Goal: Task Accomplishment & Management: Complete application form

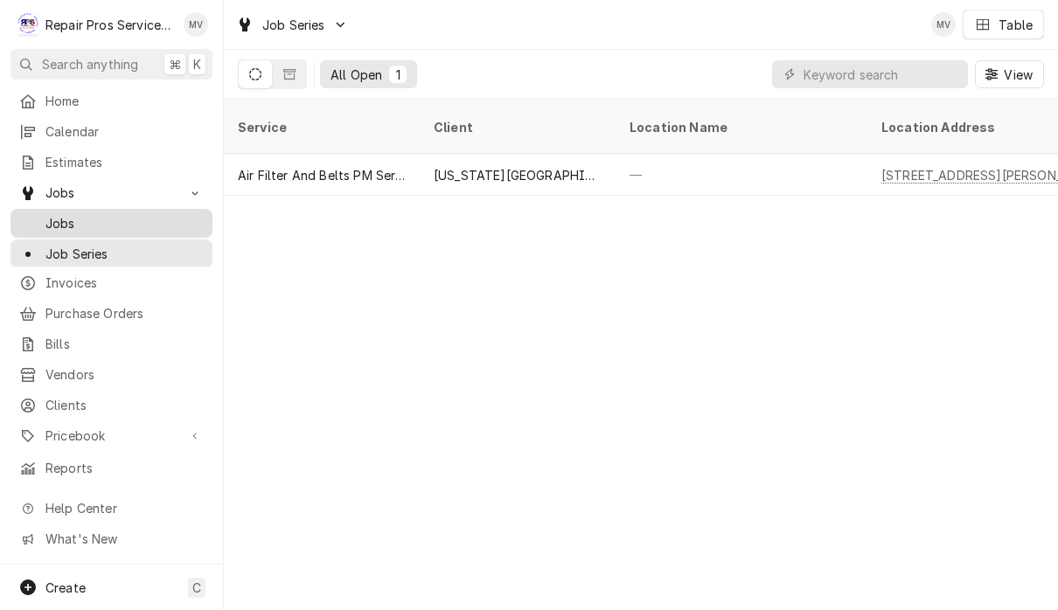
click at [72, 226] on div "Jobs" at bounding box center [111, 223] width 195 height 22
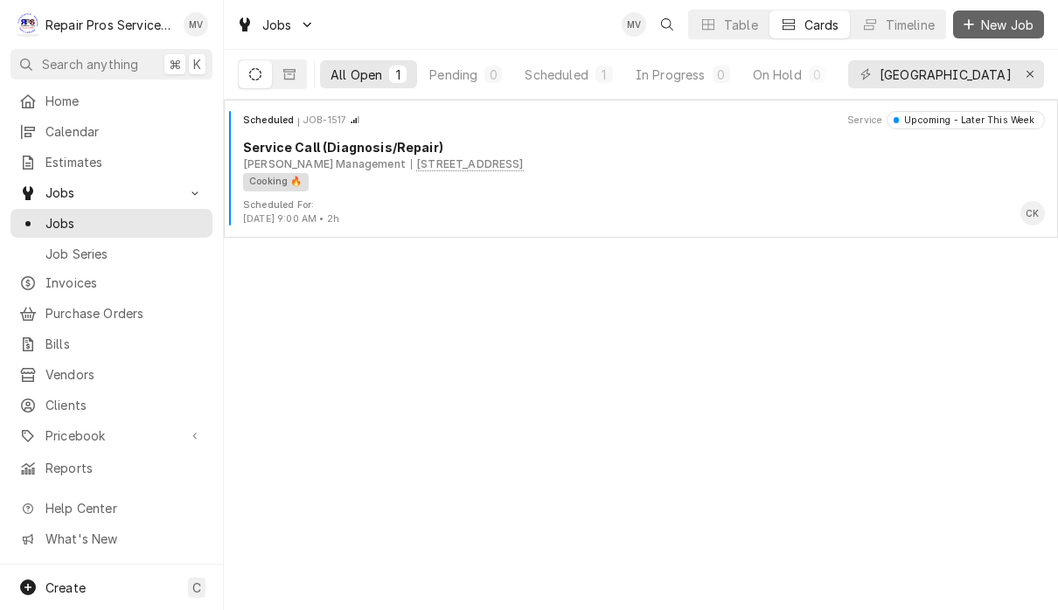
click at [1006, 27] on span "New Job" at bounding box center [1006, 25] width 59 height 18
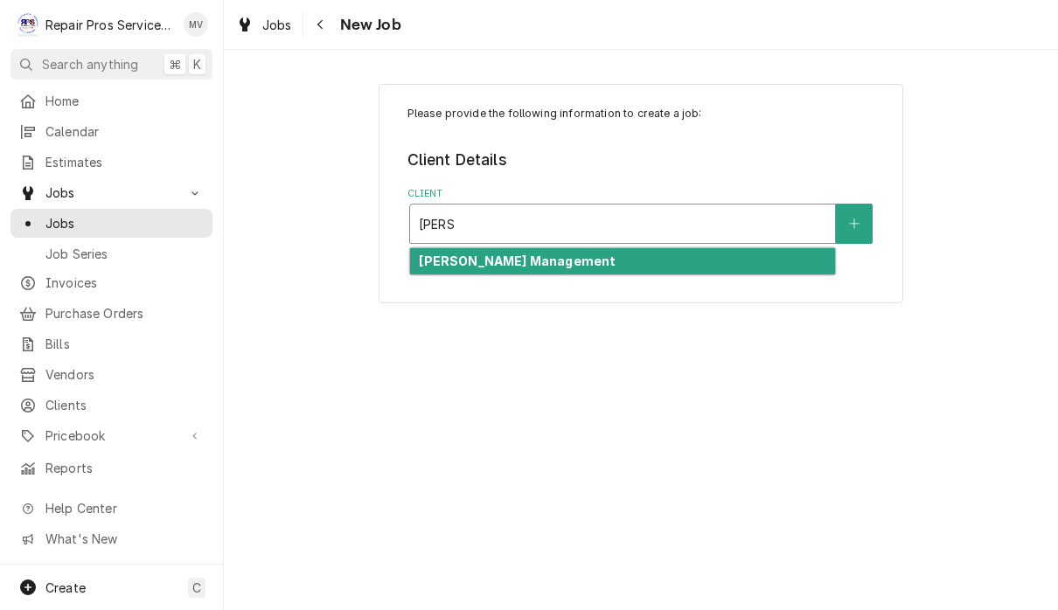
click at [639, 262] on div "[PERSON_NAME] Management" at bounding box center [622, 261] width 425 height 27
type input "smith"
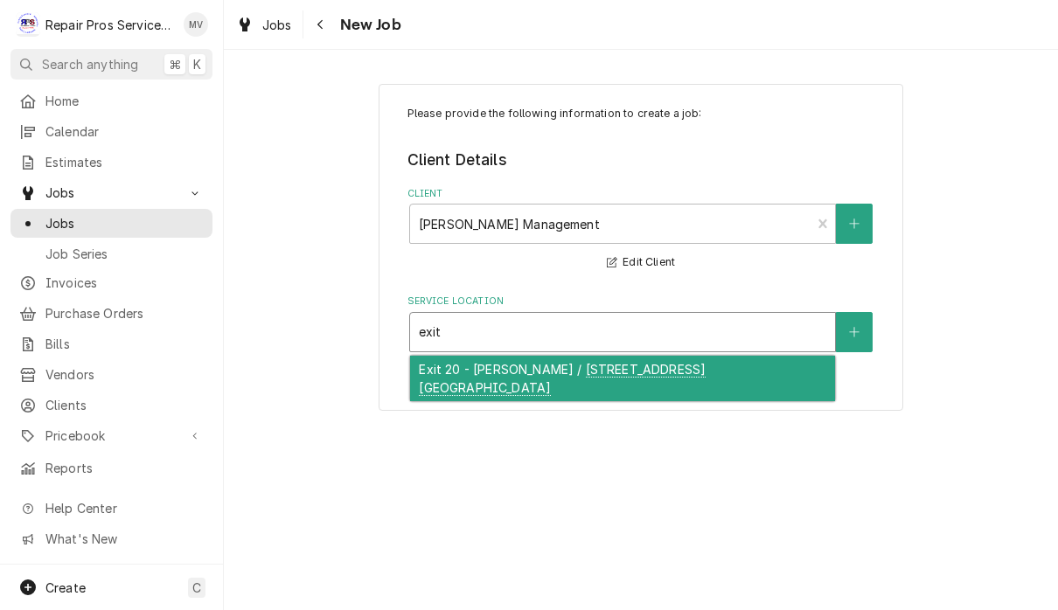
click at [597, 391] on div "Exit 20 - McDonald's / 281 Pleasant Grove Rd. SW, Cleveland, TN 37353" at bounding box center [622, 378] width 425 height 45
type input "exit"
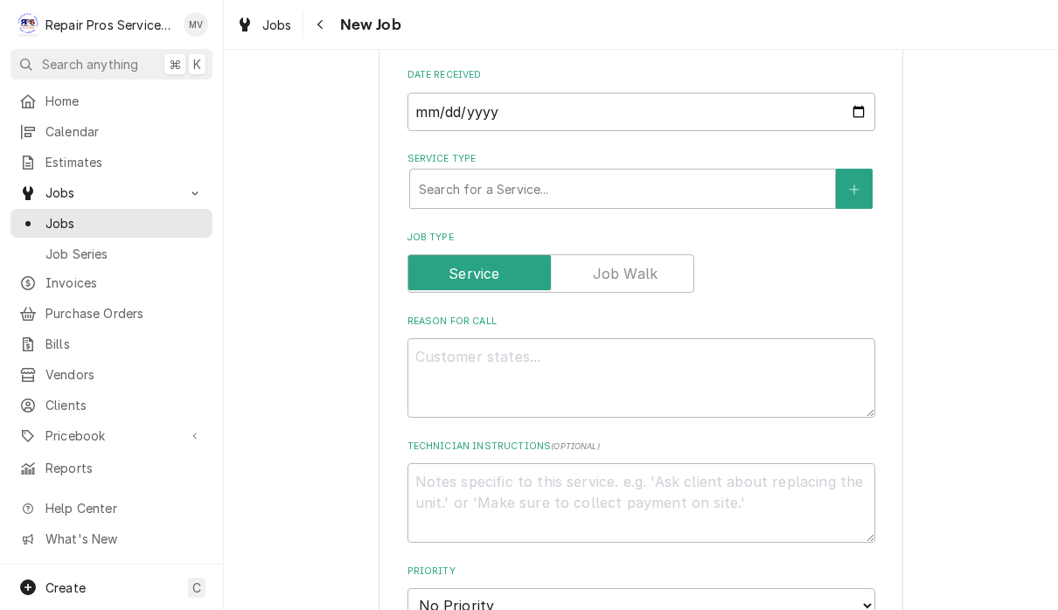
scroll to position [495, 0]
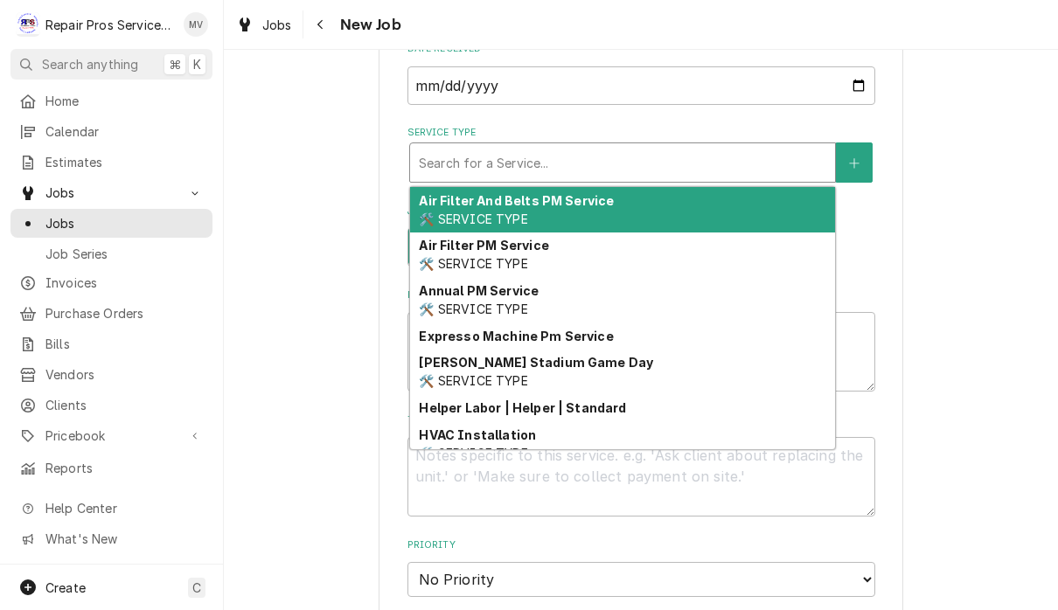
type textarea "x"
type input "j"
type textarea "x"
type input "jd"
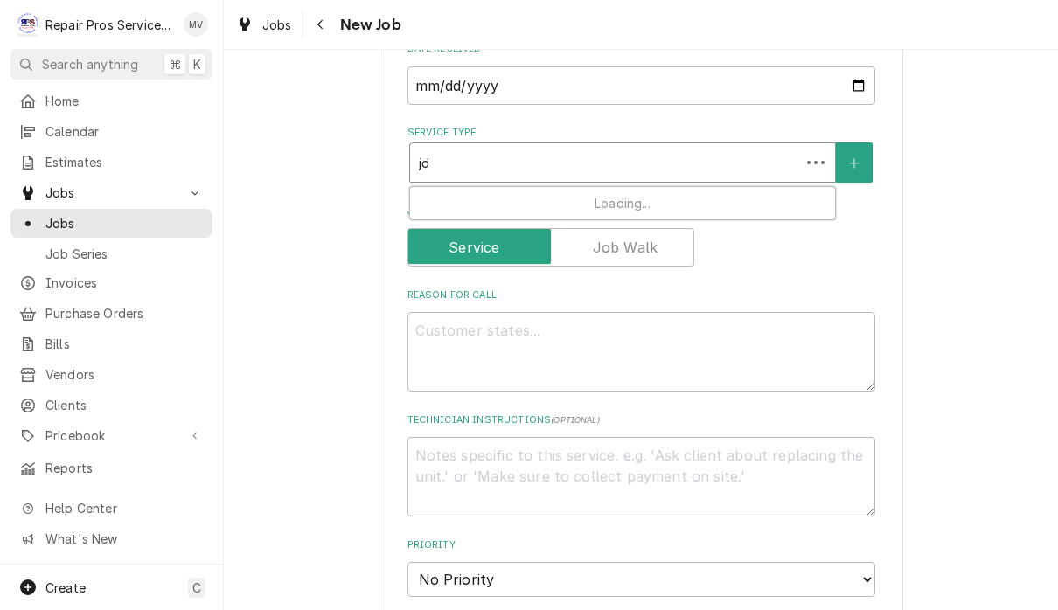
type textarea "x"
type input "jdi"
type textarea "x"
type input "jdia"
type textarea "x"
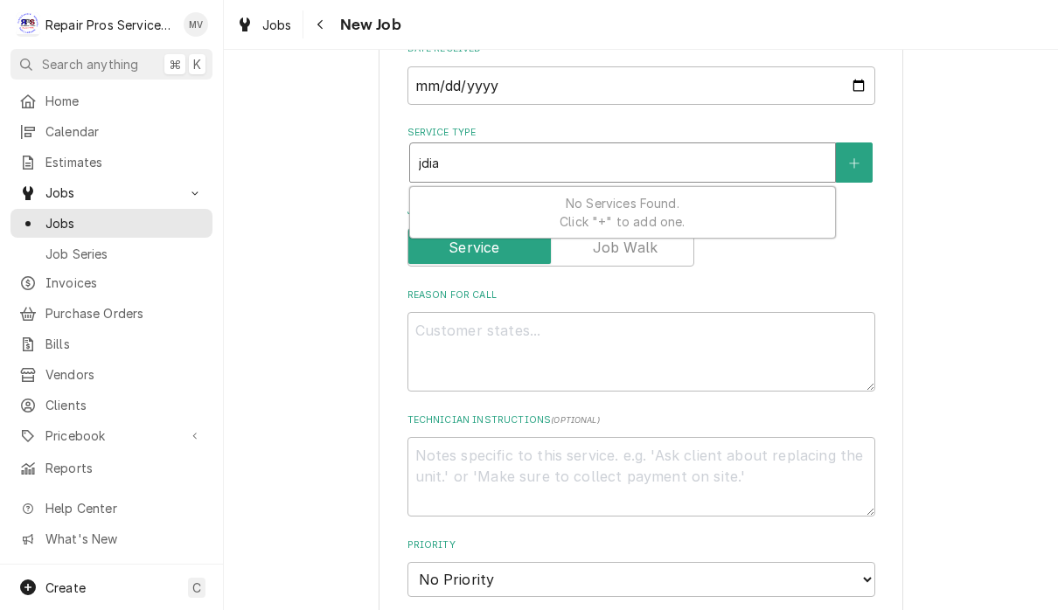
type input "jdi"
type textarea "x"
type input "jd"
type textarea "x"
type input "j"
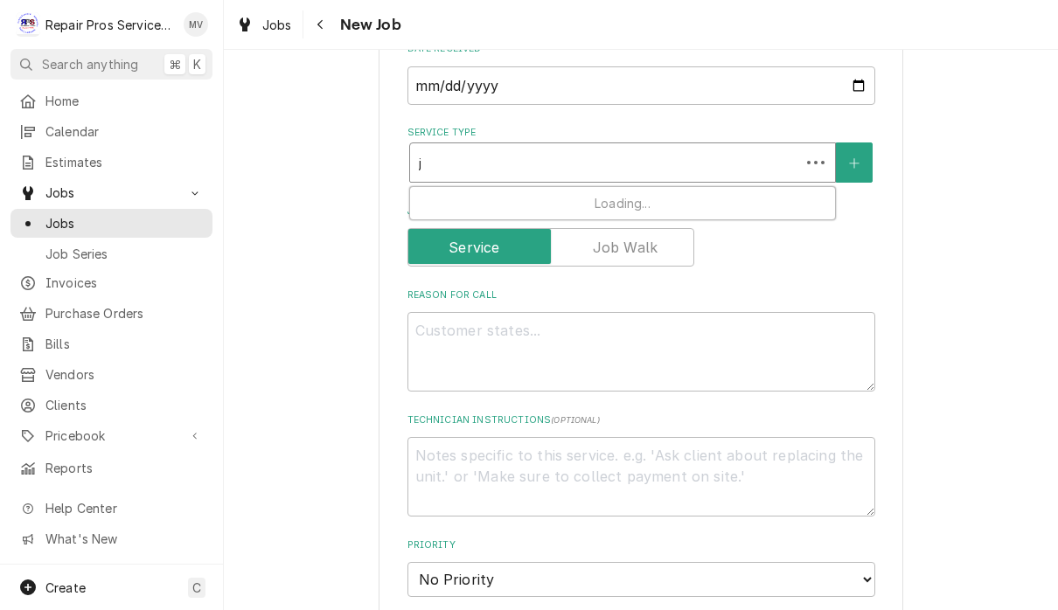
type textarea "x"
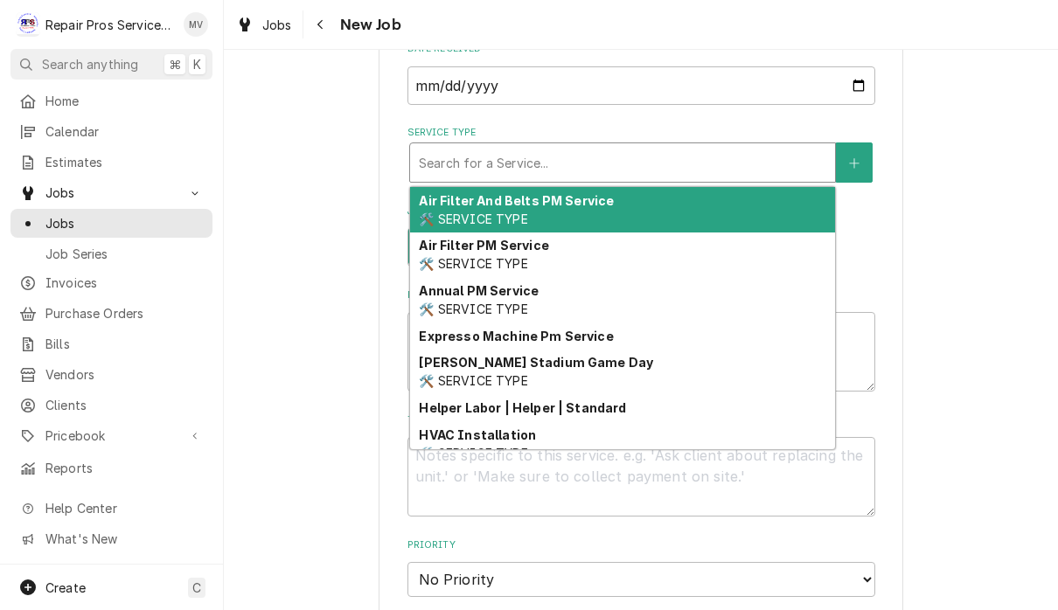
type textarea "x"
type input "d"
type textarea "x"
type input "di"
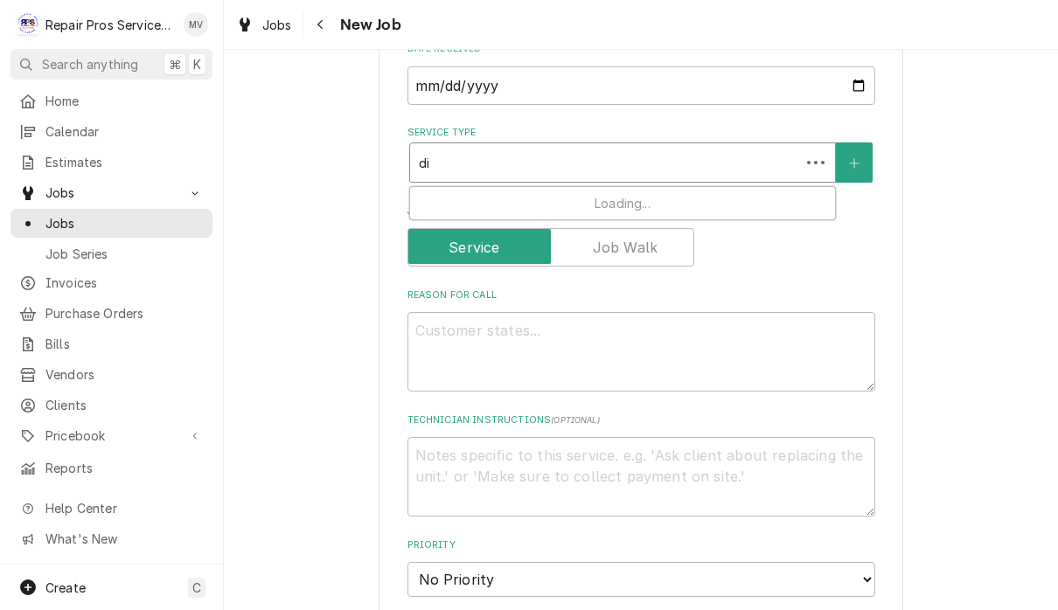
type textarea "x"
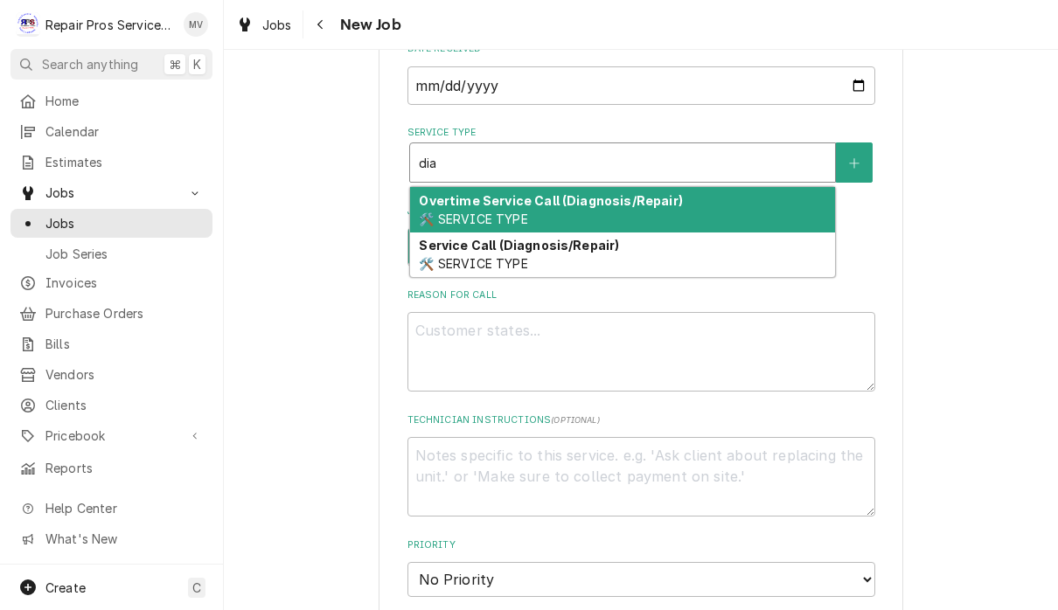
click at [586, 252] on div "Service Call (Diagnosis/Repair) 🛠️ SERVICE TYPE" at bounding box center [622, 254] width 425 height 45
type input "dia"
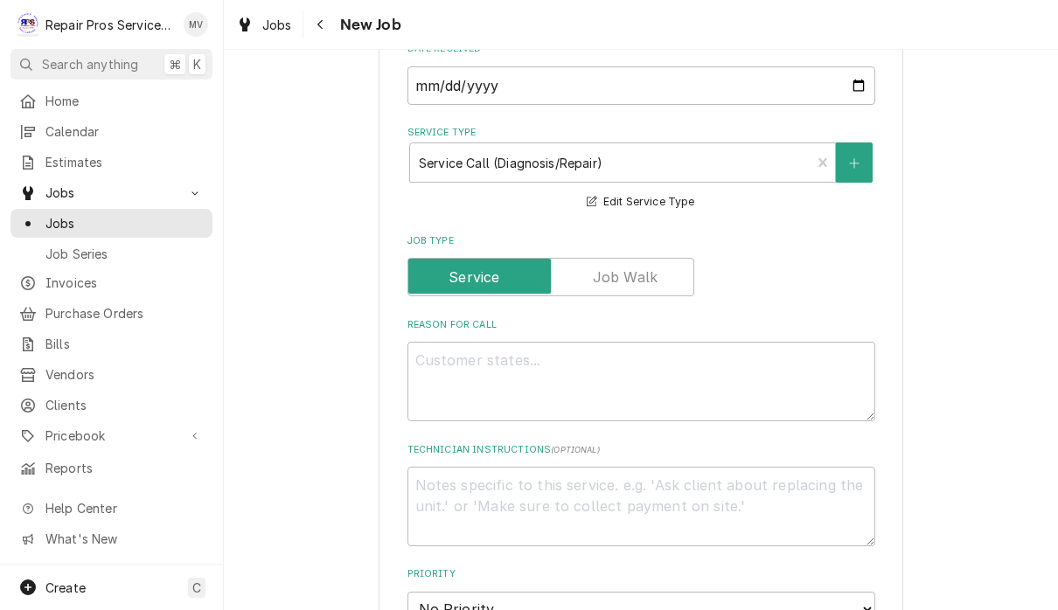
click at [606, 342] on textarea "Reason For Call" at bounding box center [641, 382] width 468 height 80
type textarea "x"
type textarea "S"
type textarea "x"
type textarea "Sl"
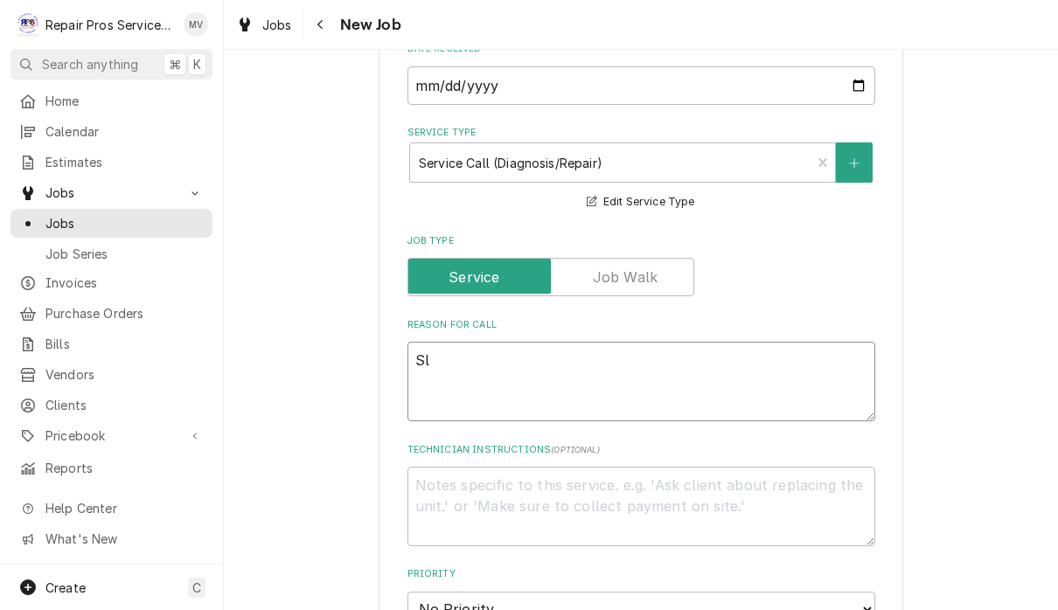
type textarea "x"
type textarea "Slu"
type textarea "x"
type textarea "Slus"
type textarea "x"
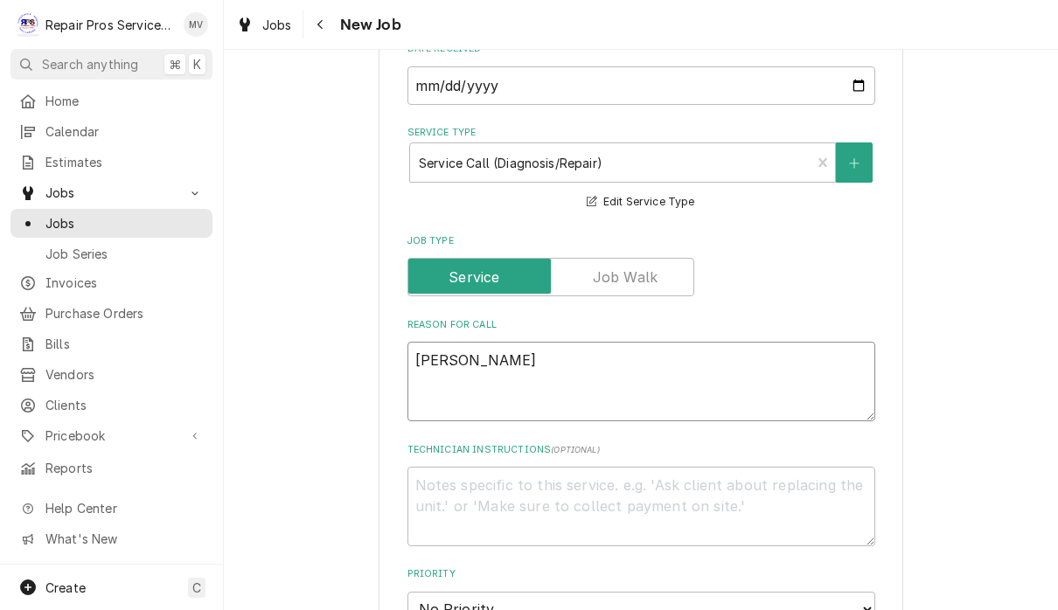
type textarea "Slussh"
type textarea "x"
type textarea "Slusshi"
type textarea "x"
type textarea "Slusshie"
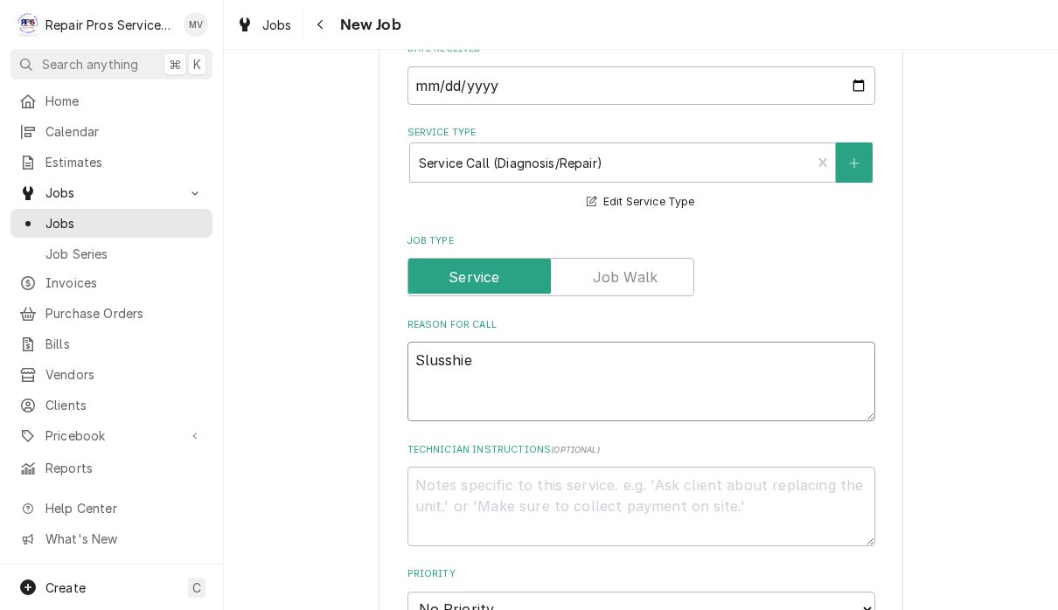
type textarea "x"
type textarea "Slushiest"
type textarea "x"
type textarea "Slushiest"
type textarea "x"
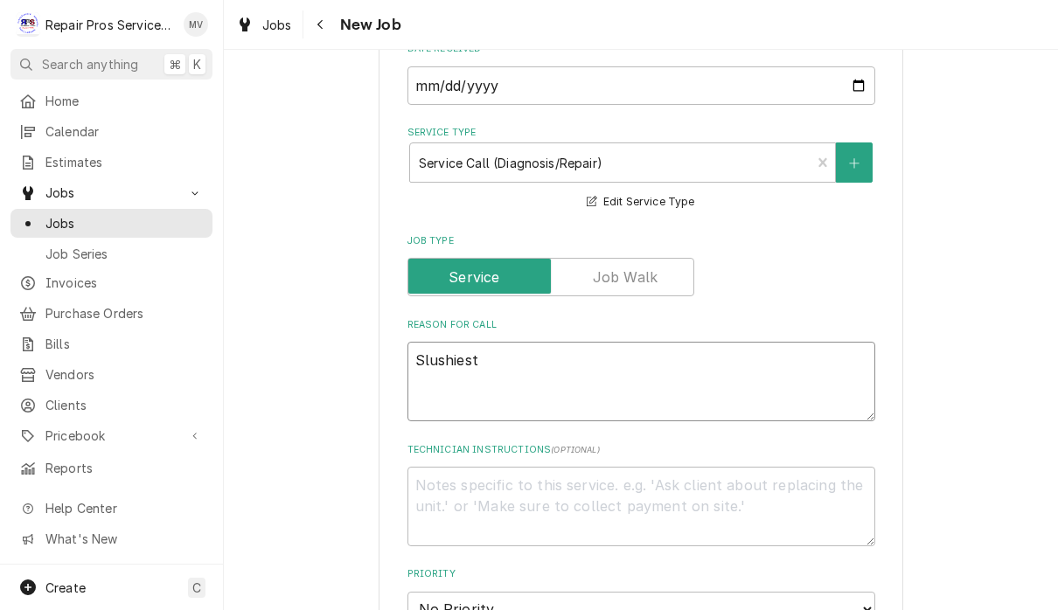
type textarea "Slushiest"
type textarea "x"
type textarea "Slushies"
type textarea "x"
type textarea "Slushie"
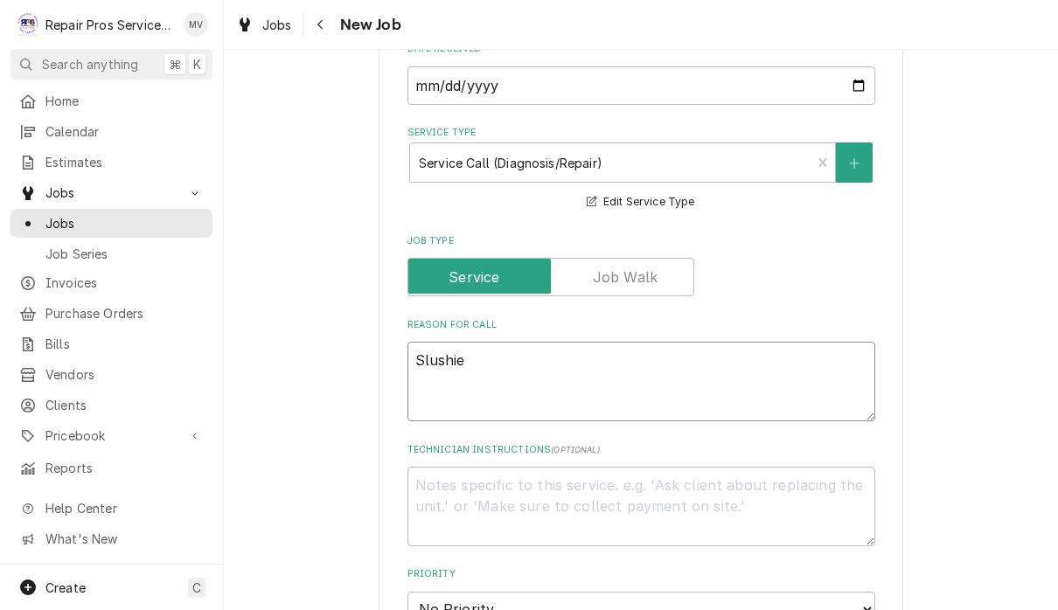
type textarea "x"
type textarea "Slushi"
type textarea "x"
type textarea "Slushie"
type textarea "x"
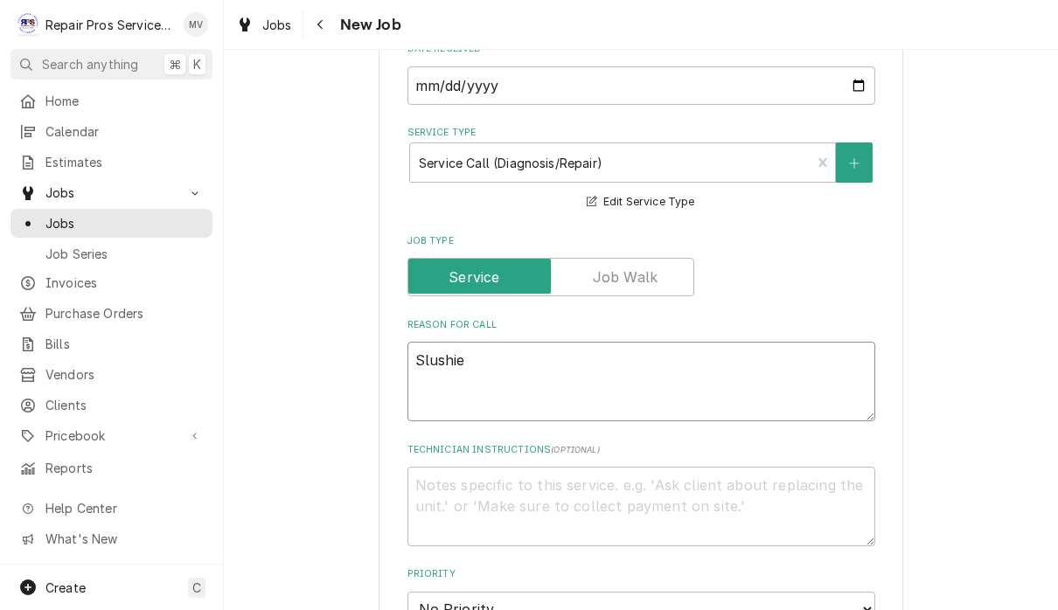
type textarea "Slushie"
type textarea "x"
type textarea "Slushie m"
type textarea "x"
type textarea "Slushie ma"
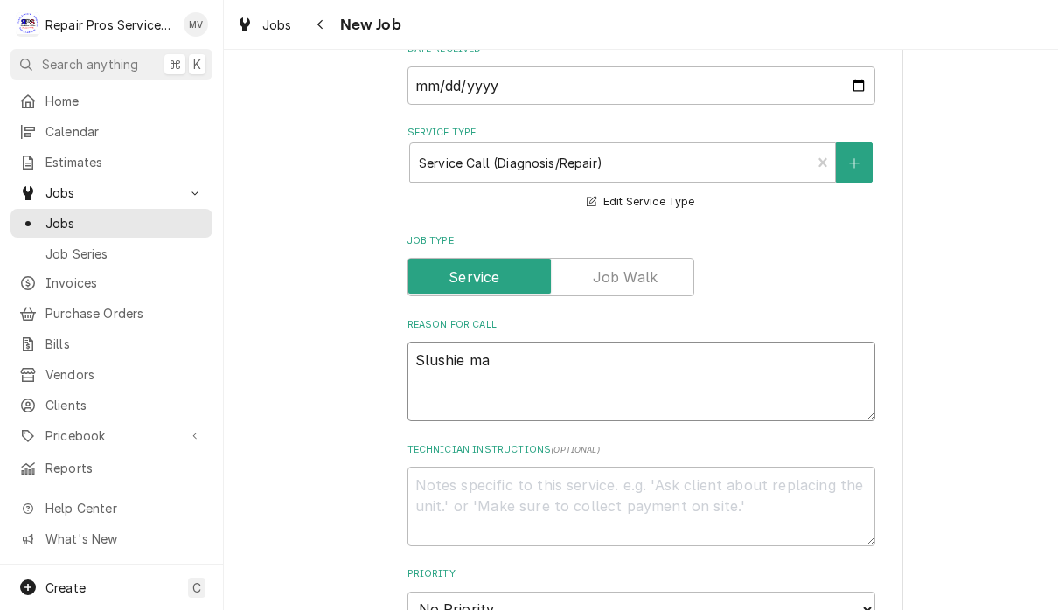
type textarea "x"
type textarea "Slushie mac"
type textarea "x"
type textarea "Slushie mach"
type textarea "x"
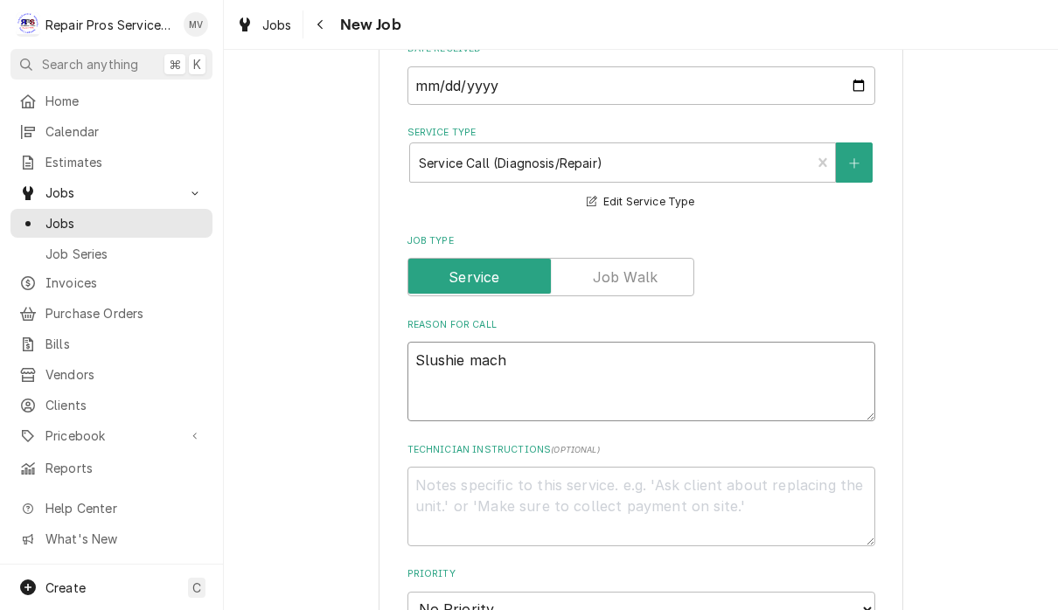
type textarea "Slushie machi"
type textarea "x"
type textarea "Slushie machin"
type textarea "x"
type textarea "Slushie machine"
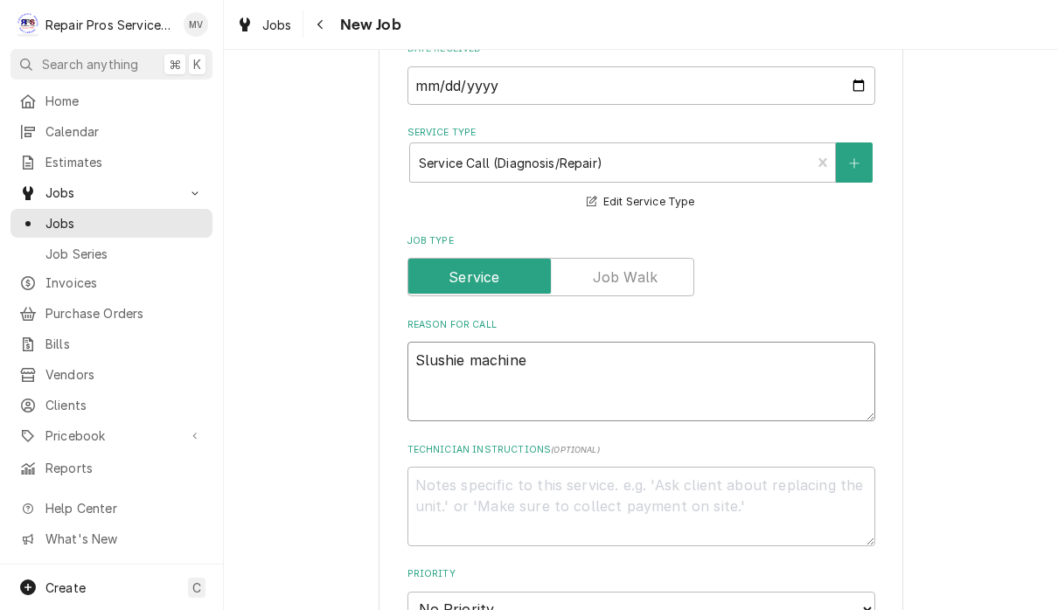
type textarea "x"
type textarea "Slushie machine"
type textarea "x"
type textarea "Slushie machine 0"
type textarea "x"
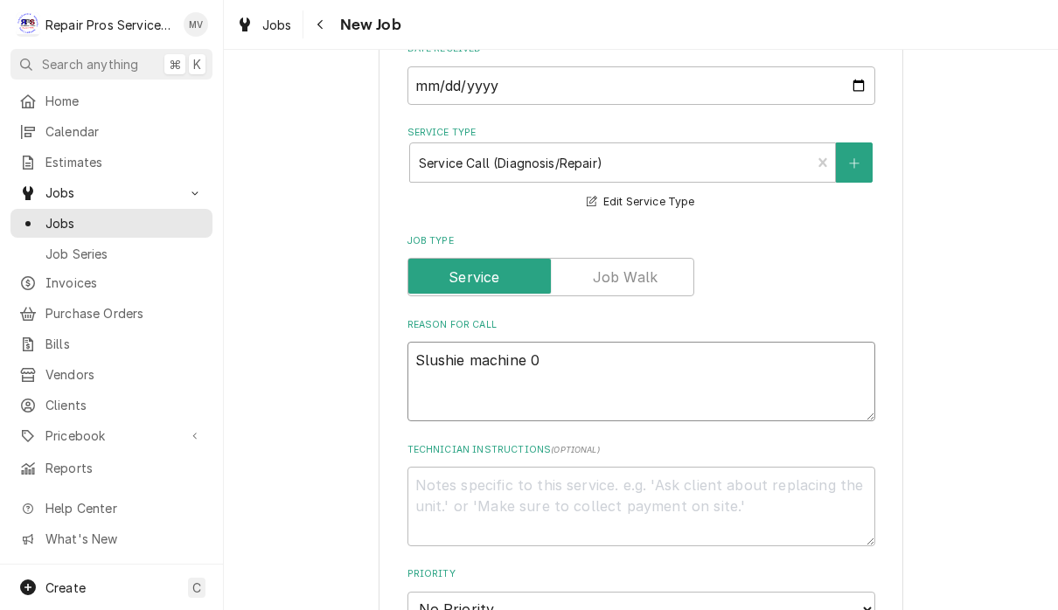
type textarea "Slushie machine"
type textarea "x"
type textarea "Slushie machine -"
type textarea "x"
type textarea "Slushie machine -"
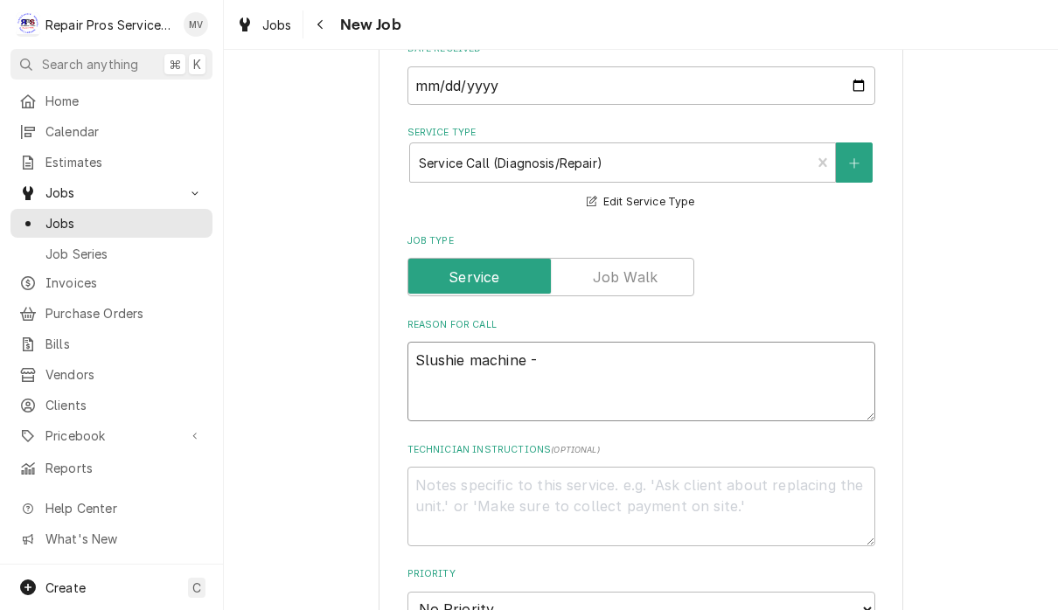
type textarea "x"
type textarea "Slushie machine - c"
type textarea "x"
type textarea "Slushie machine - co"
type textarea "x"
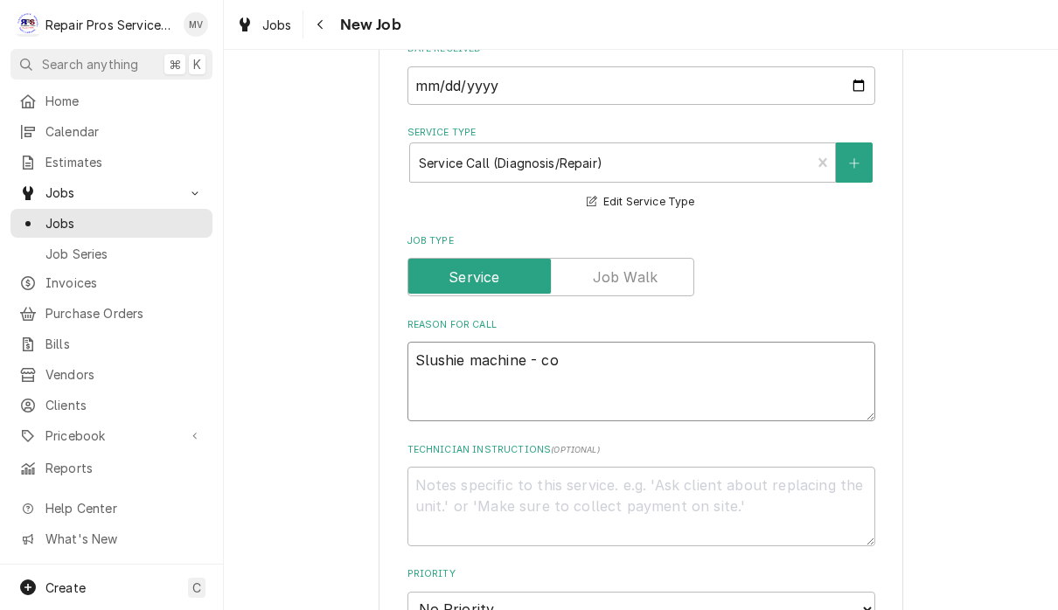
type textarea "Slushie machine - cok"
type textarea "x"
type textarea "Slushie machine - coke"
type textarea "x"
type textarea "Slushie machine - coke"
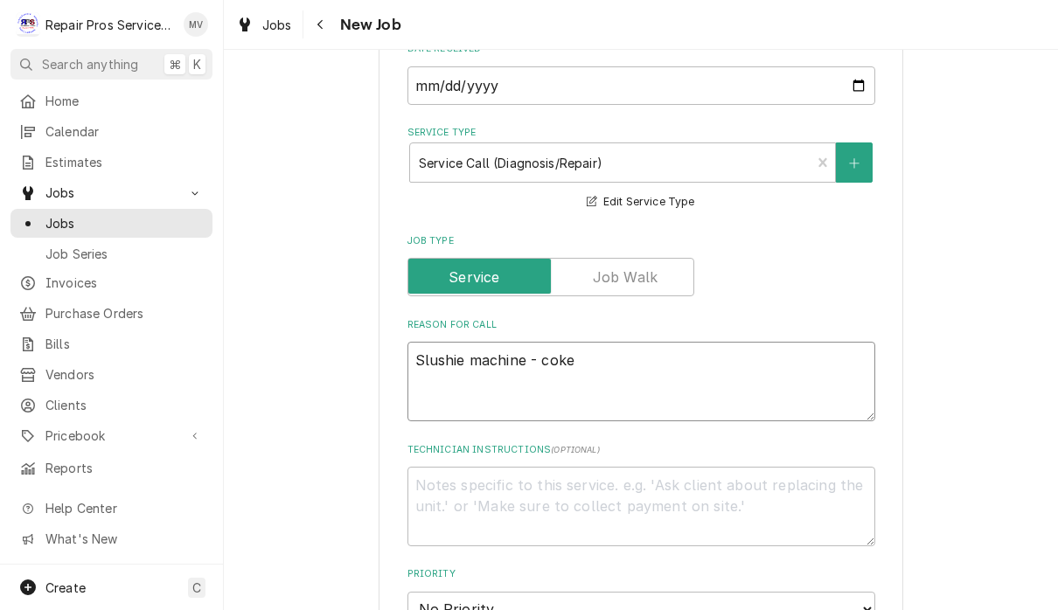
type textarea "x"
type textarea "Slushie machine - coke b"
type textarea "x"
type textarea "Slushie machine - coke bar"
type textarea "x"
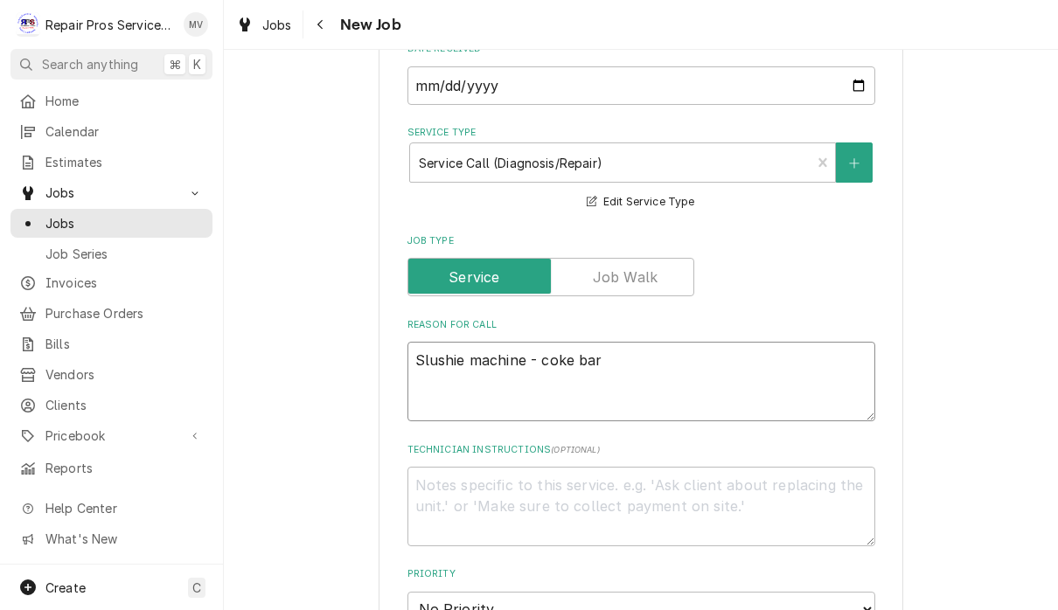
type textarea "Slushie machine - coke barr"
type textarea "x"
type textarea "Slushie machine - coke barre"
type textarea "x"
type textarea "Slushie machine - coke barrel"
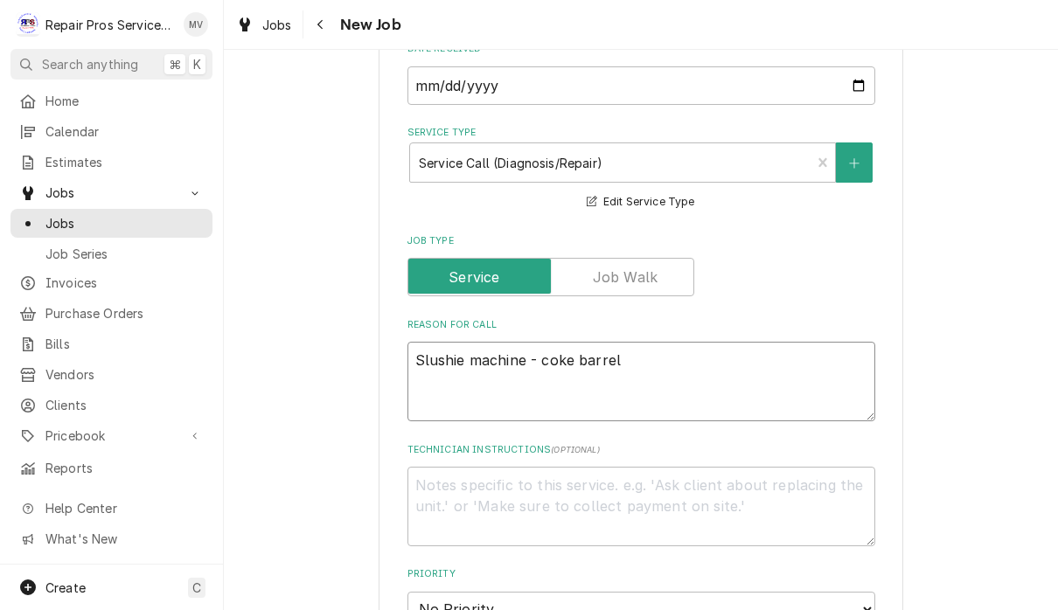
type textarea "x"
type textarea "Slushie machine - coke barrel"
type textarea "x"
type textarea "Slushie machine - coke barrel i"
type textarea "x"
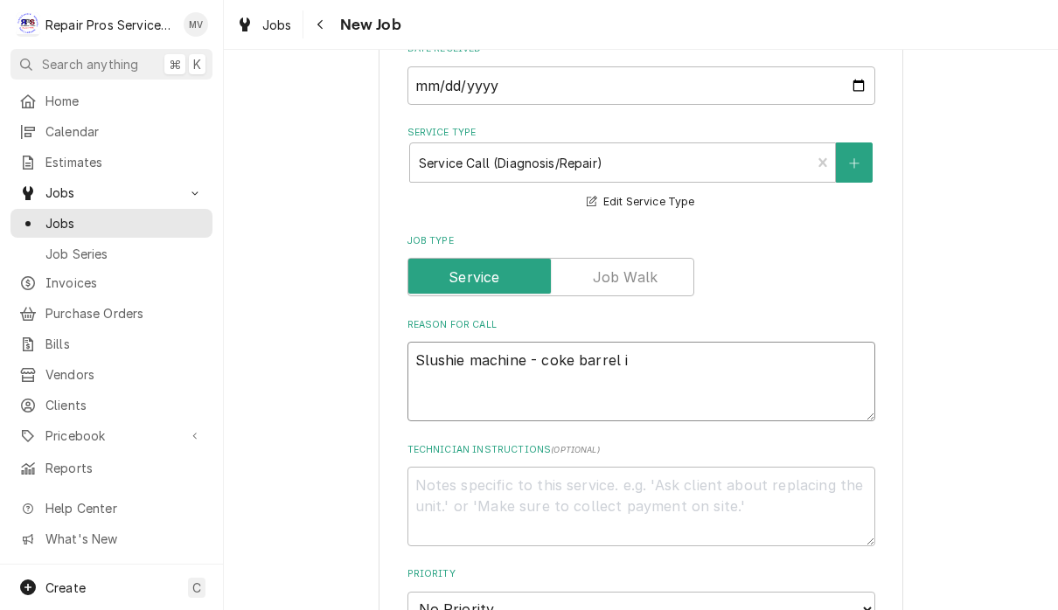
type textarea "Slushie machine - coke barrel is"
type textarea "x"
type textarea "Slushie machine - coke barrel is"
type textarea "x"
type textarea "Slushie machine - coke barrel is n"
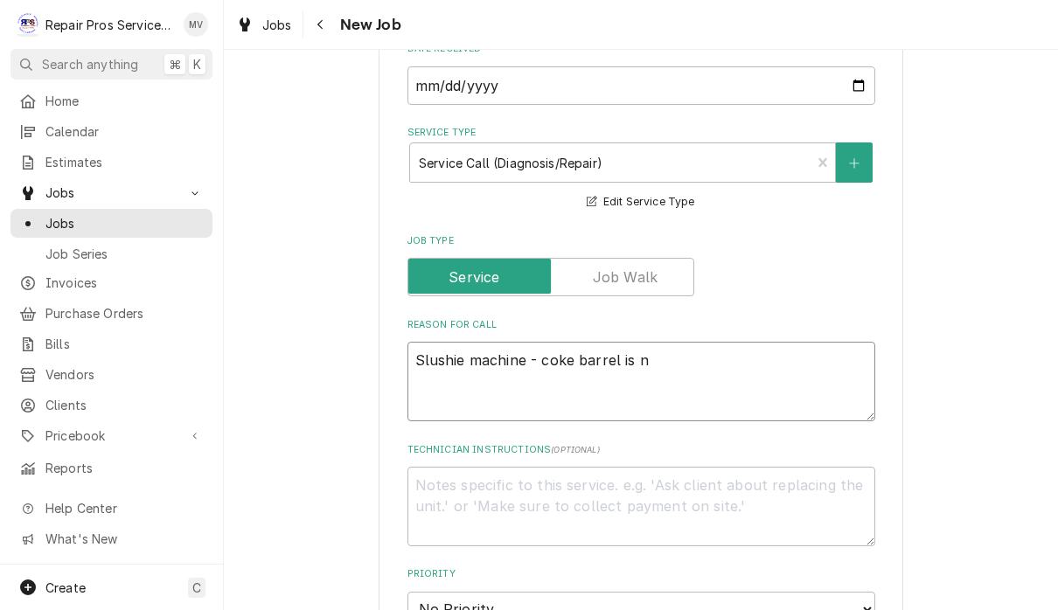
type textarea "x"
type textarea "Slushie machine - coke barrel is no"
type textarea "x"
type textarea "Slushie machine - coke barrel is not"
type textarea "x"
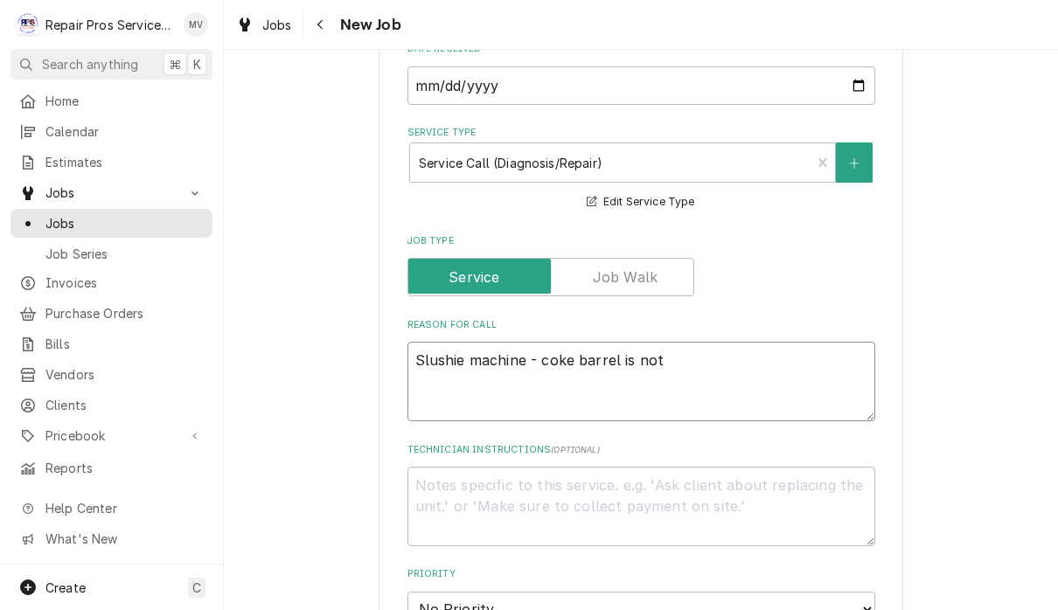
type textarea "Slushie machine - coke barrel is not"
type textarea "x"
type textarea "Slushie machine - coke barrel is not f"
type textarea "x"
type textarea "Slushie machine - coke barrel is not fr"
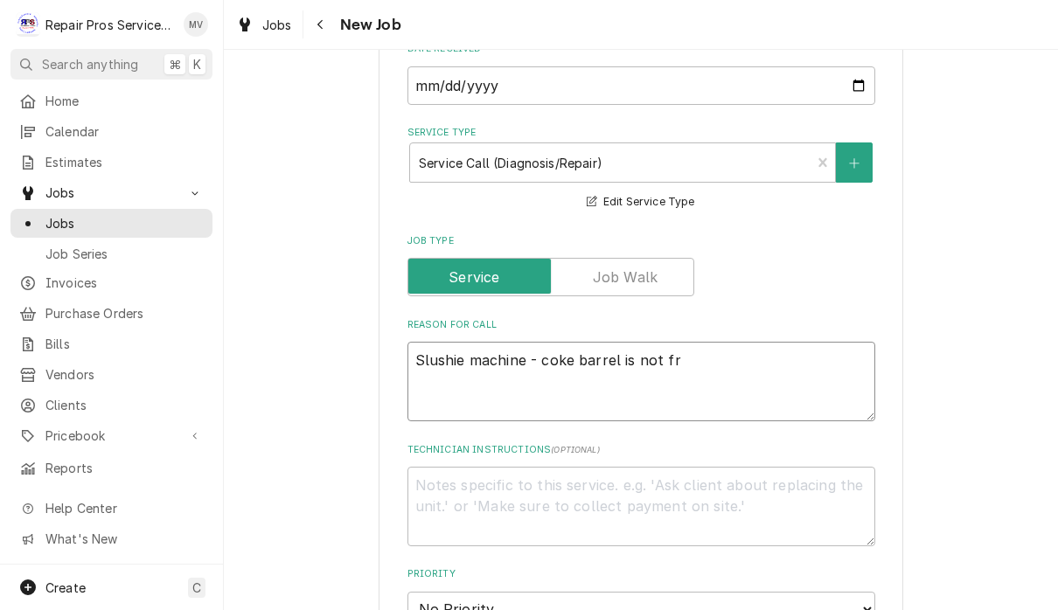
type textarea "x"
type textarea "Slushie machine - coke barrel is not fre"
type textarea "x"
type textarea "Slushie machine - coke barrel is not free"
type textarea "x"
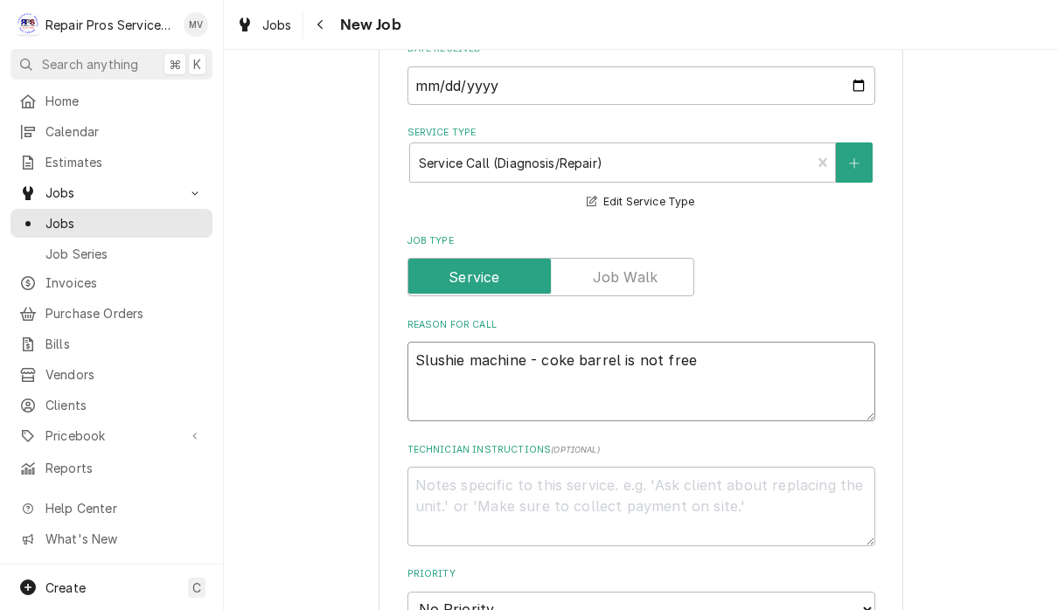
type textarea "Slushie machine - coke barrel is not freez"
type textarea "x"
type textarea "Slushie machine - coke barrel is not freezi"
type textarea "x"
type textarea "Slushie machine - coke barrel is not freezio"
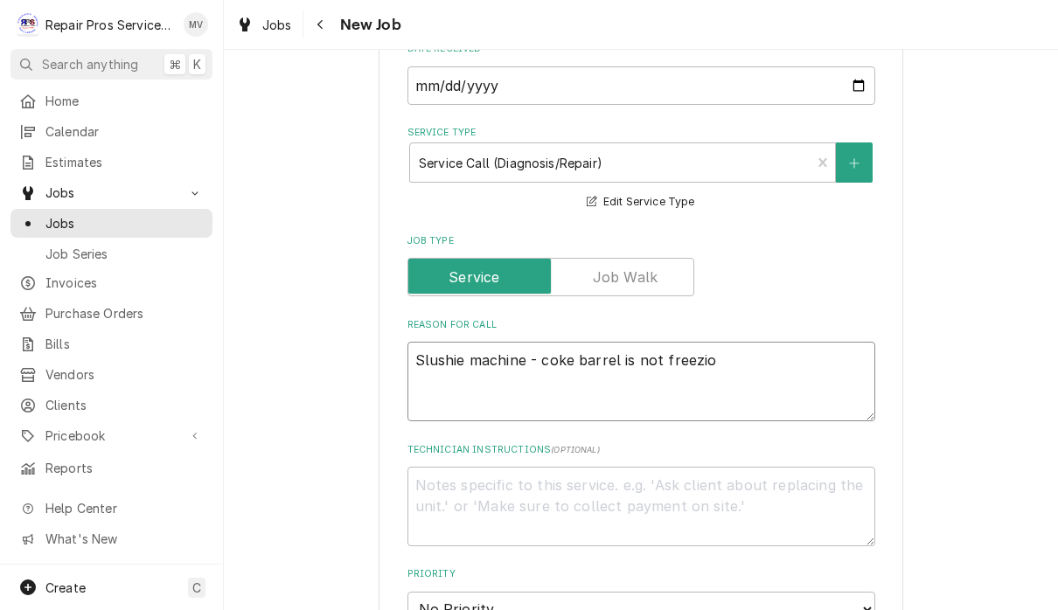
type textarea "x"
type textarea "Slushie machine - coke barrel is not freezion"
type textarea "x"
type textarea "Slushie machine - coke barrel is not freeziong"
type textarea "x"
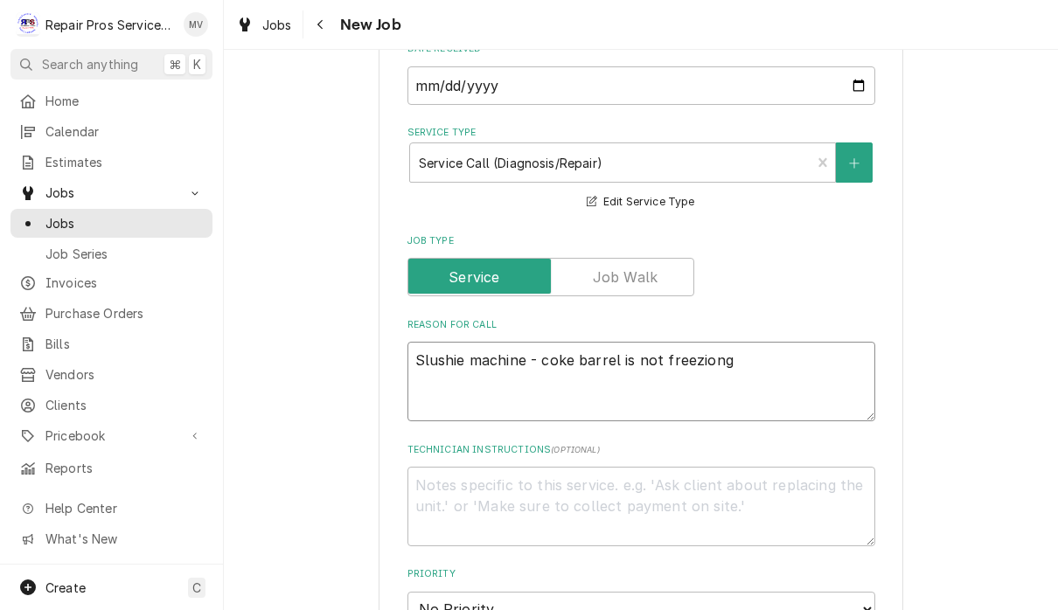
type textarea "Slushie machine - coke barrel is not freezion"
type textarea "x"
type textarea "Slushie machine - coke barrel is not freezio"
type textarea "x"
type textarea "Slushie machine - coke barrel is not freezi"
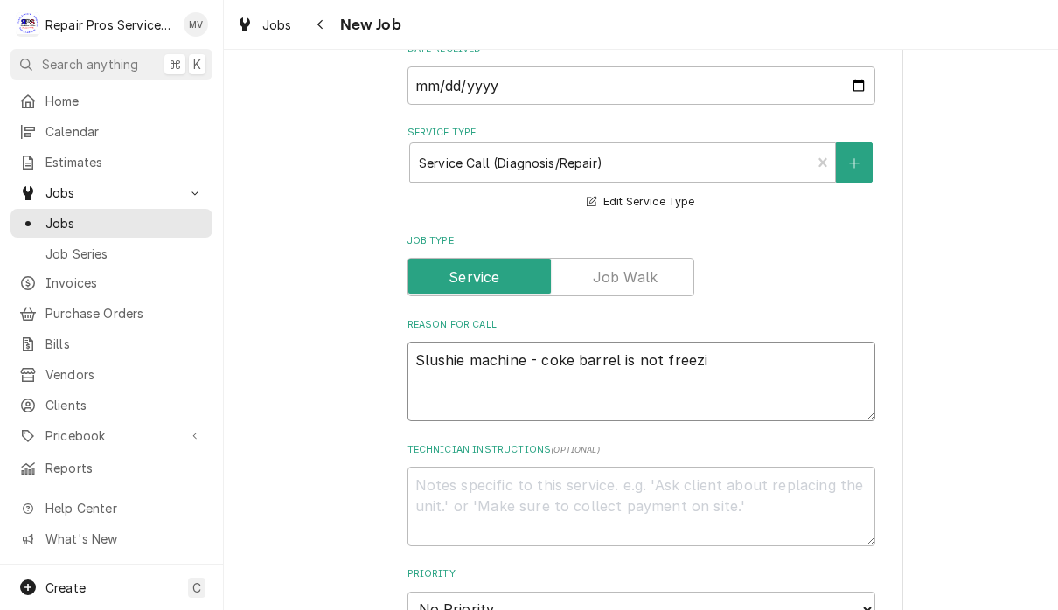
type textarea "x"
type textarea "Slushie machine - coke barrel is not freezin"
type textarea "x"
type textarea "Slushie machine - coke barrel is not freezing"
type textarea "x"
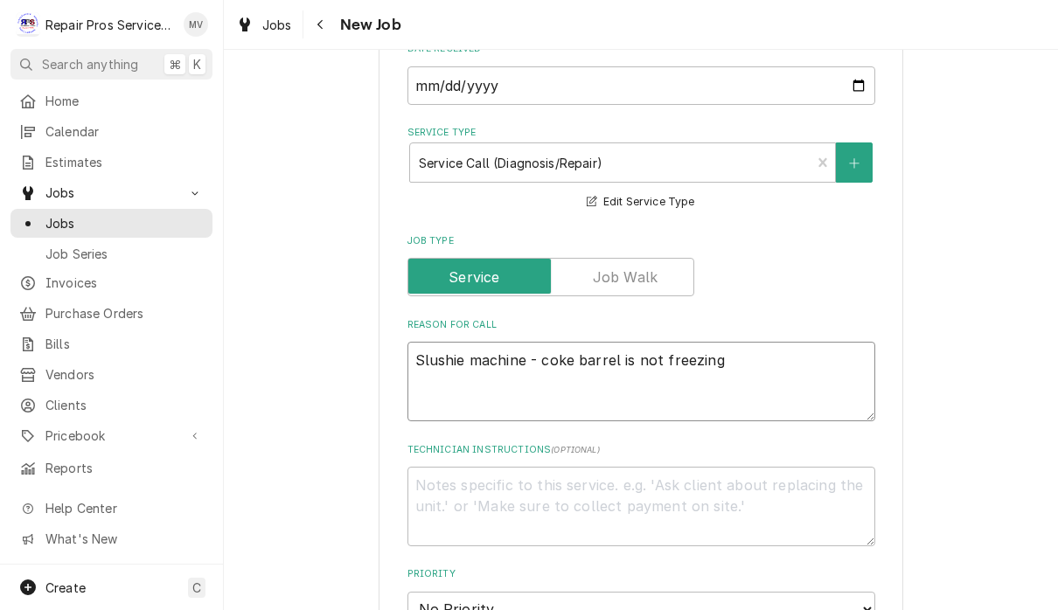
type textarea "Slushie machine - coke barrel is not freezing"
type textarea "x"
type textarea "Slushie machine - coke barrel is not freezing L"
type textarea "x"
type textarea "Slushie machine - coke barrel is not freezing Lo"
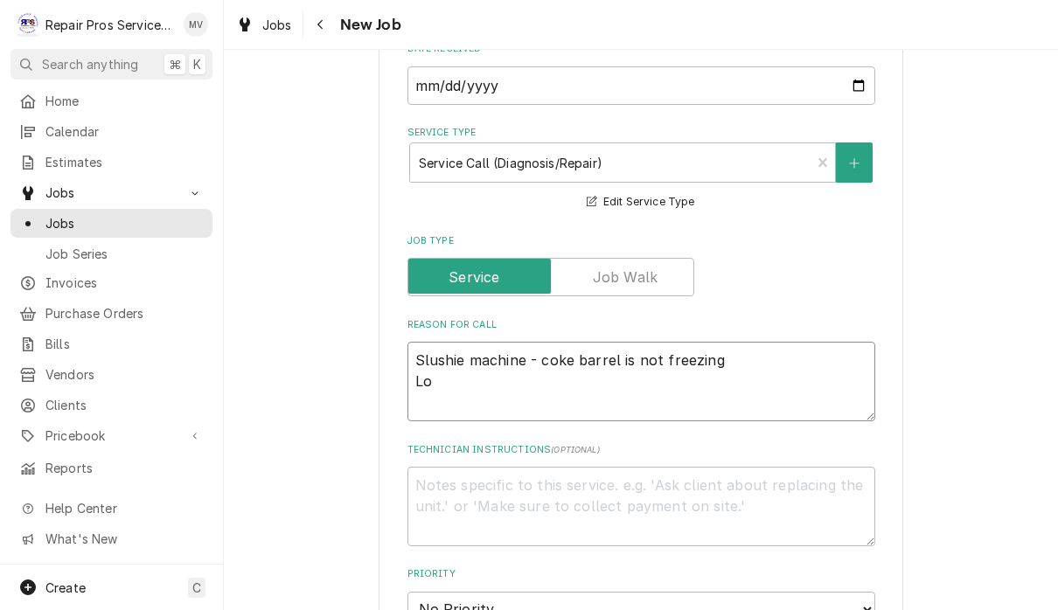
type textarea "x"
type textarea "Slushie machine - coke barrel is not freezing Loo"
type textarea "x"
type textarea "Slushie machine - coke barrel is not freezing Look"
type textarea "x"
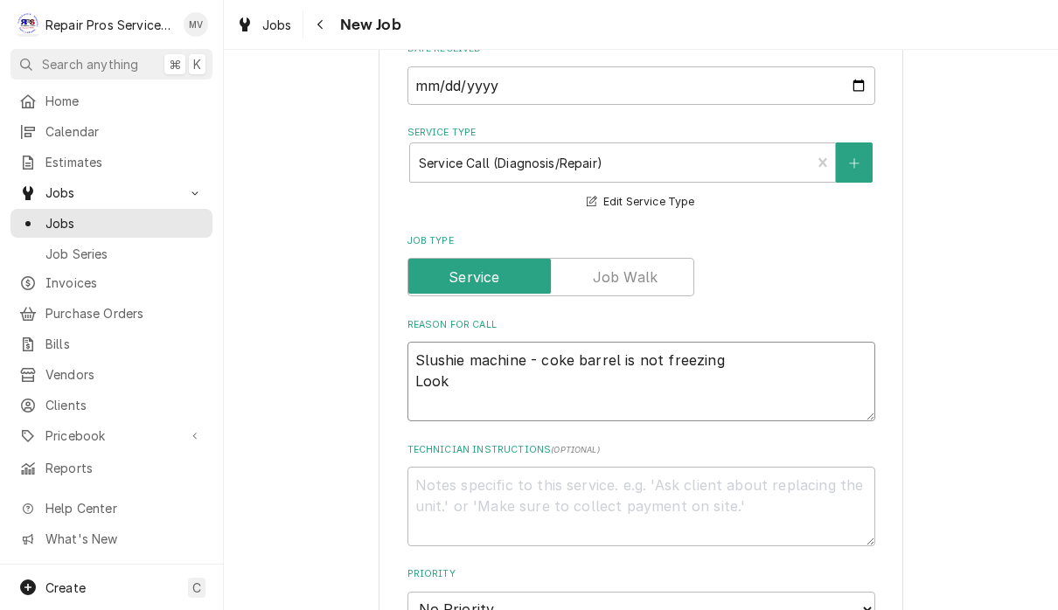
type textarea "Slushie machine - coke barrel is not freezing Look a"
type textarea "x"
type textarea "Slushie machine - coke barrel is not freezing Look at"
type textarea "x"
type textarea "Slushie machine - coke barrel is not freezing Look at"
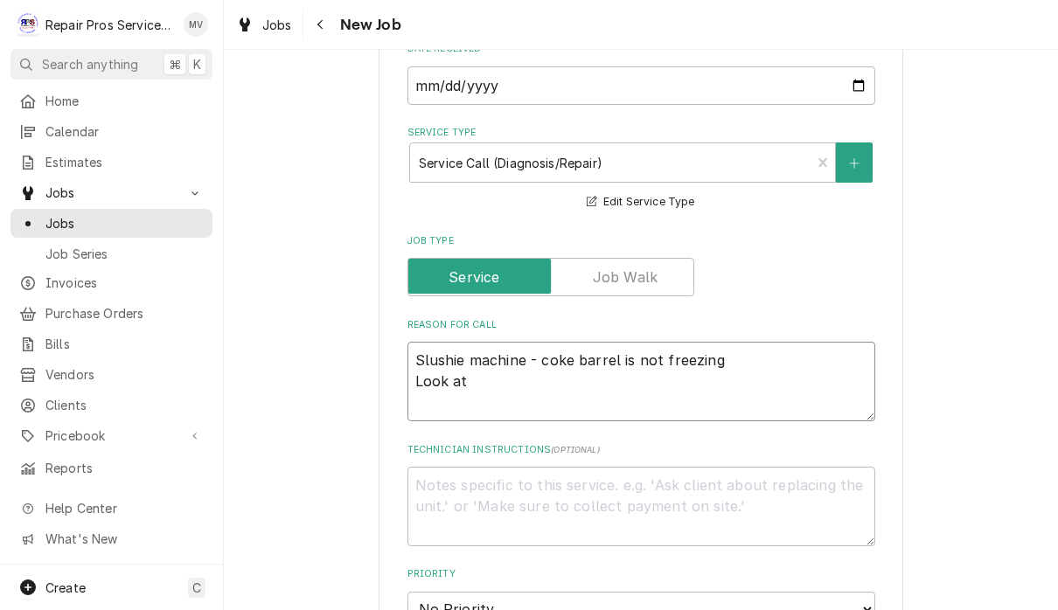
type textarea "x"
type textarea "Slushie machine - coke barrel is not freezing Look at t"
type textarea "x"
type textarea "Slushie machine - coke barrel is not freezing Look at te"
type textarea "x"
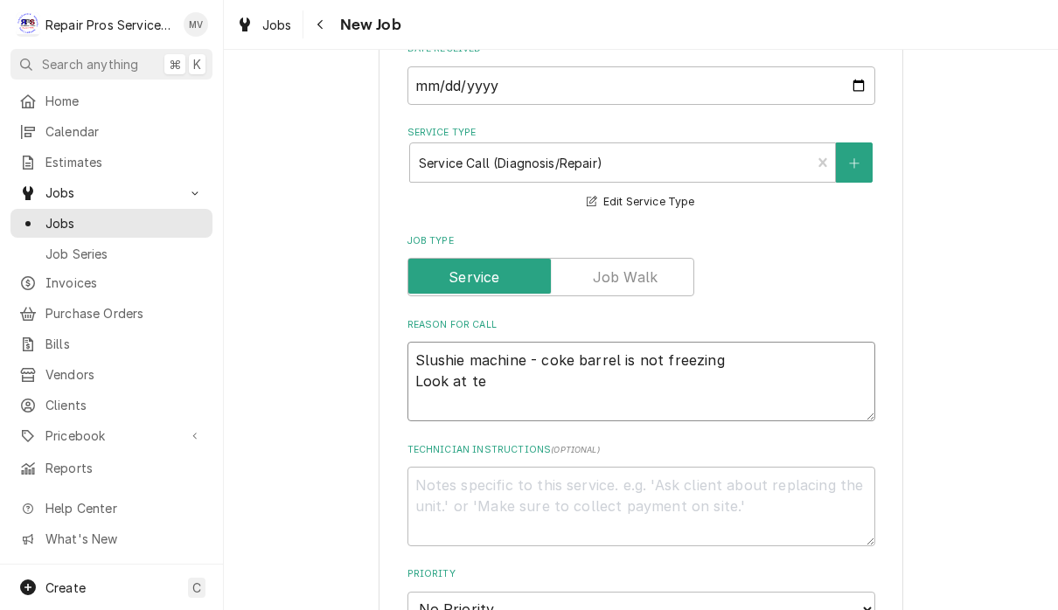
type textarea "Slushie machine - coke barrel is not freezing Look at tem"
type textarea "x"
type textarea "Slushie machine - coke barrel is not freezing Look at tempe"
type textarea "x"
type textarea "Slushie machine - coke barrel is not freezing Look at temper"
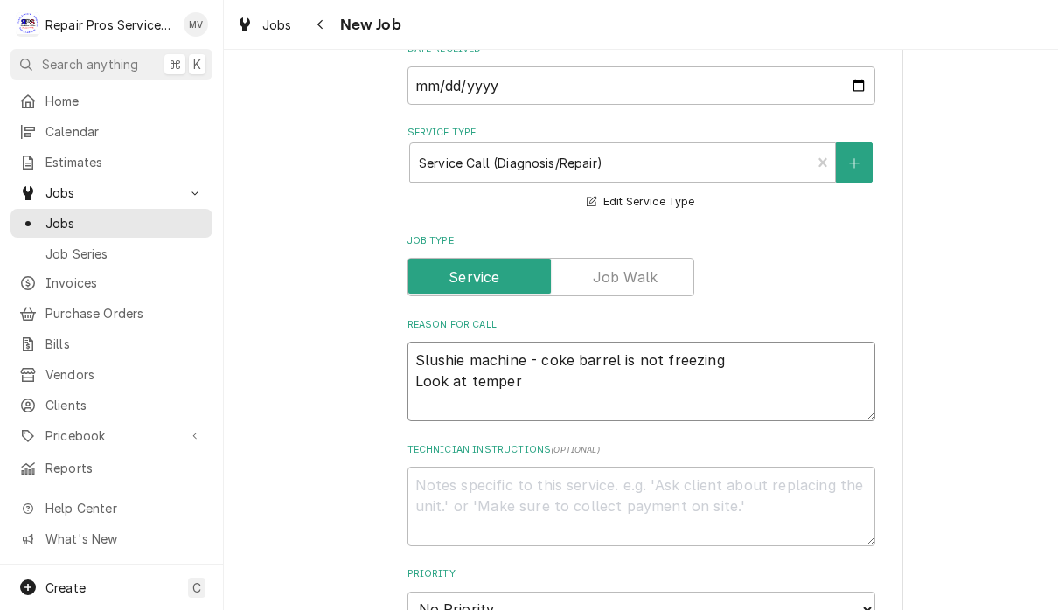
type textarea "x"
type textarea "Slushie machine - coke barrel is not freezing Look at tempera"
type textarea "x"
type textarea "Slushie machine - coke barrel is not freezing Look at temperat"
type textarea "x"
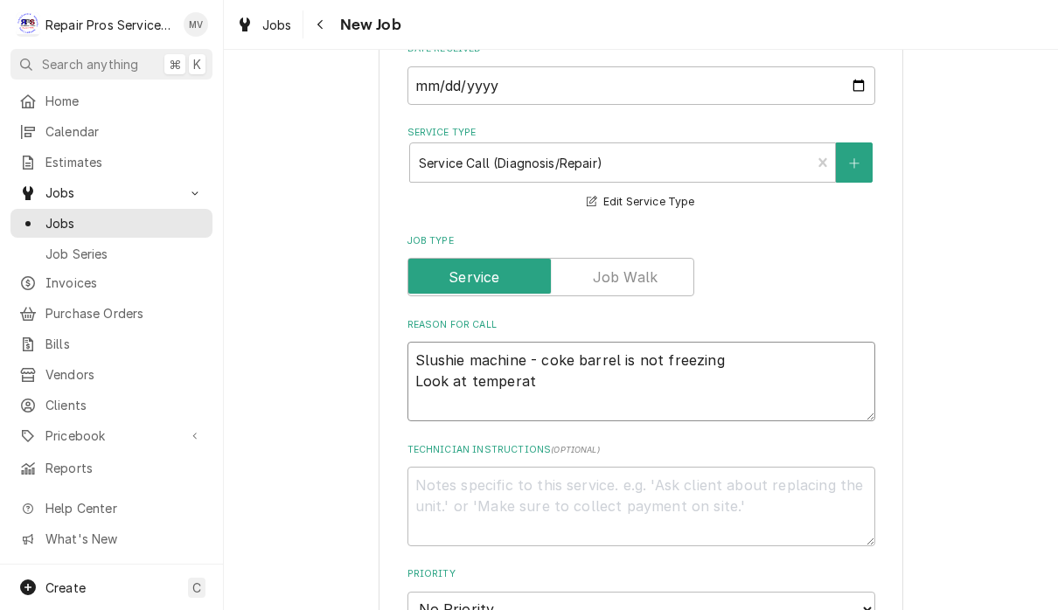
type textarea "Slushie machine - coke barrel is not freezing Look at temperatu"
type textarea "x"
type textarea "Slushie machine - coke barrel is not freezing Look at temperatur"
type textarea "x"
type textarea "Slushie machine - coke barrel is not freezing Look at temperature"
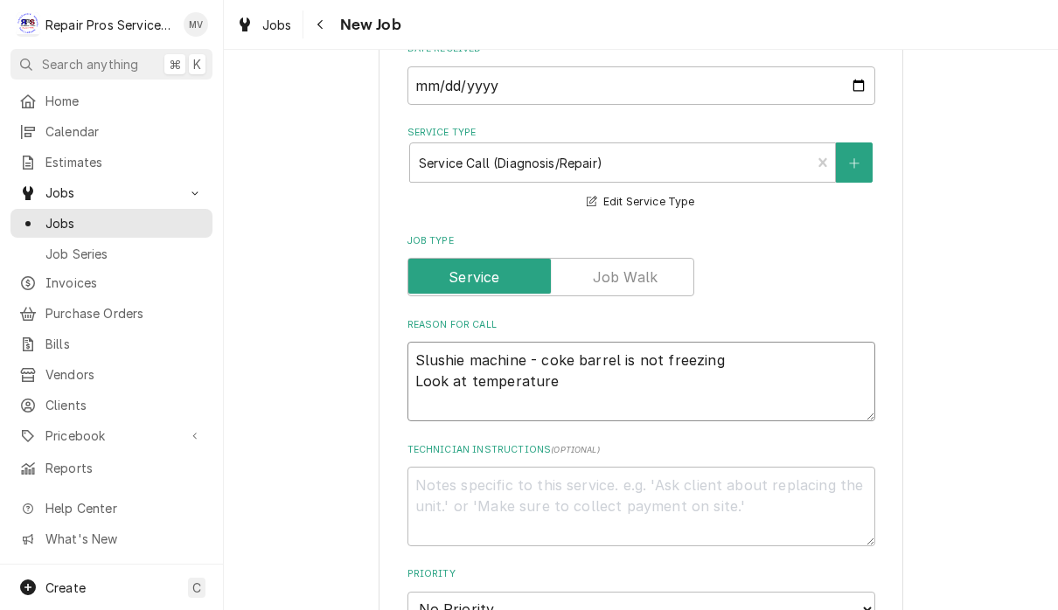
type textarea "x"
type textarea "Slushie machine - coke barrel is not freezing Look at temperature"
type textarea "x"
type textarea "Slushie machine - coke barrel is not freezing Look at temperature g"
type textarea "x"
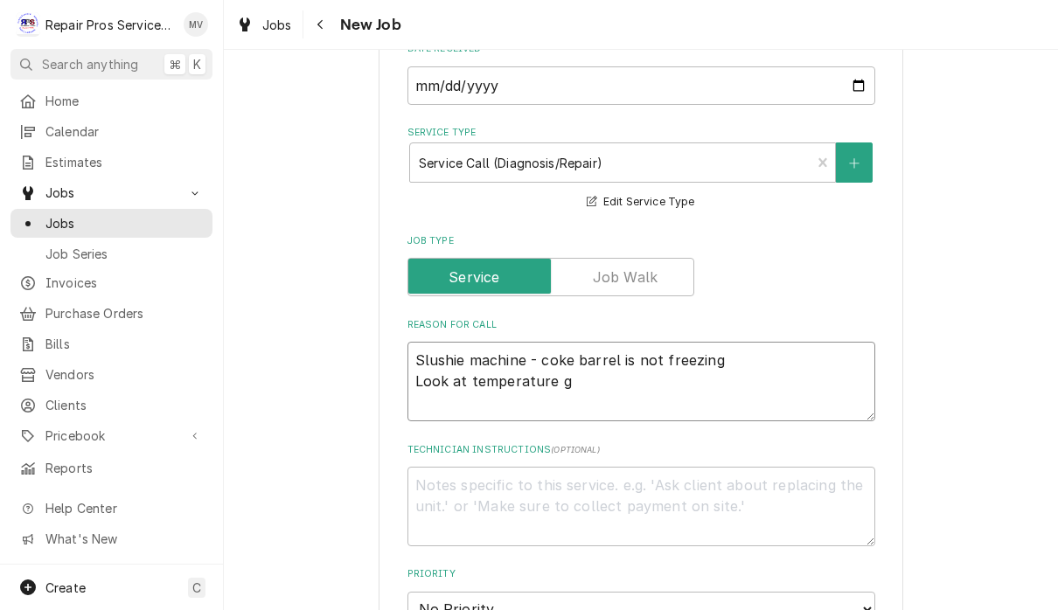
type textarea "Slushie machine - coke barrel is not freezing Look at temperature gu"
type textarea "x"
type textarea "Slushie machine - coke barrel is not freezing Look at temperature gua"
type textarea "x"
type textarea "Slushie machine - coke barrel is not freezing Look at temperature guag"
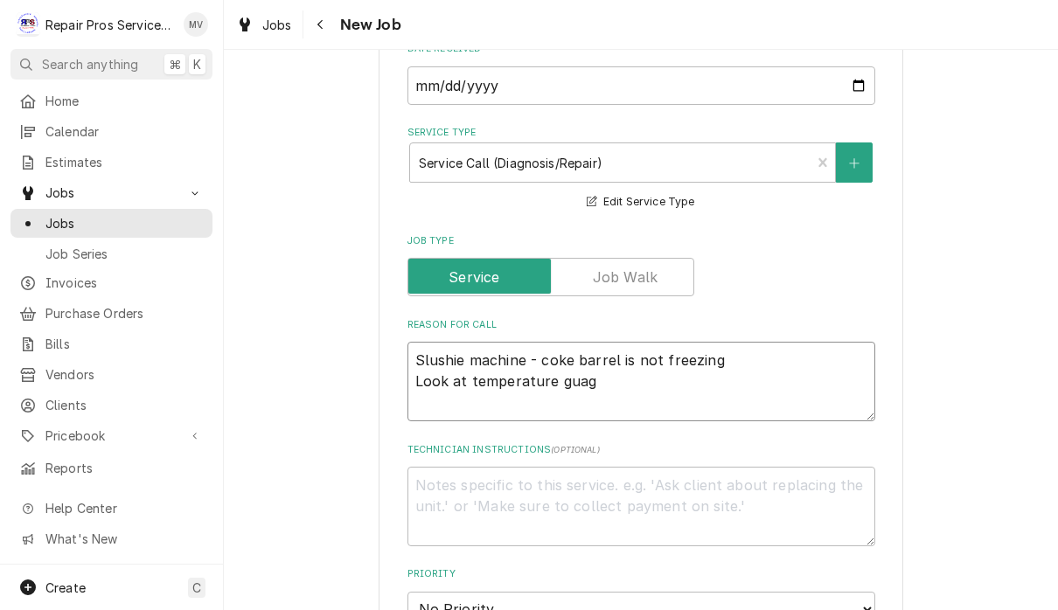
type textarea "x"
type textarea "Slushie machine - coke barrel is not freezing Look at temperature guage"
type textarea "x"
type textarea "Slushie machine - coke barrel is not freezing Look at temperature gauge"
type textarea "x"
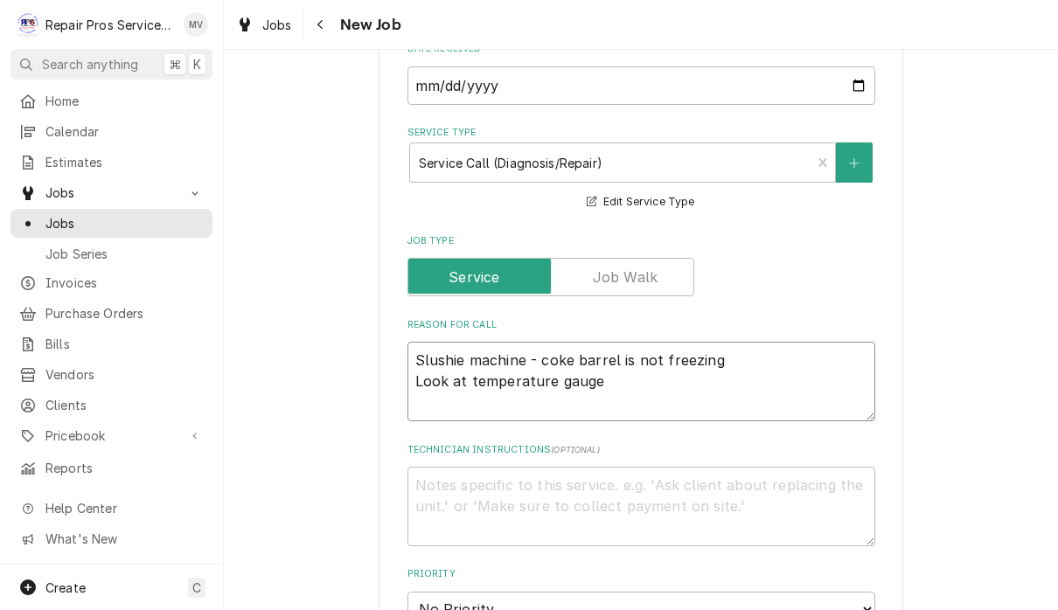
type textarea "Slushie machine - coke barrel is not freezing Look at temperature gauge"
type textarea "x"
type textarea "Slushie machine - coke barrel is not freezing Look at temperature gauge o"
type textarea "x"
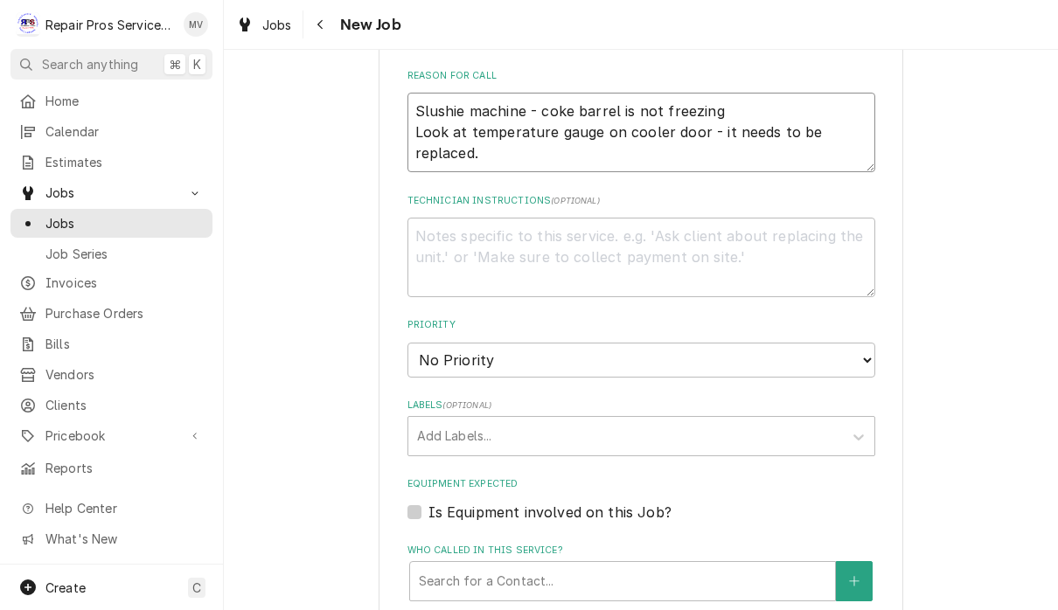
scroll to position [766, 0]
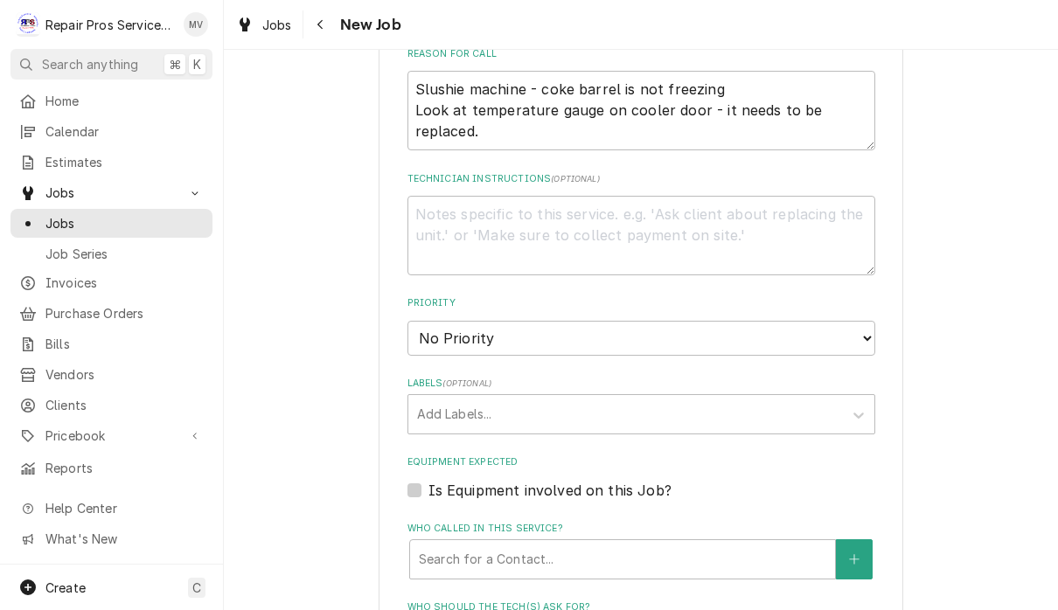
click at [748, 328] on select "No Priority Urgent High Medium Low" at bounding box center [641, 338] width 468 height 35
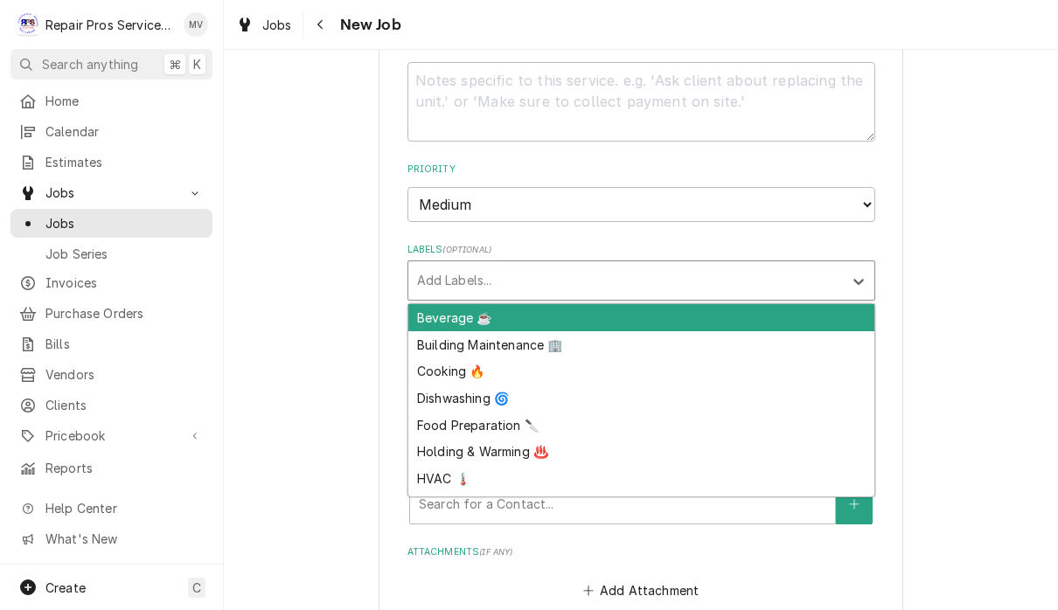
scroll to position [935, 0]
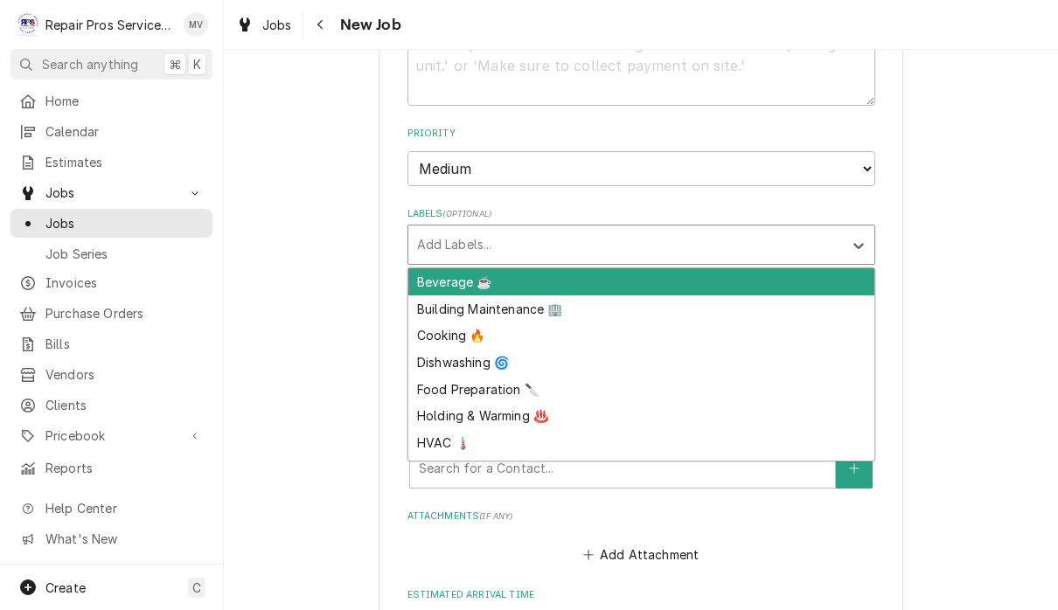
click at [772, 268] on div "Beverage ☕" at bounding box center [641, 281] width 466 height 27
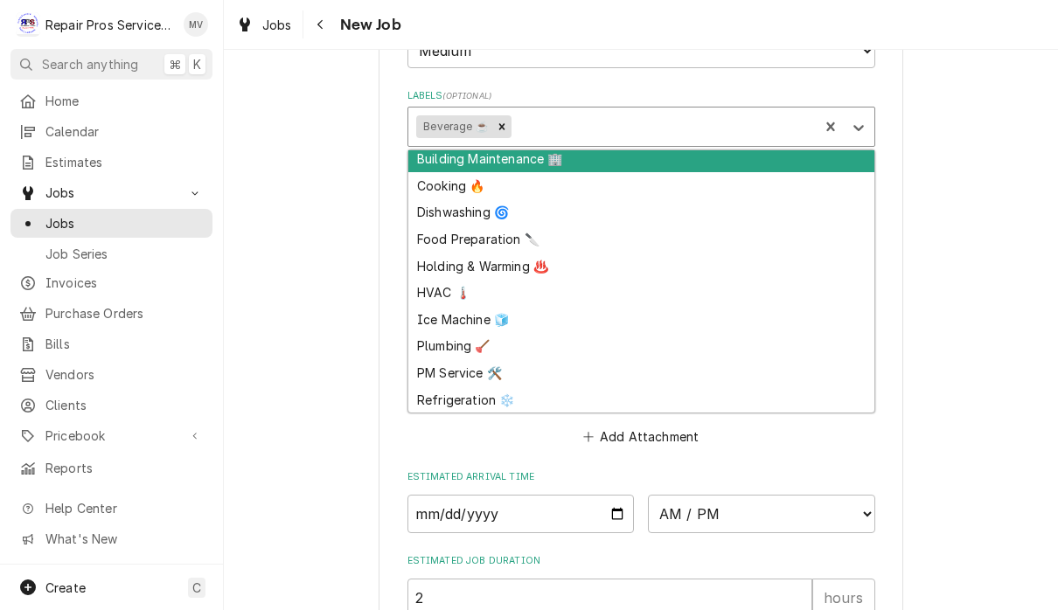
scroll to position [1054, 0]
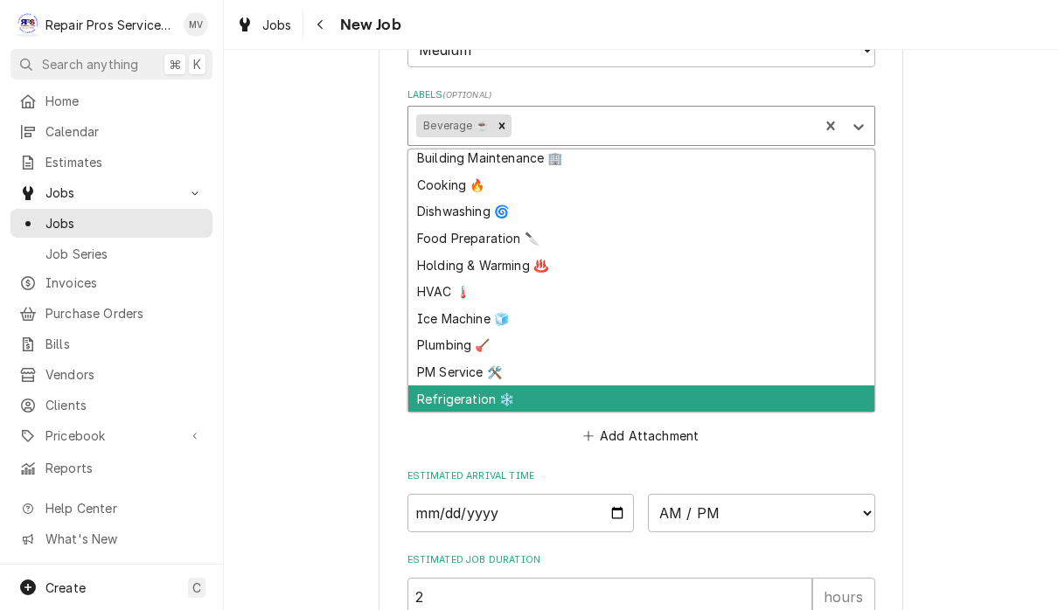
click at [594, 385] on div "Refrigeration ❄️" at bounding box center [641, 398] width 466 height 27
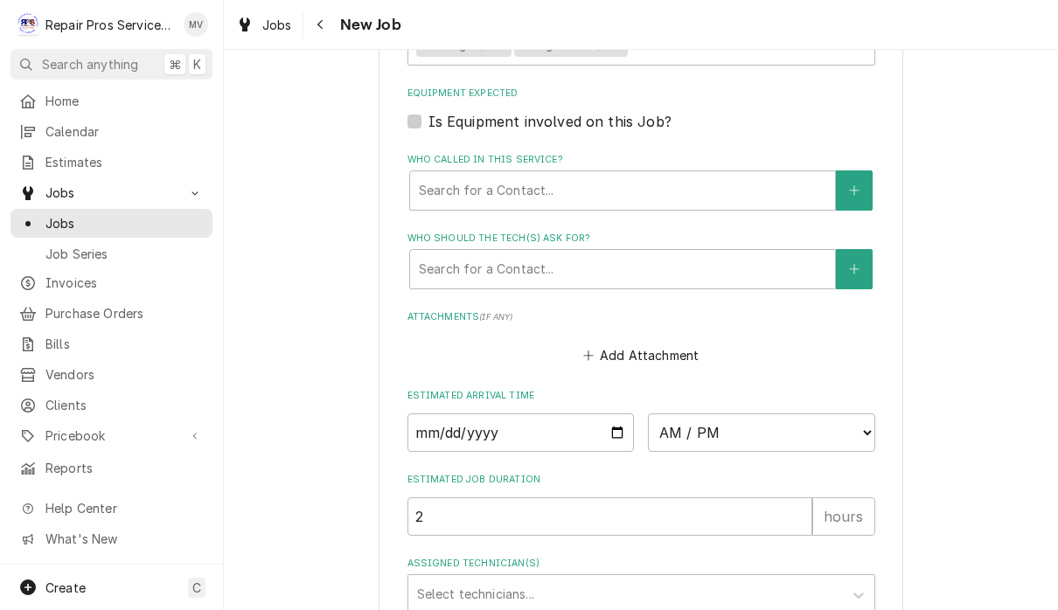
scroll to position [1136, 0]
click at [552, 413] on input "Date" at bounding box center [520, 431] width 227 height 38
click at [690, 414] on select "AM / PM 6:00 AM 6:15 AM 6:30 AM 6:45 AM 7:00 AM 7:15 AM 7:30 AM 7:45 AM 8:00 AM…" at bounding box center [761, 431] width 227 height 38
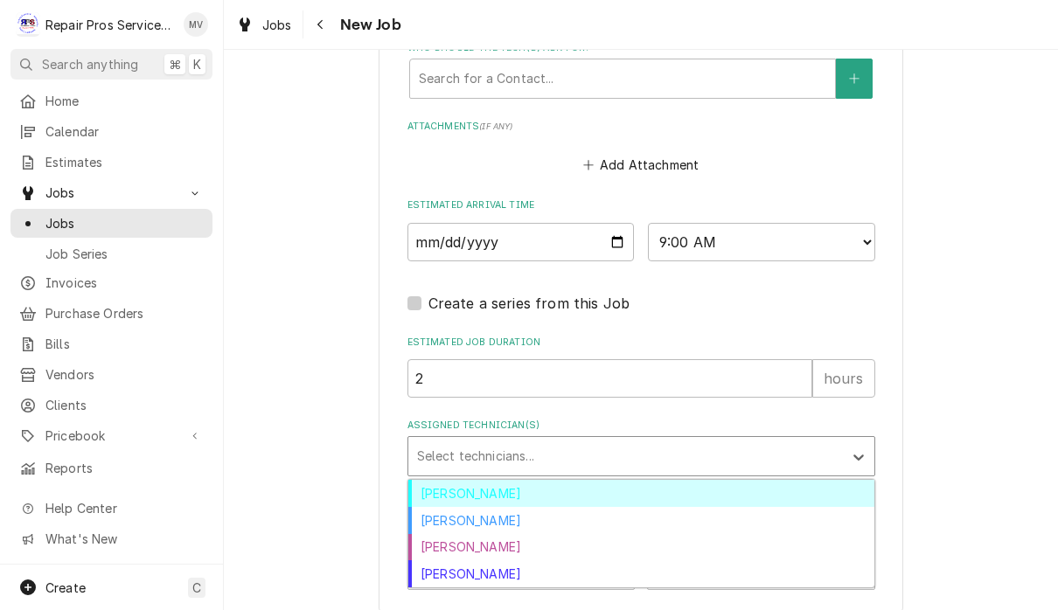
scroll to position [1323, 0]
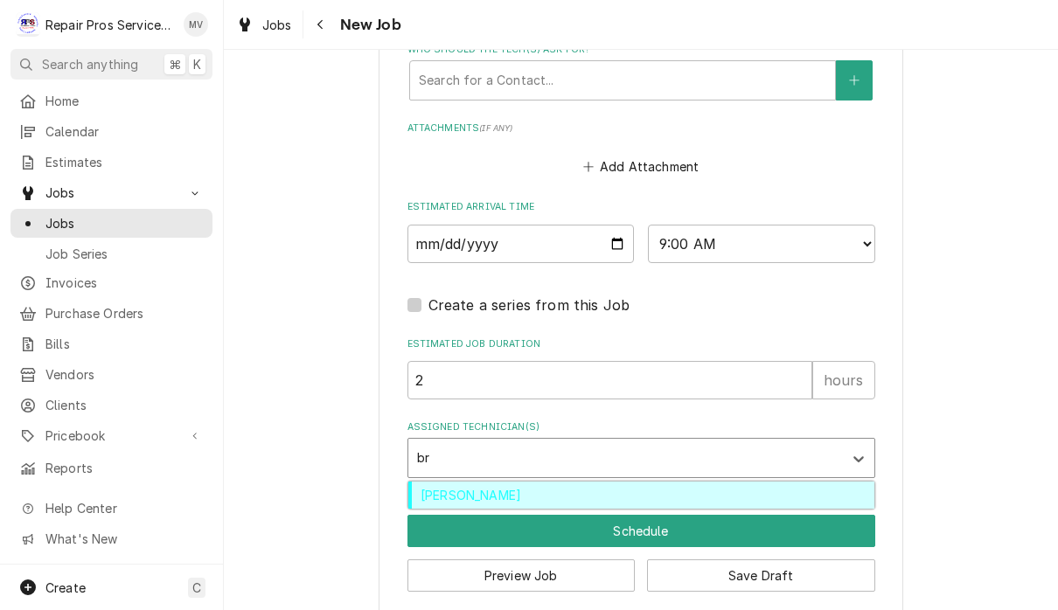
click at [524, 482] on div "[PERSON_NAME]" at bounding box center [641, 495] width 466 height 27
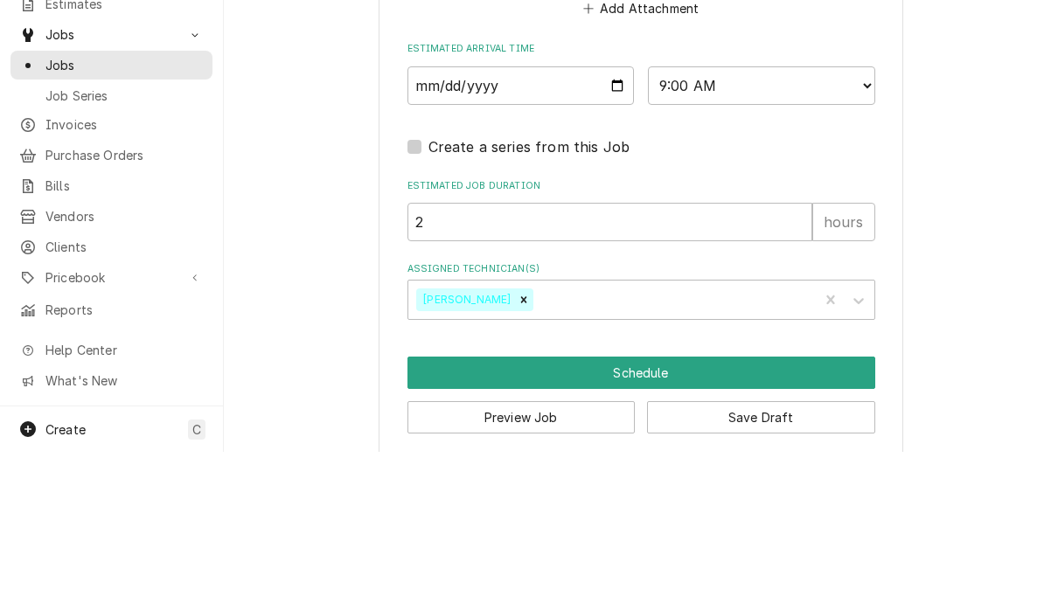
scroll to position [1, 0]
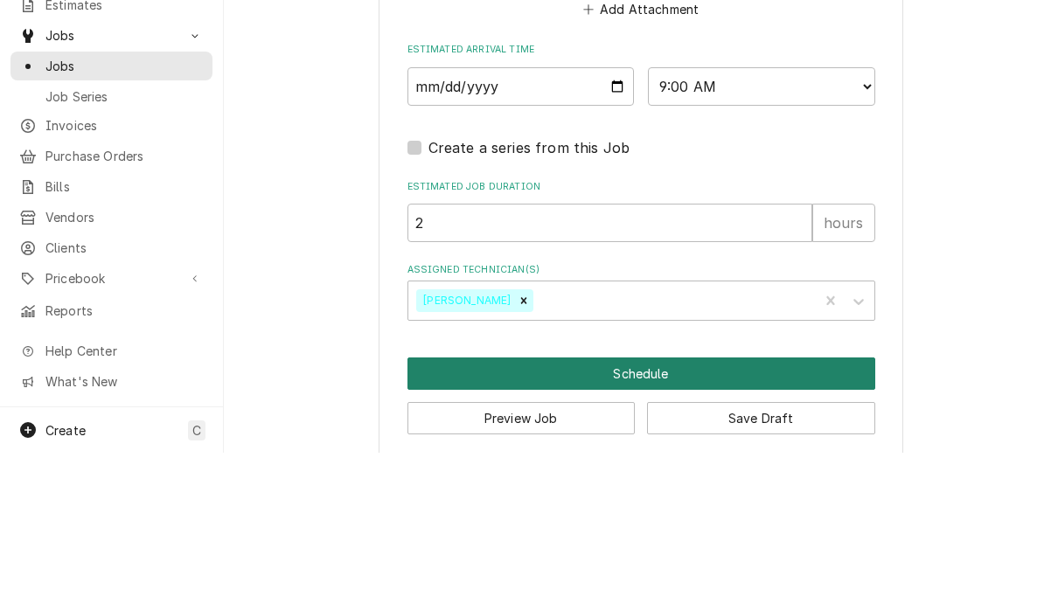
click at [734, 515] on button "Schedule" at bounding box center [641, 531] width 468 height 32
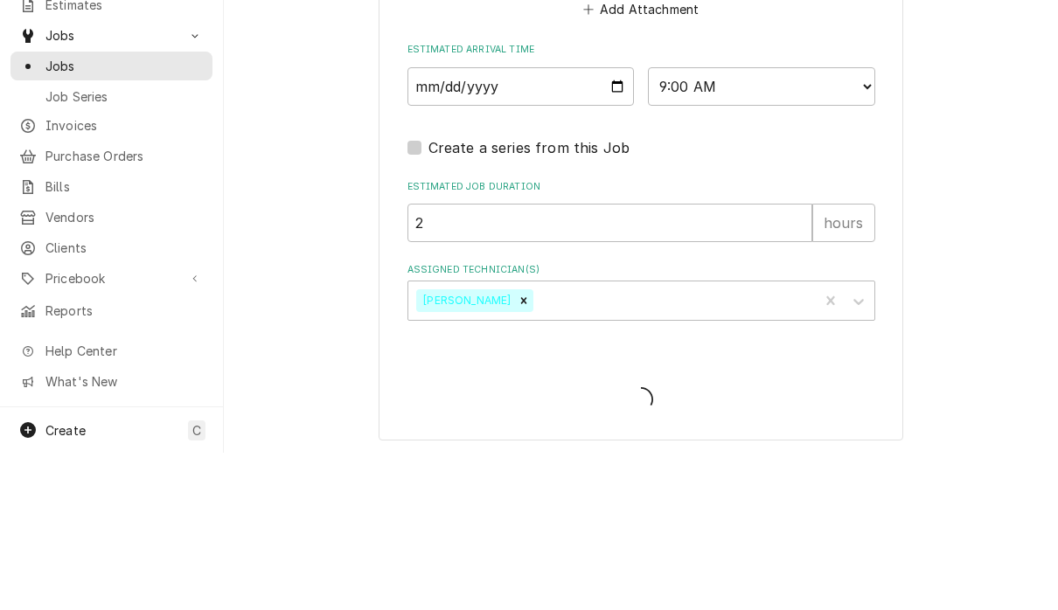
scroll to position [1306, 0]
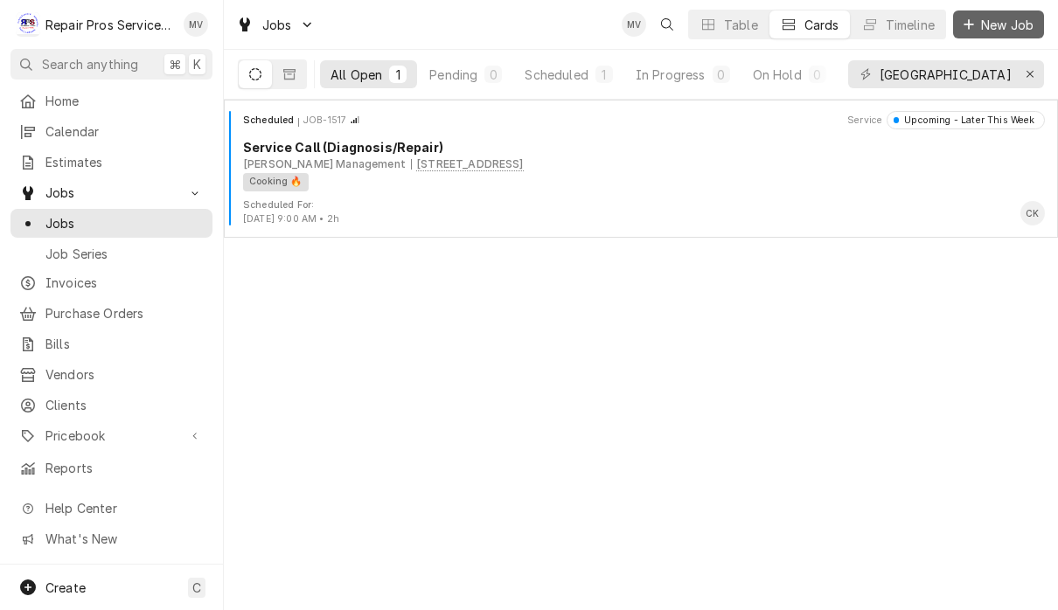
click at [1008, 36] on button "New Job" at bounding box center [998, 24] width 91 height 28
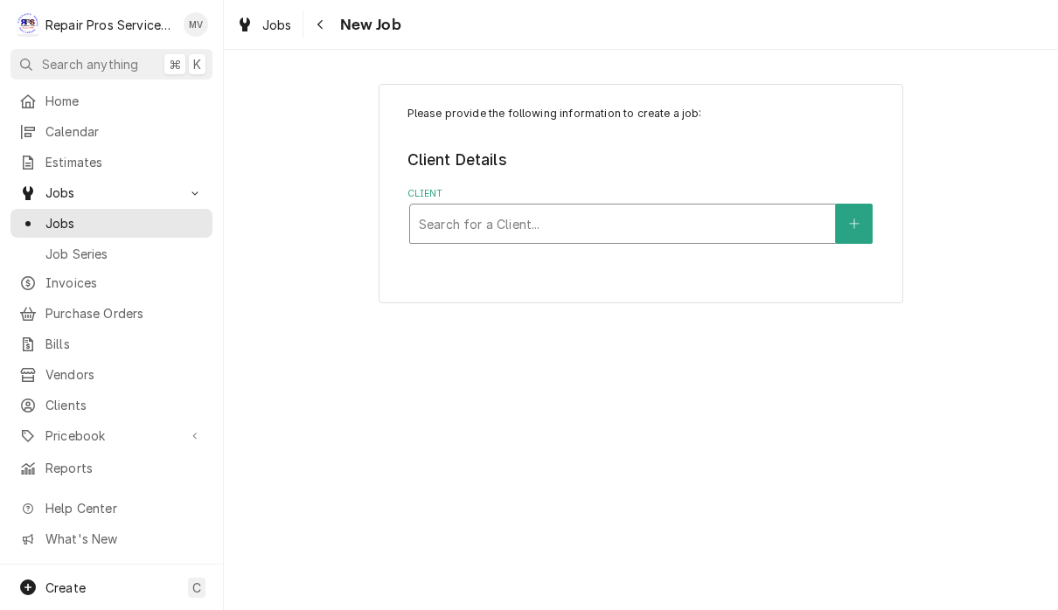
click at [650, 233] on div "Client" at bounding box center [622, 223] width 407 height 31
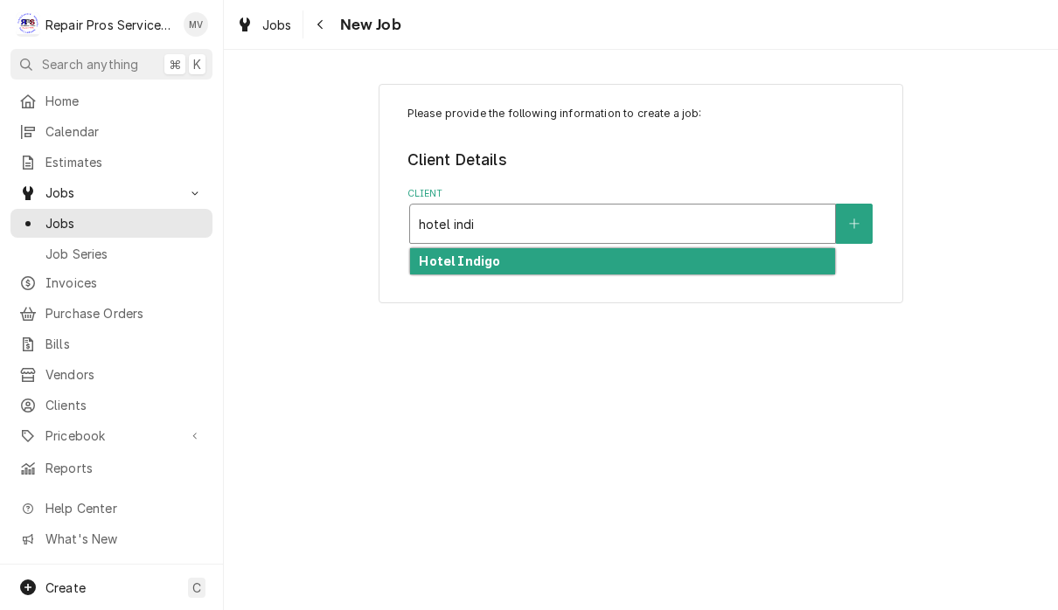
click at [675, 255] on div "Hotel Indigo" at bounding box center [622, 261] width 425 height 27
type input "hotel indi"
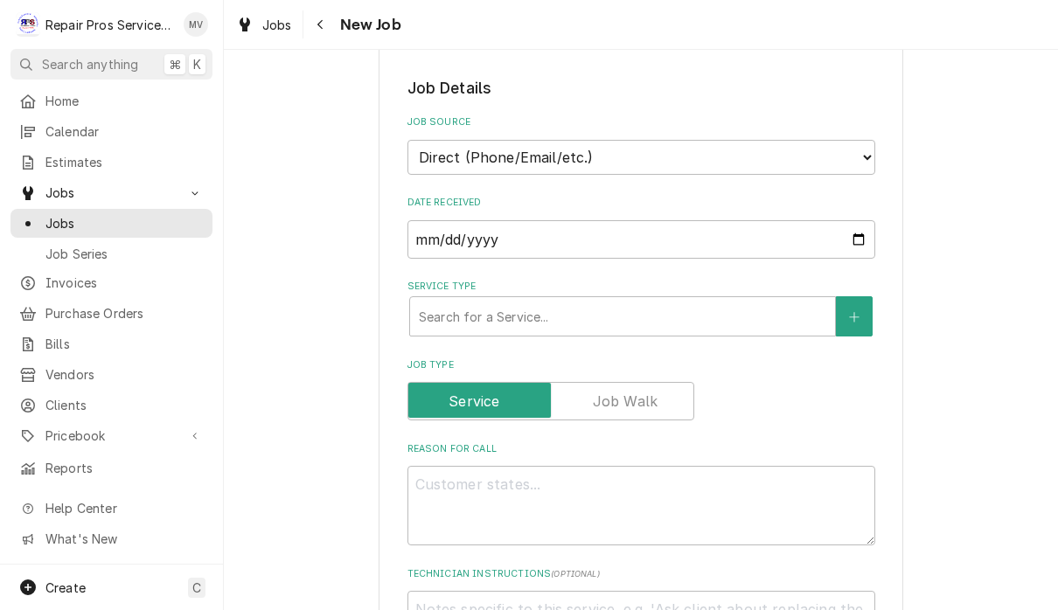
scroll to position [469, 0]
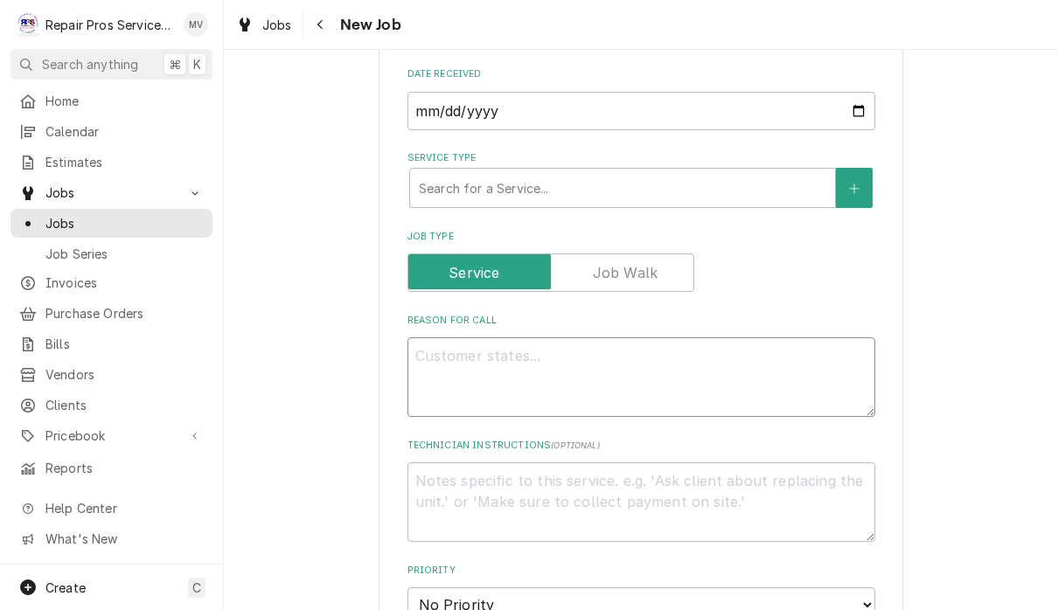
click at [694, 368] on textarea "Reason For Call" at bounding box center [641, 377] width 468 height 80
type textarea "x"
type textarea "d"
type textarea "x"
type textarea "di"
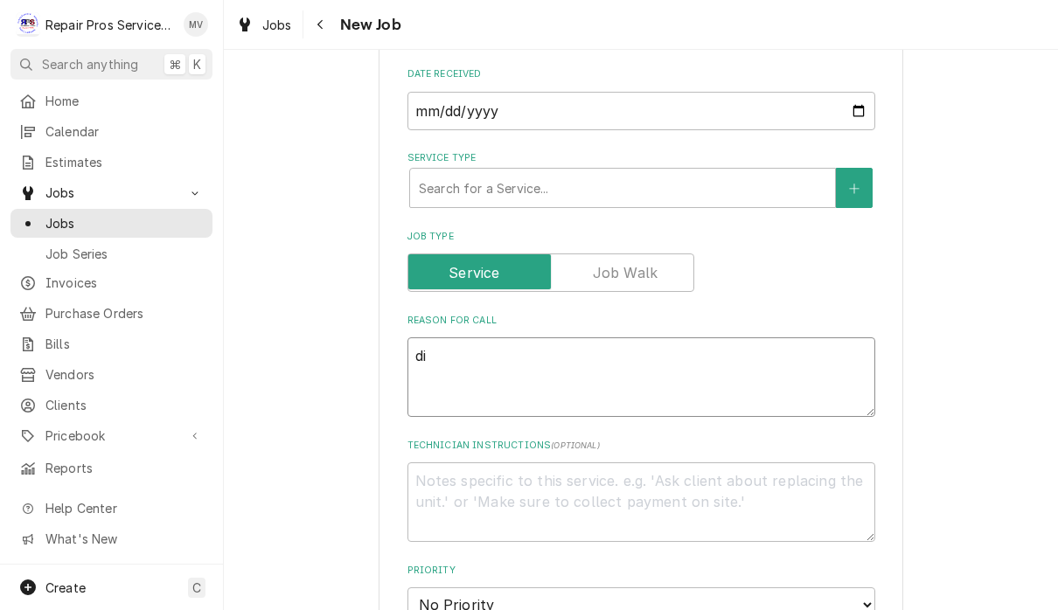
type textarea "x"
type textarea "dio"
type textarea "x"
type textarea "dios"
type textarea "x"
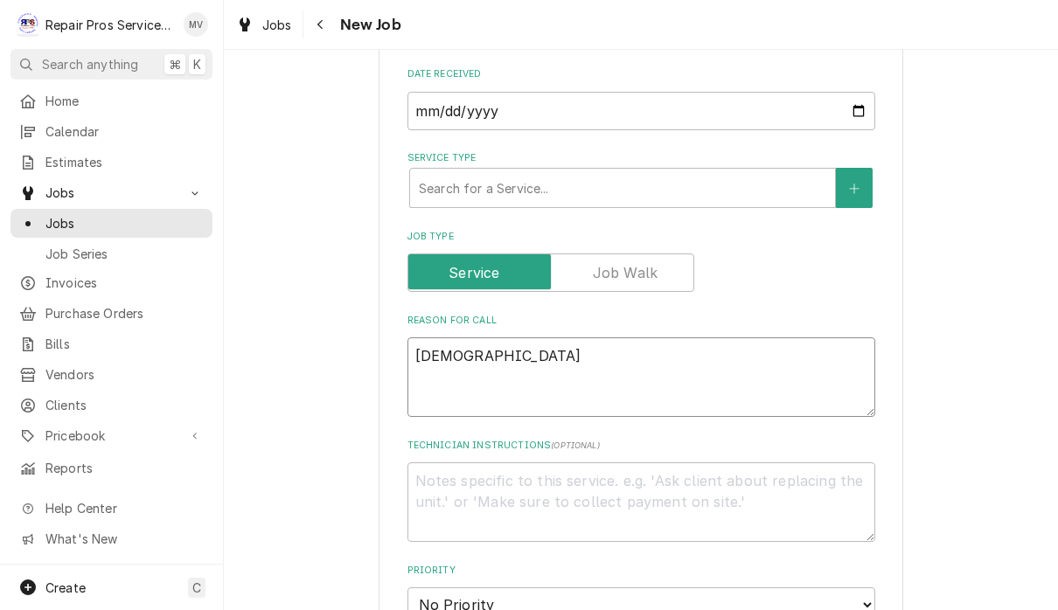
type textarea "diosh"
type textarea "x"
type textarea "dios"
type textarea "x"
type textarea "dio"
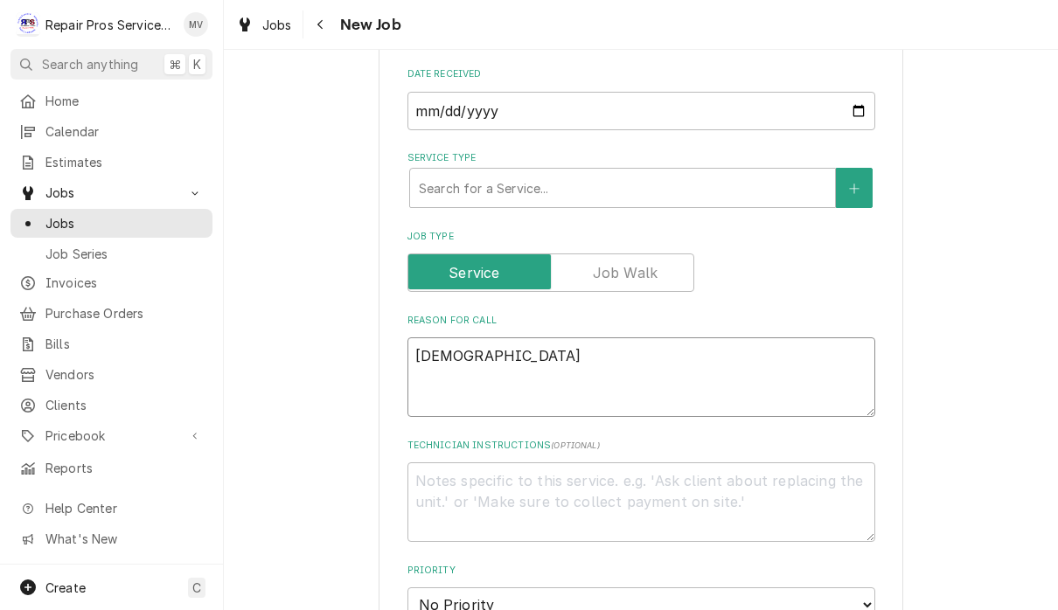
type textarea "x"
type textarea "di"
type textarea "x"
type textarea "dis"
type textarea "x"
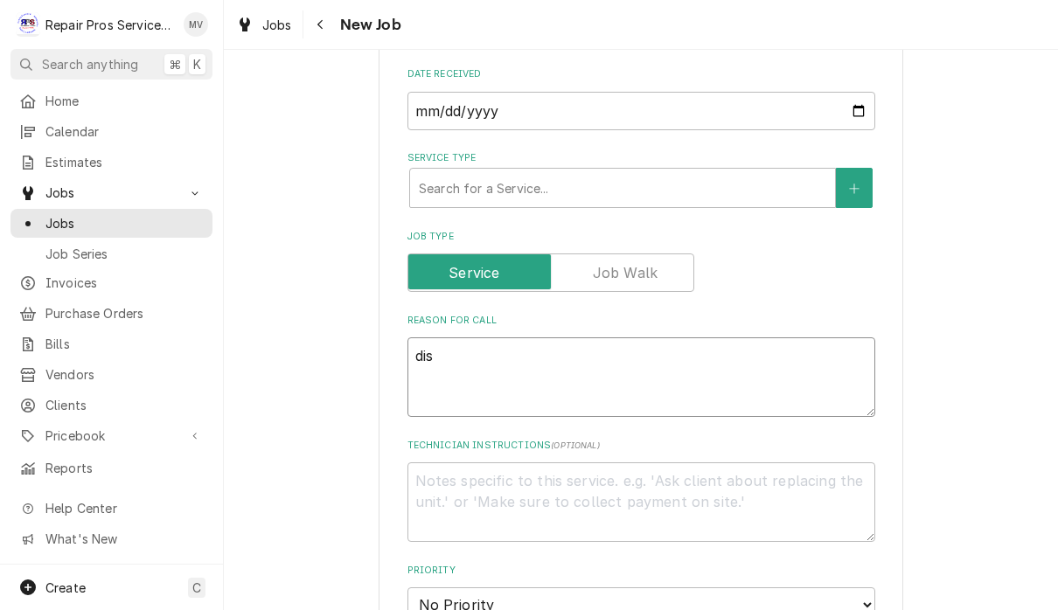
type textarea "dish"
type textarea "x"
type textarea "dishw"
type textarea "x"
type textarea "dishwa"
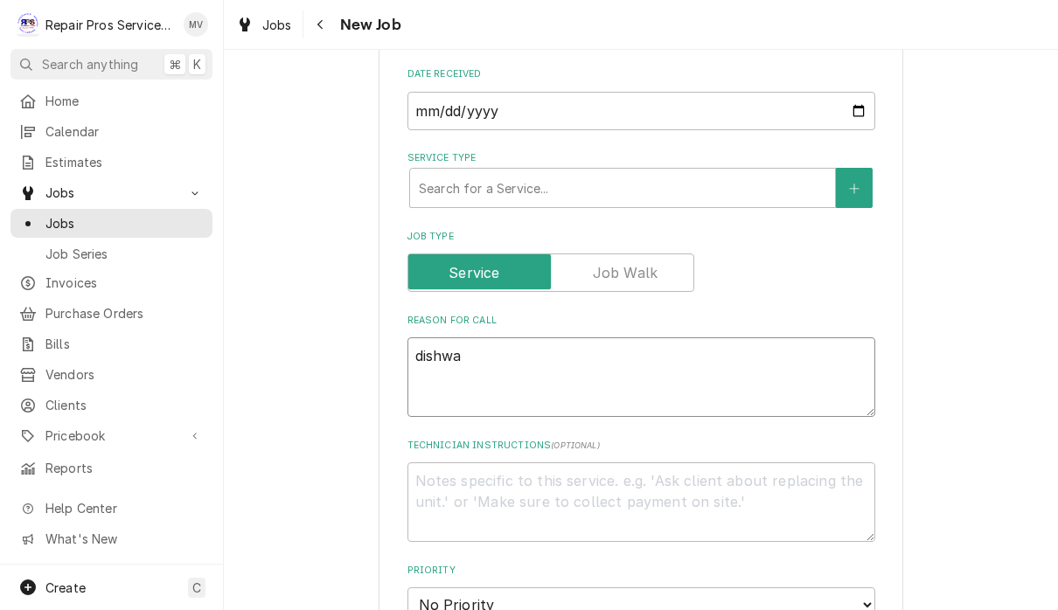
type textarea "x"
type textarea "dishwas"
type textarea "x"
type textarea "dishwash"
type textarea "x"
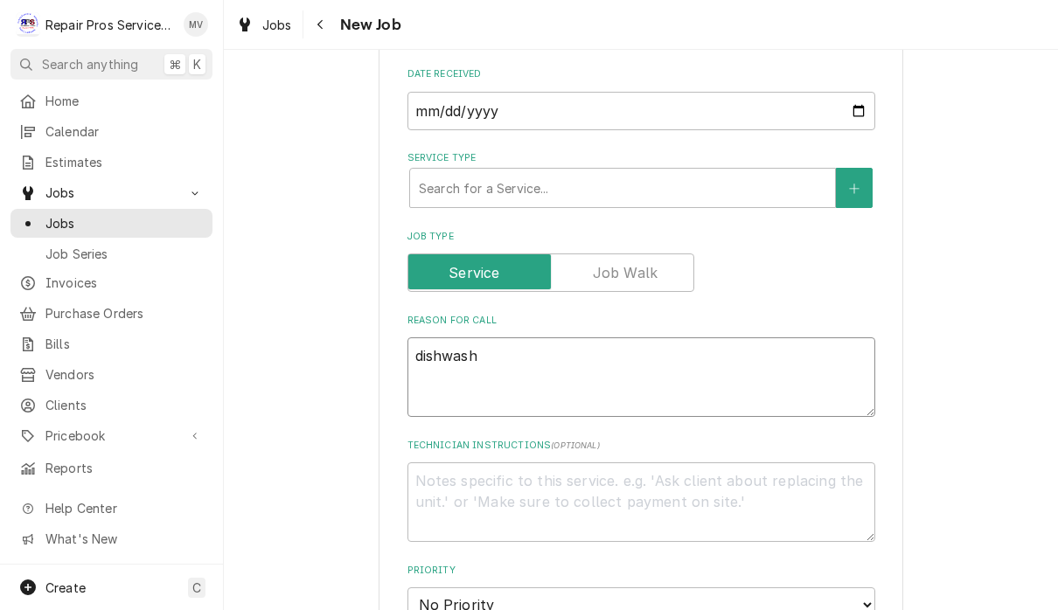
type textarea "dishwashe"
type textarea "x"
type textarea "dishwasher"
type textarea "x"
type textarea "dishwasher"
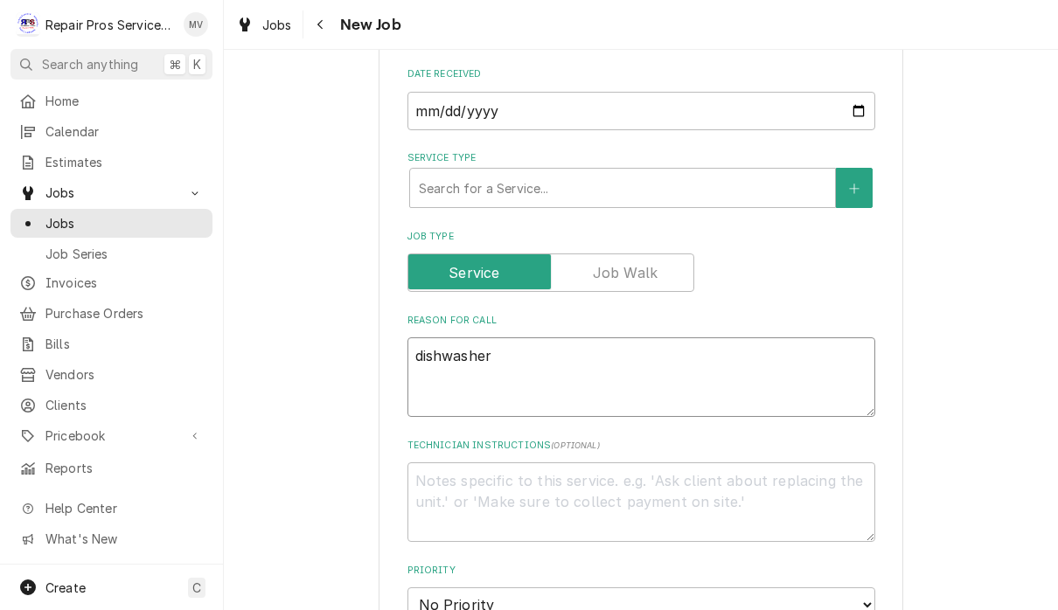
type textarea "x"
type textarea "dishwasher a"
type textarea "x"
type textarea "dishwasher at"
type textarea "x"
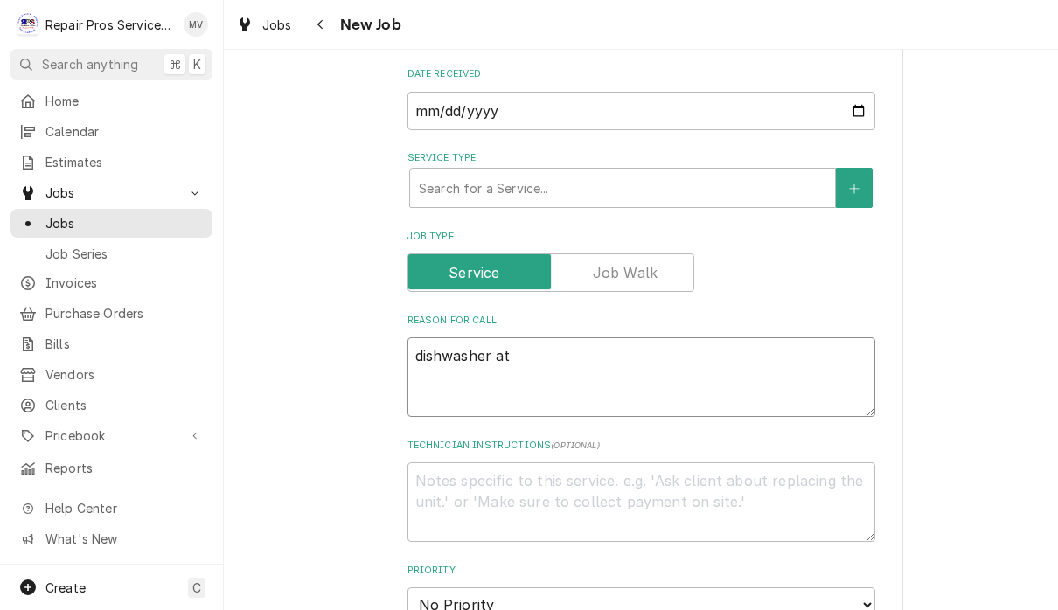
type textarea "dishwasher at"
type textarea "x"
type textarea "dishwasher at b"
type textarea "x"
type textarea "dishwasher at ba"
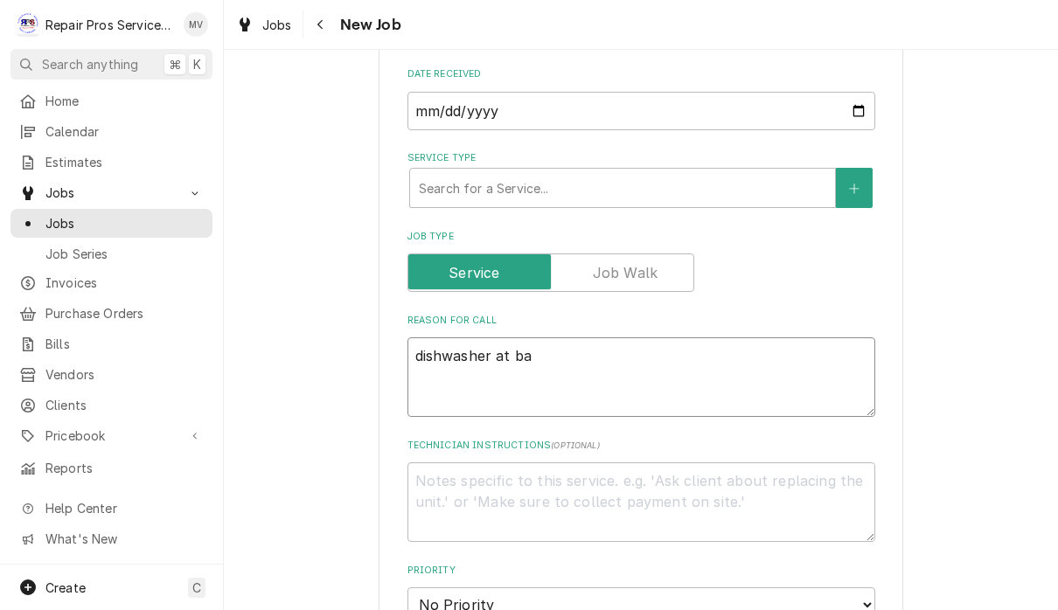
type textarea "x"
type textarea "dishwasher at bar"
type textarea "x"
type textarea "dishwasher at bar"
type textarea "x"
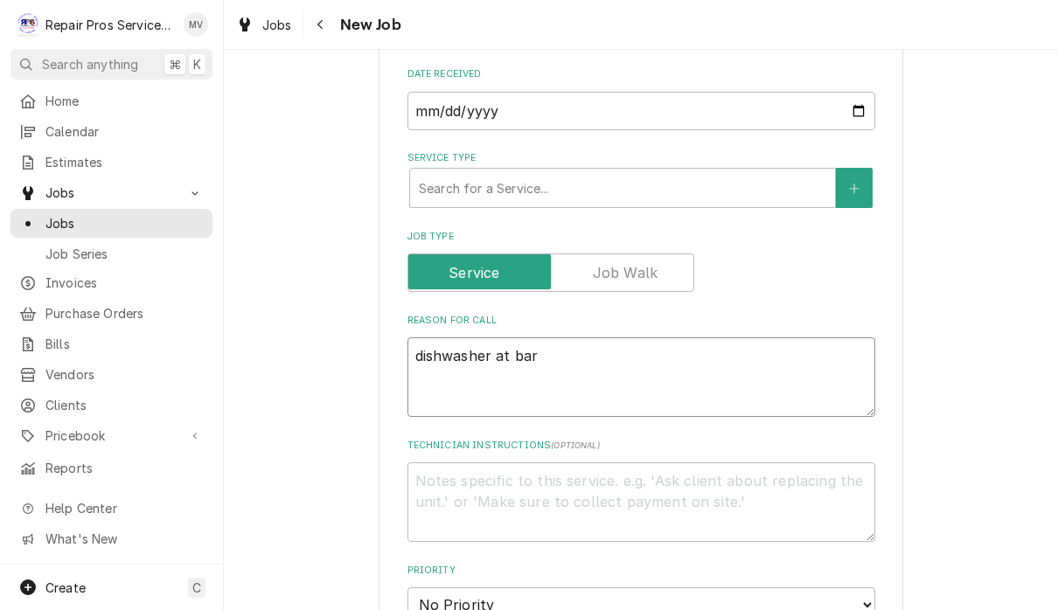
type textarea "dishwasher at bar n"
type textarea "x"
type textarea "dishwasher at bar no"
type textarea "x"
type textarea "dishwasher at bar not"
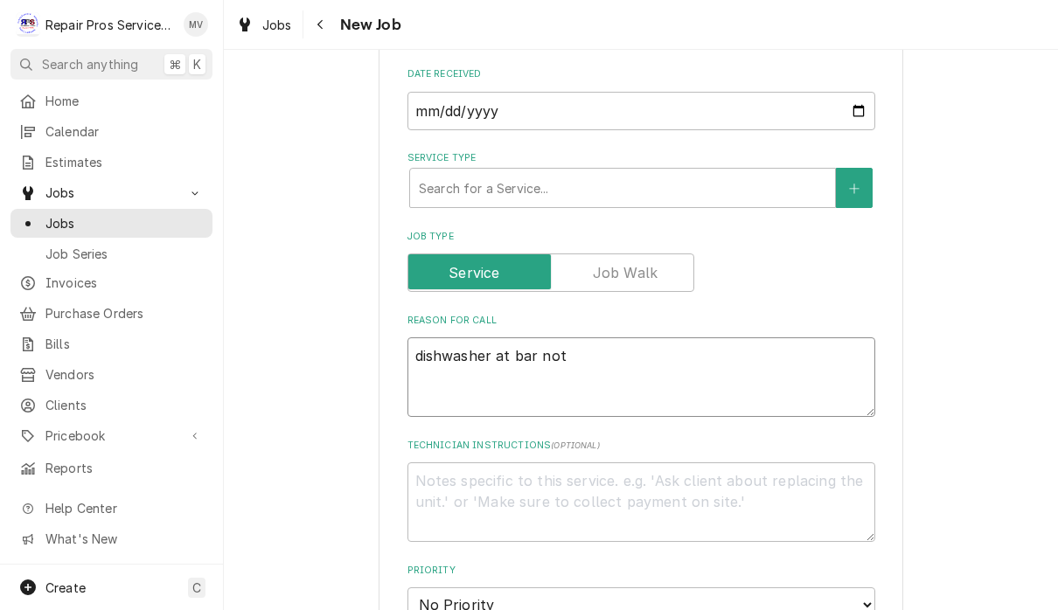
type textarea "x"
type textarea "dishwasher at bar not"
type textarea "x"
type textarea "dishwasher at bar not s"
type textarea "x"
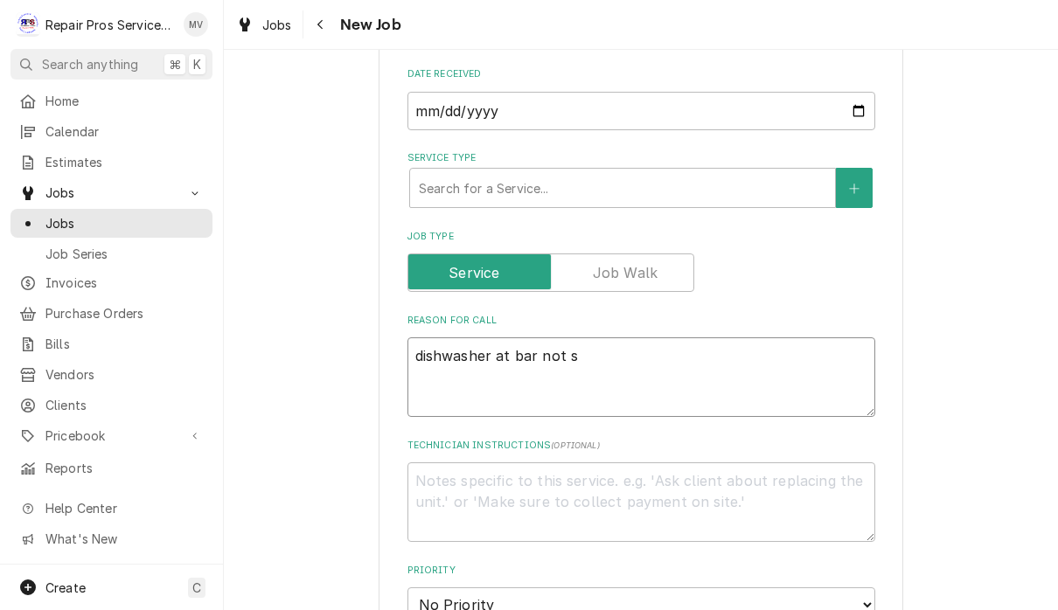
type textarea "dishwasher at bar not"
type textarea "x"
type textarea "dishwasher at bar not"
type textarea "x"
type textarea "dishwasher at bar no"
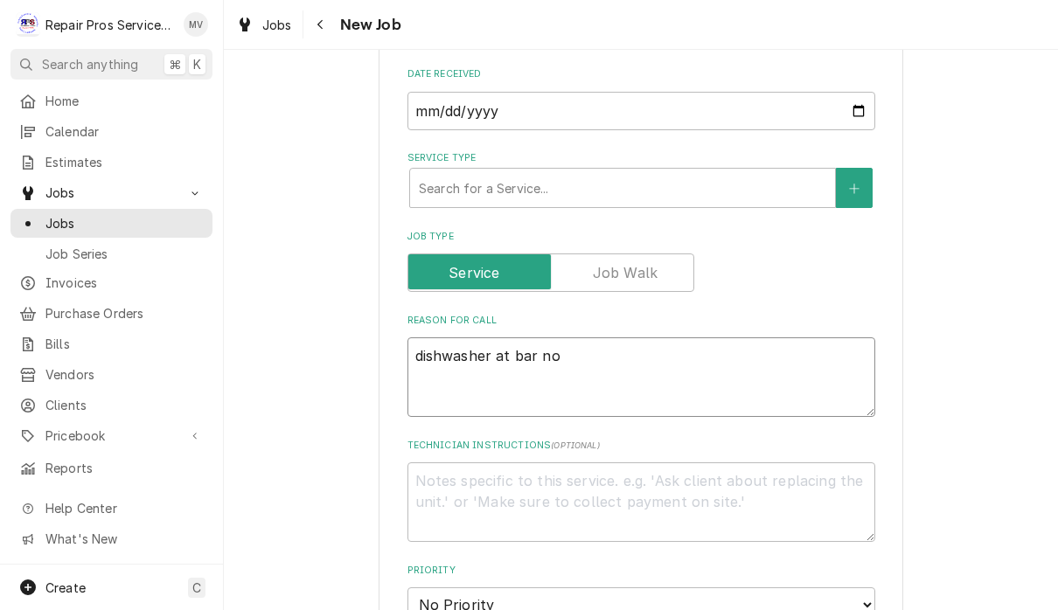
type textarea "x"
type textarea "dishwasher at bar n"
type textarea "x"
type textarea "dishwasher at bar"
type textarea "x"
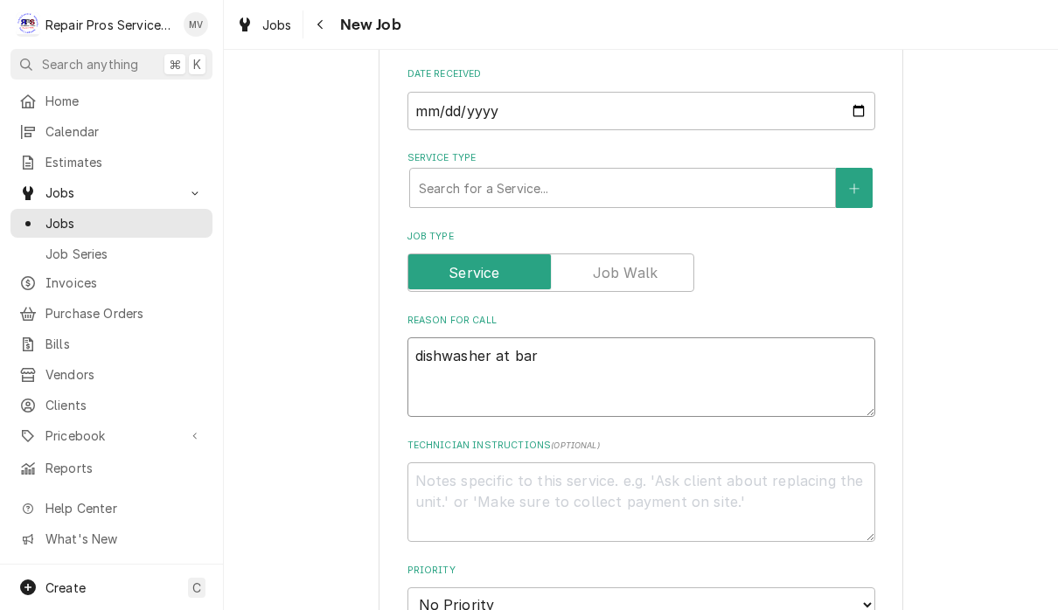
type textarea "dishwasher at bar t"
type textarea "x"
type textarea "dishwasher at bar to"
type textarea "x"
type textarea "dishwasher at bar top"
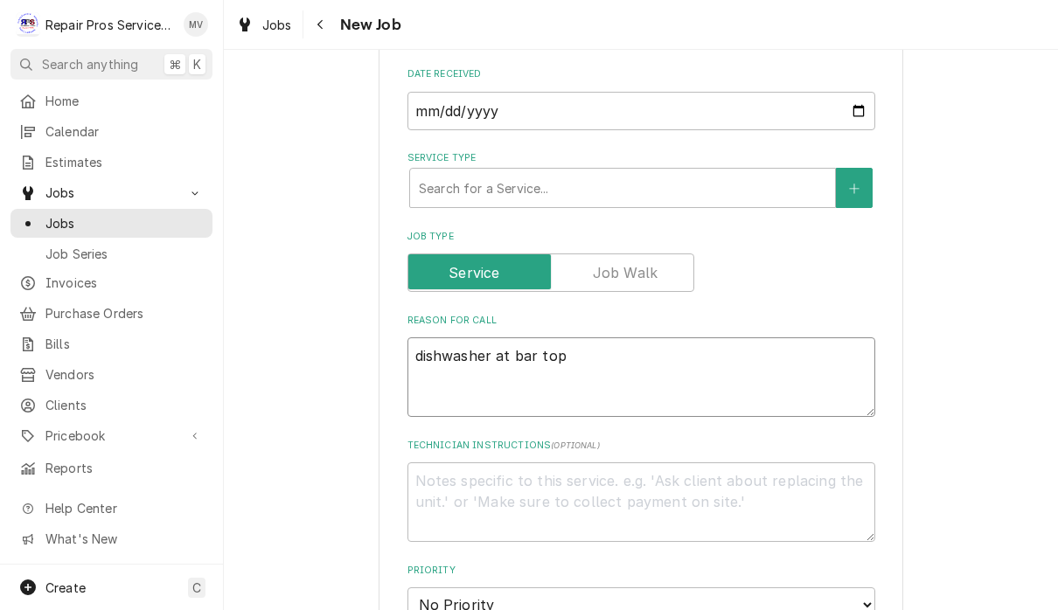
type textarea "x"
type textarea "dishwasher at bar top"
type textarea "x"
type textarea "dishwasher at bar top b"
type textarea "x"
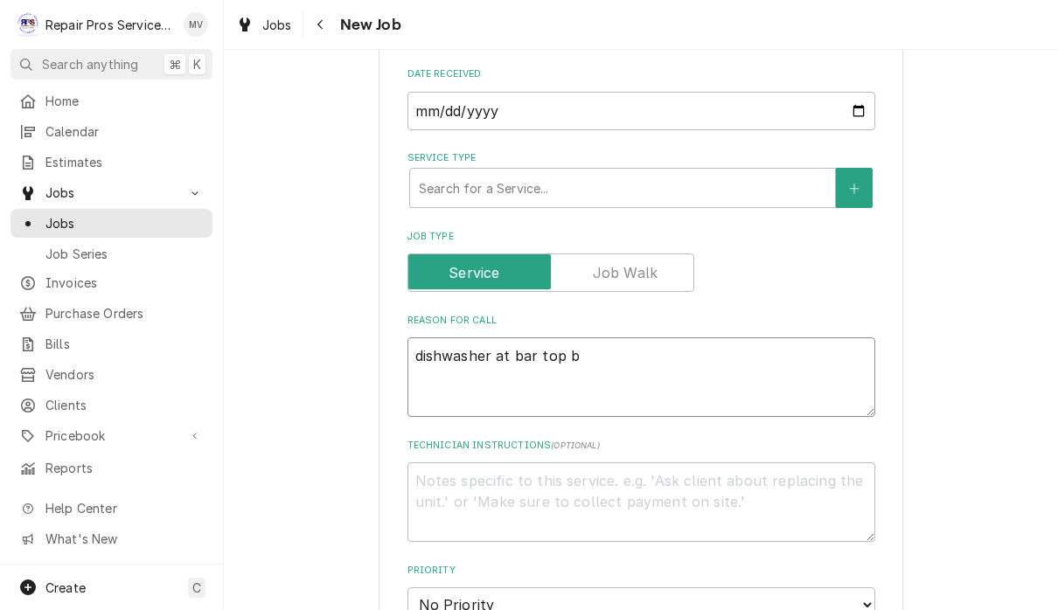
type textarea "dishwasher at bar top bp"
type textarea "x"
type textarea "dishwasher at bar top bpr"
type textarea "x"
type textarea "dishwasher at bar top bpra"
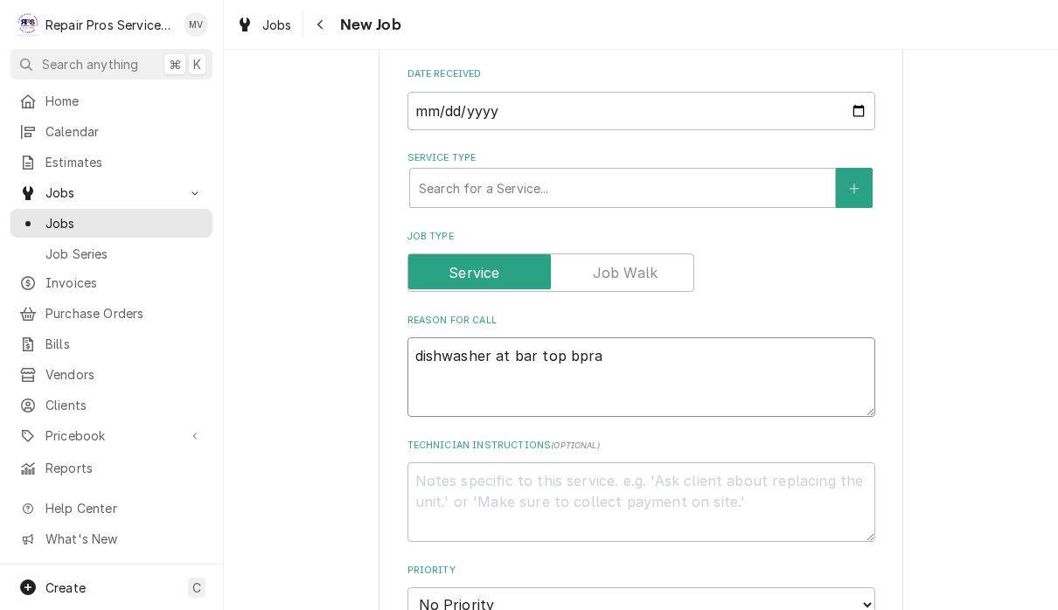
type textarea "x"
type textarea "dishwasher at bar top bpray"
type textarea "x"
type textarea "dishwasher at bar top bpraye"
type textarea "x"
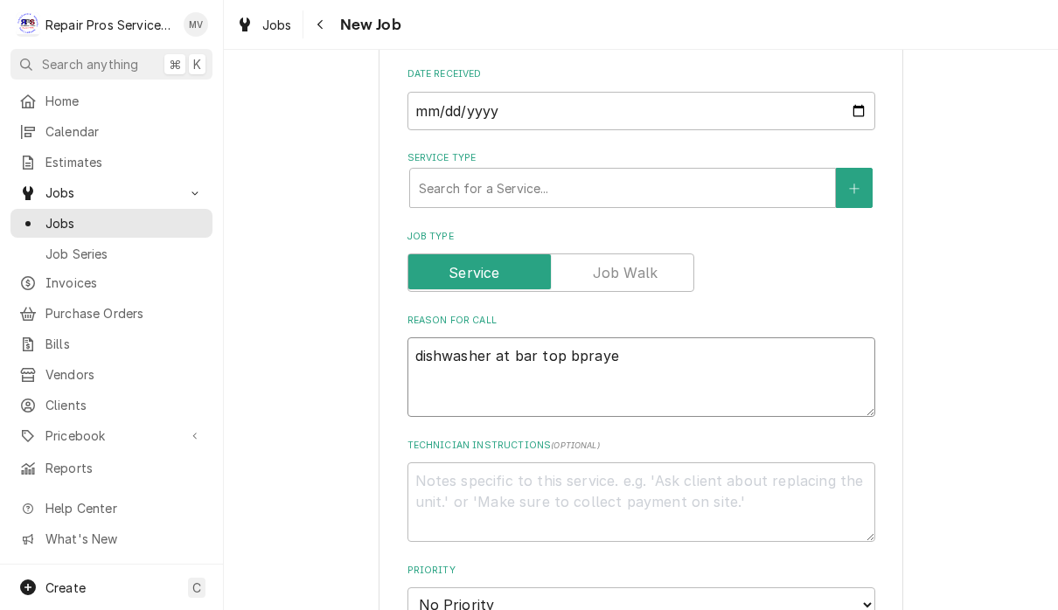
type textarea "dishwasher at bar top bprayer"
type textarea "x"
type textarea "dishwasher at bar top prayer"
type textarea "x"
type textarea "dishwasher at bar top prayer"
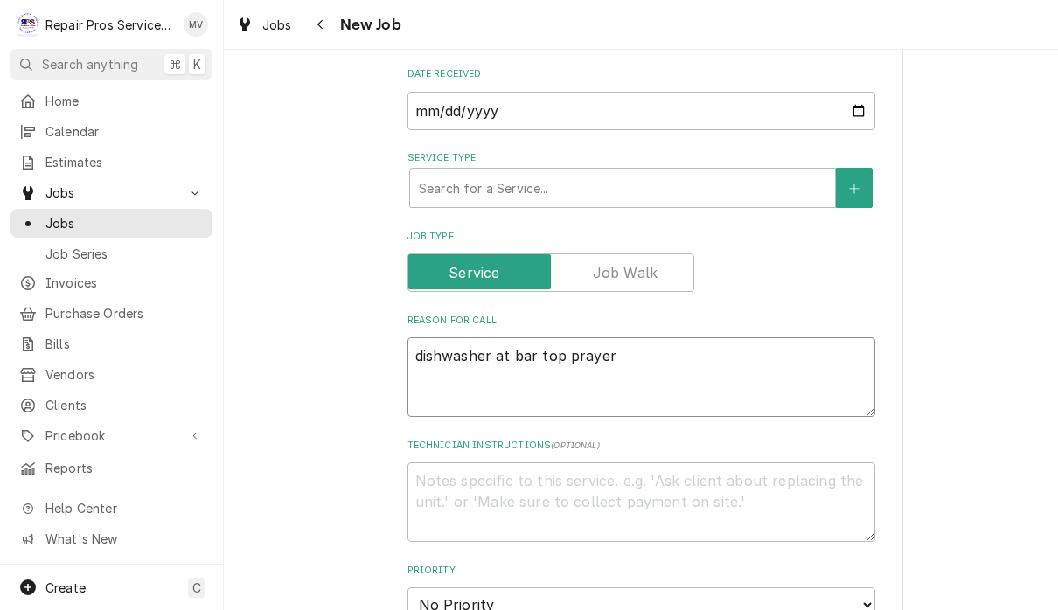
type textarea "x"
type textarea "dishwasher at bar top prayer o"
type textarea "x"
type textarea "dishwasher at bar top prayer ot"
type textarea "x"
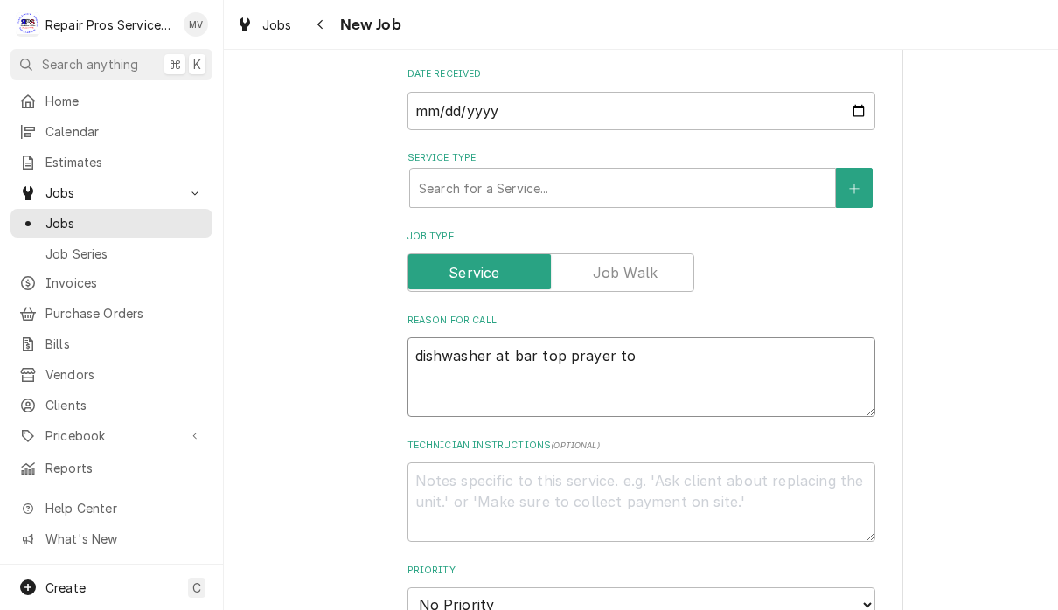
type textarea "dishwasher at bar top prayer to"
type textarea "x"
type textarea "dishwasher at bar top prayer to s"
type textarea "x"
type textarea "dishwasher at bar top prayer to sp"
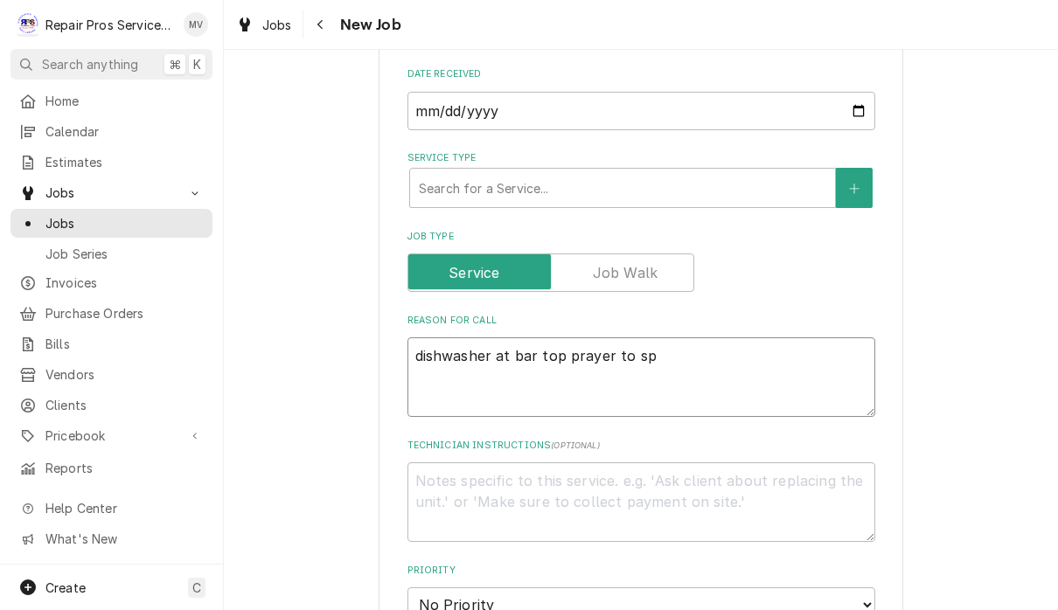
type textarea "x"
type textarea "dishwasher at bar top prayer to spr"
type textarea "x"
type textarea "dishwasher at bar top prayer to spra"
type textarea "x"
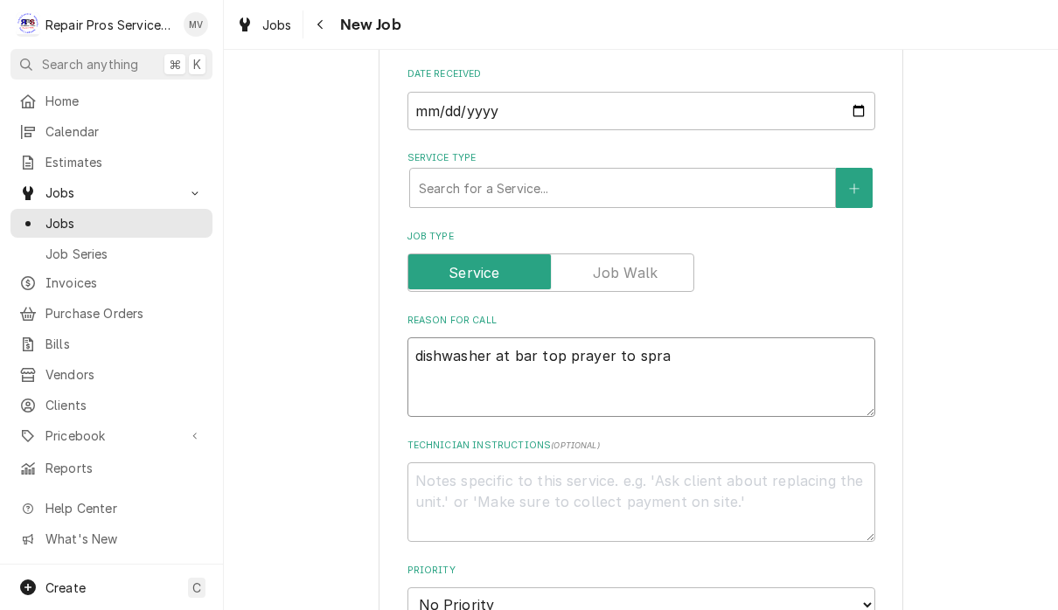
type textarea "dishwasher at bar top prayer to spray"
type textarea "x"
type textarea "dishwasher at bar top prayer to sprayi"
type textarea "x"
type textarea "dishwasher at bar top prayer to sprayin"
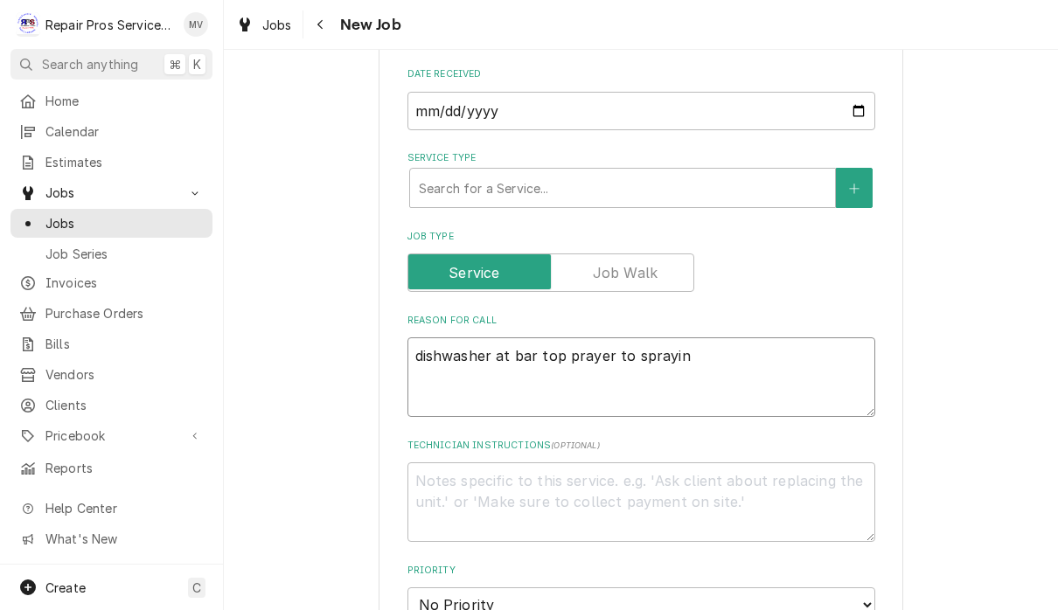
type textarea "x"
type textarea "dishwasher at bar top prayer to spraying"
type textarea "x"
type textarea "dishwasher at bar top prayer to spraying"
type textarea "x"
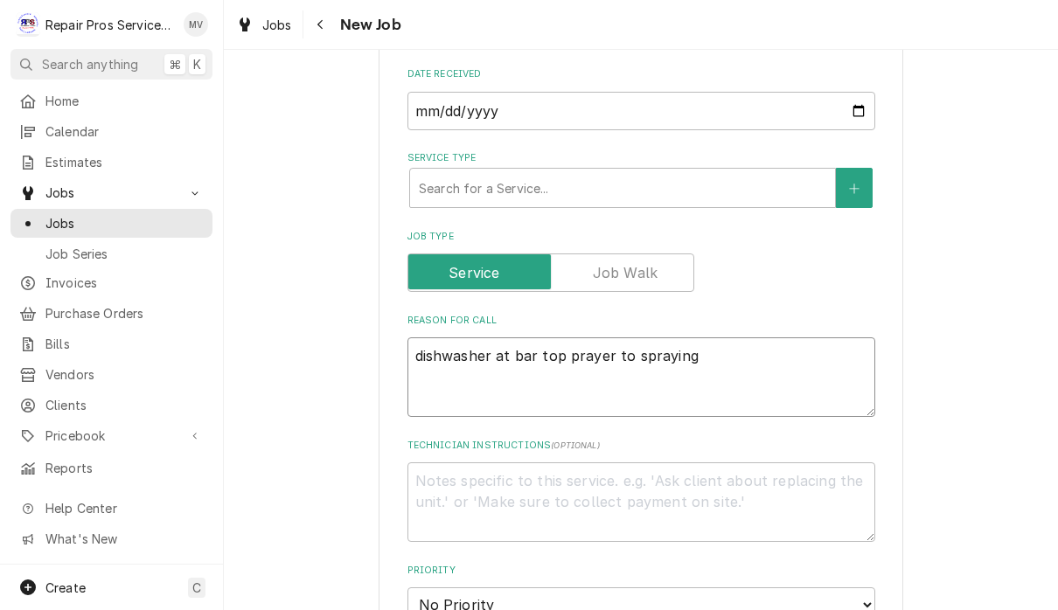
type textarea "dishwasher at bar top prayer to spraying a"
type textarea "x"
type textarea "dishwasher at bar top prayer to spraying an"
type textarea "x"
type textarea "dishwasher at bar top prayer to spraying and"
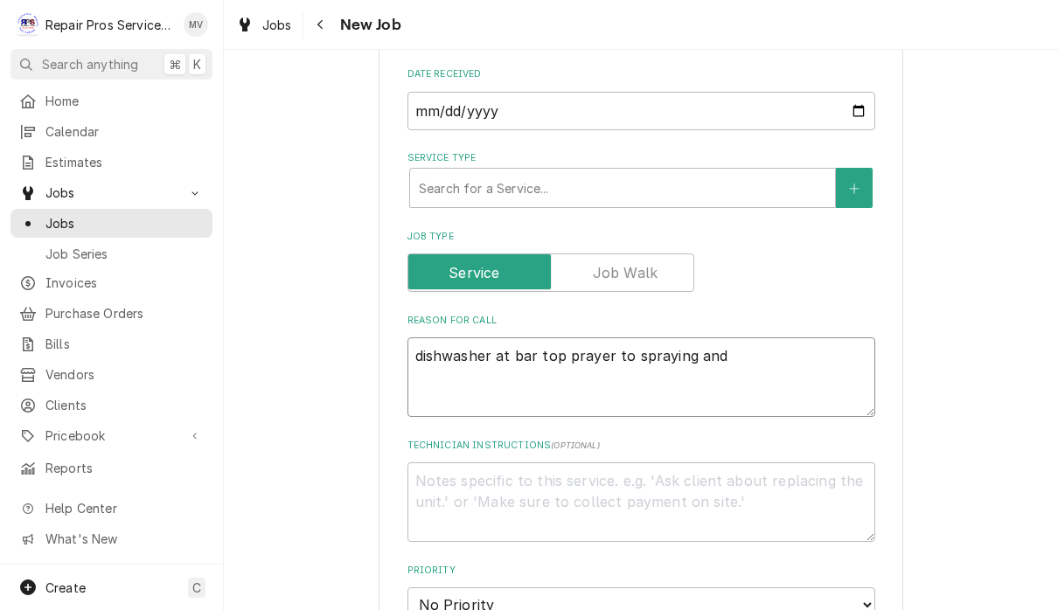
type textarea "x"
type textarea "dishwasher at bar top prayer to spraying and"
type textarea "x"
type textarea "dishwasher at bar top prayer to spraying and n"
type textarea "x"
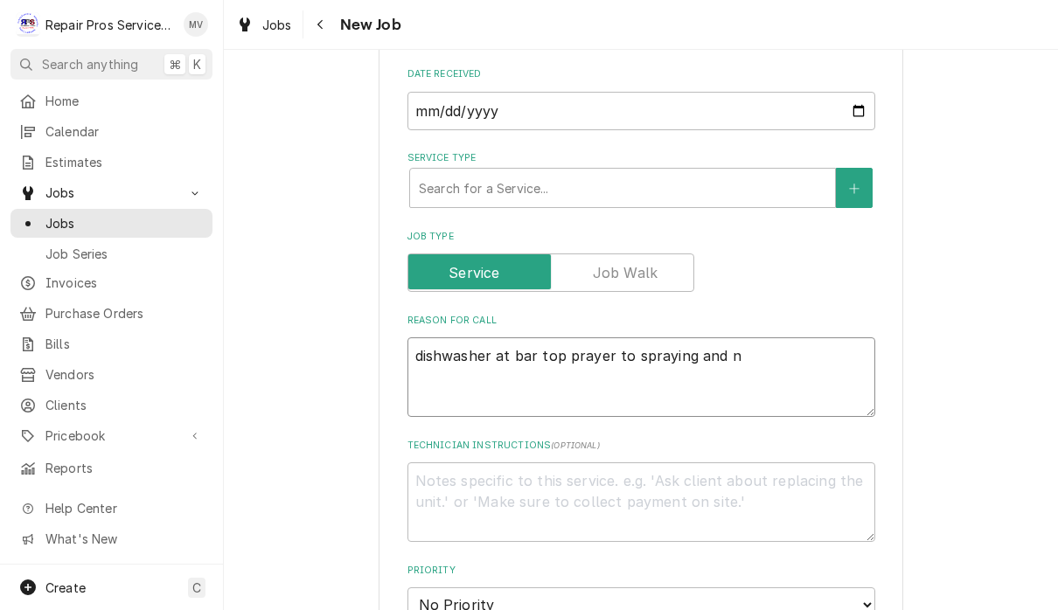
type textarea "dishwasher at bar top prayer to spraying and no"
type textarea "x"
type textarea "dishwasher at bar top prayer to spraying and not"
type textarea "x"
type textarea "dishwasher at bar top prayer to spraying and not p"
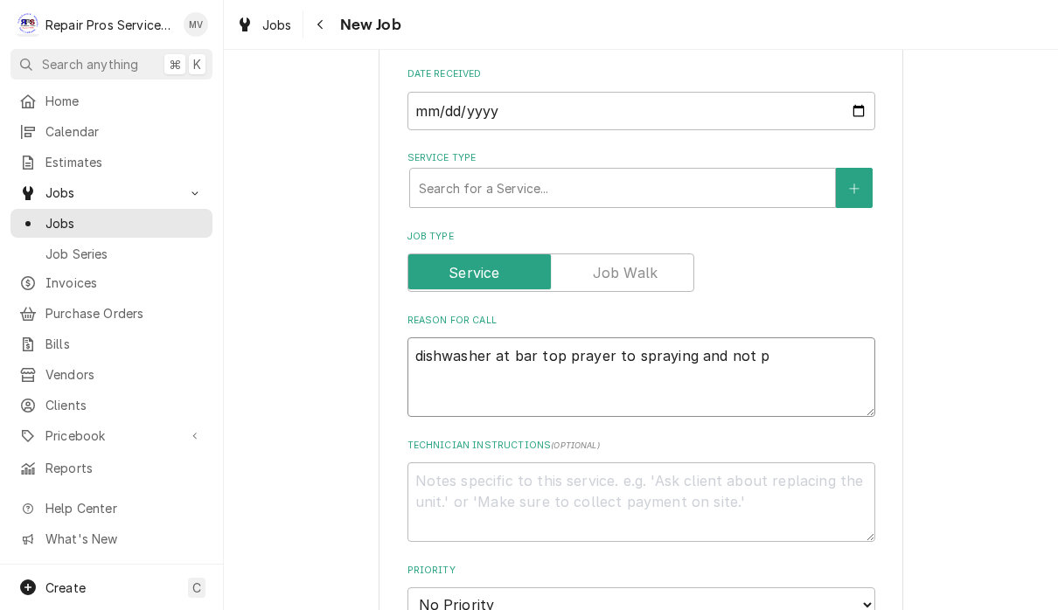
type textarea "x"
type textarea "dishwasher at bar top prayer to spraying and not pu"
type textarea "x"
type textarea "dishwasher at bar top prayer to spraying and not pur"
type textarea "x"
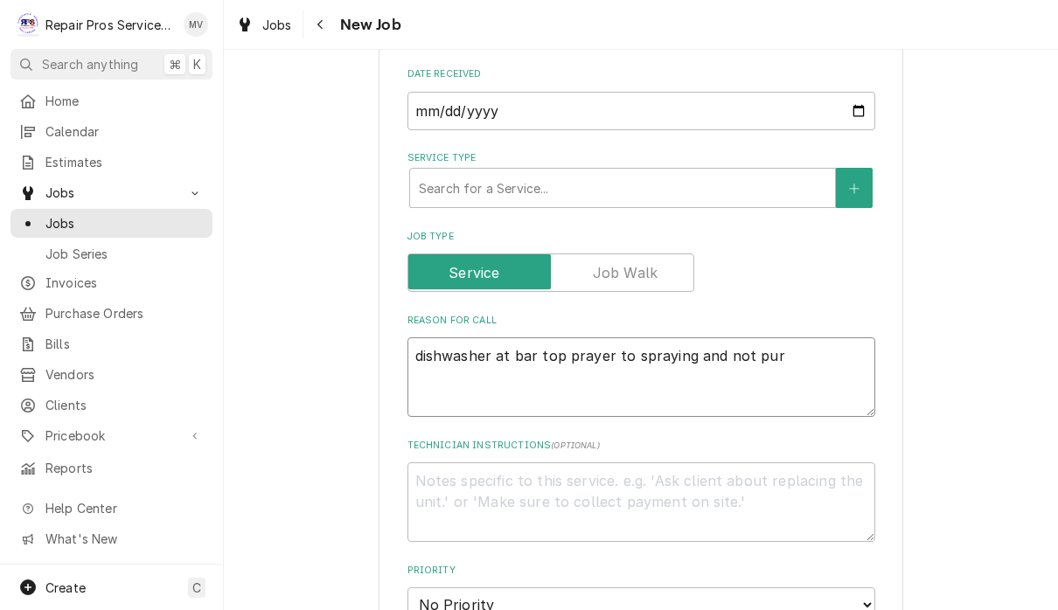
type textarea "dishwasher at bar top prayer to spraying and not pu"
type textarea "x"
type textarea "dishwasher at bar top prayer to spraying and not pul"
type textarea "x"
type textarea "dishwasher at bar top prayer to spraying and not pull"
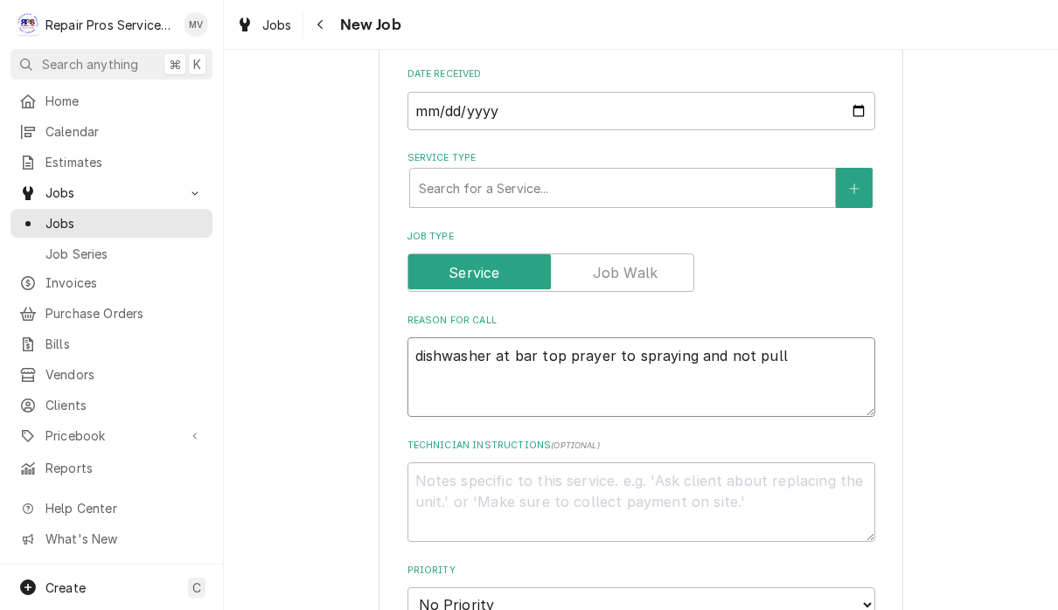
type textarea "x"
type textarea "dishwasher at bar top prayer to spraying and not pulli"
type textarea "x"
type textarea "dishwasher at bar top prayer to spraying and not pullin"
type textarea "x"
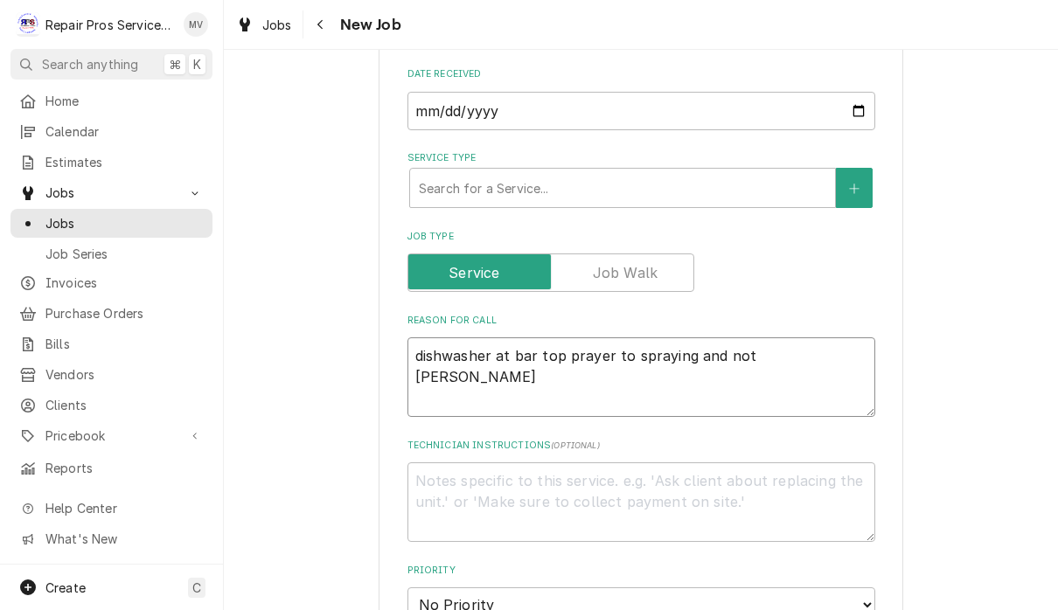
type textarea "dishwasher at bar top prayer to spraying and not pulling"
type textarea "x"
type textarea "dishwasher at bar top prayer to spraying and not pulling"
type textarea "x"
type textarea "dishwasher at bar top prayer to spraying and not pulling c"
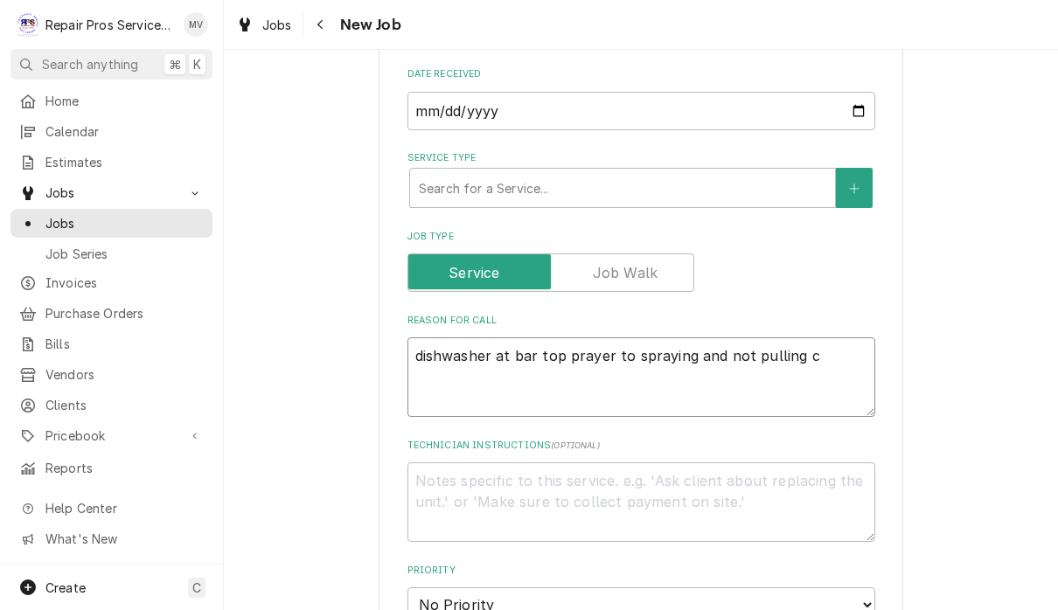
type textarea "x"
type textarea "dishwasher at bar top prayer to spraying and not pulling ch"
type textarea "x"
type textarea "dishwasher at bar top prayer to spraying and not pulling che"
type textarea "x"
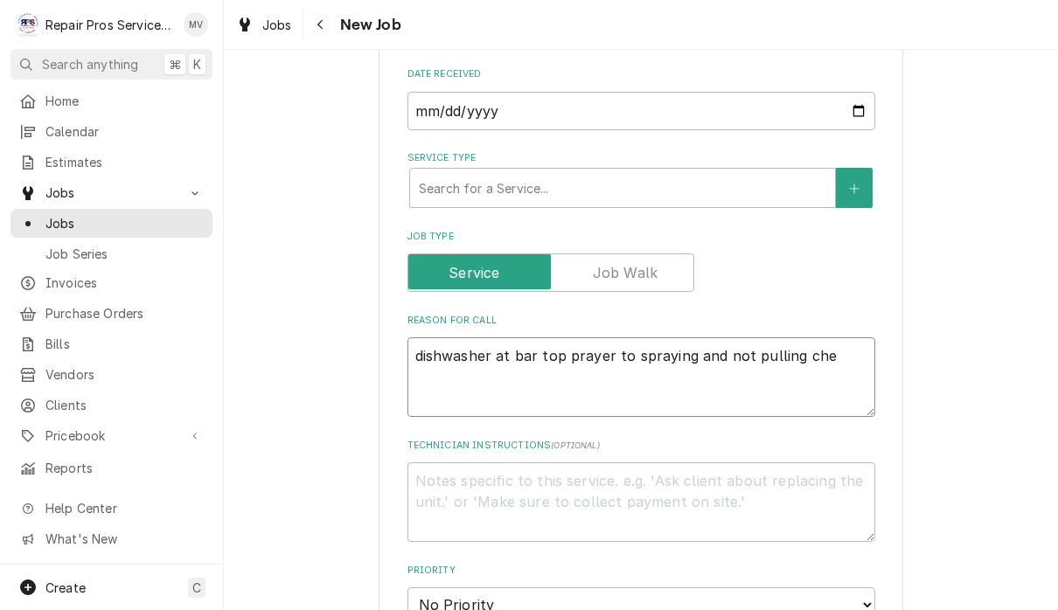
type textarea "dishwasher at bar top prayer to spraying and not pulling chem"
type textarea "x"
type textarea "dishwasher at bar top prayer to spraying and not pulling chemi"
type textarea "x"
type textarea "dishwasher at bar top prayer to spraying and not pulling chemic"
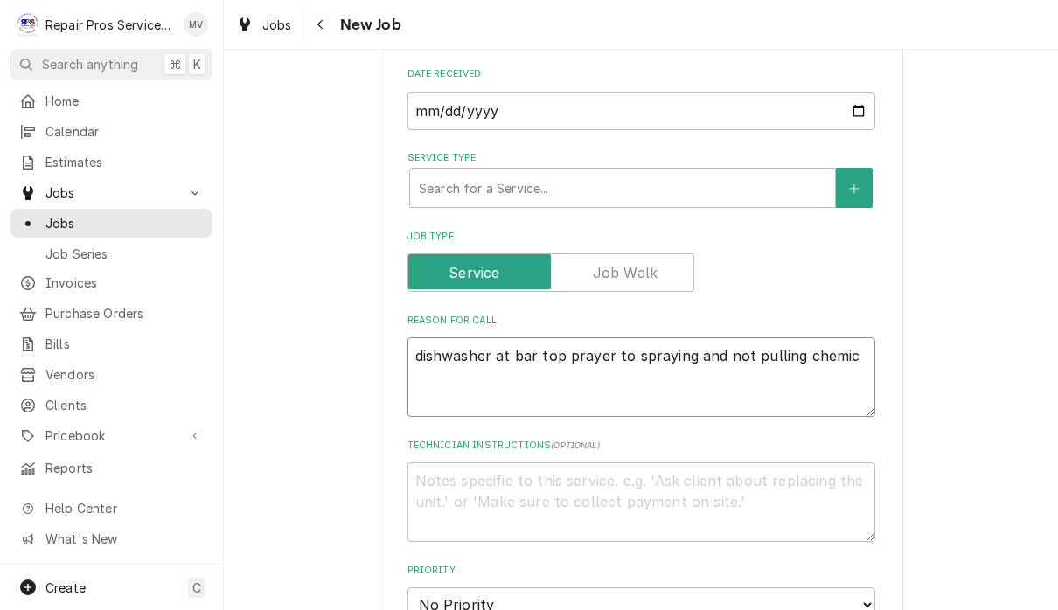
type textarea "x"
type textarea "dishwasher at bar top prayer to spraying and not pulling chemica"
type textarea "x"
type textarea "dishwasher at bar top prayer to spraying and not pulling chemical"
type textarea "x"
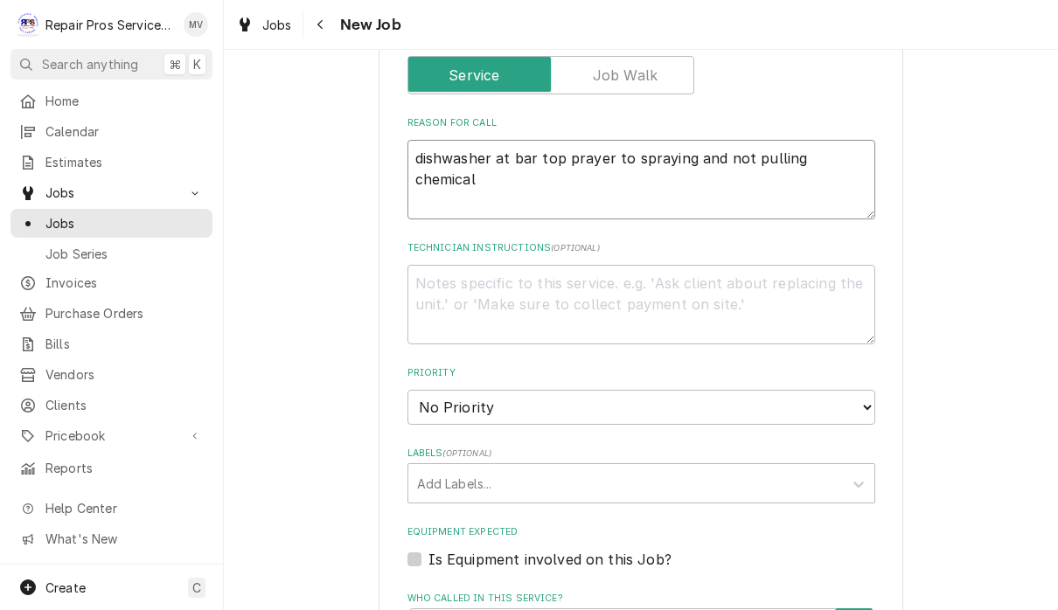
scroll to position [722, 0]
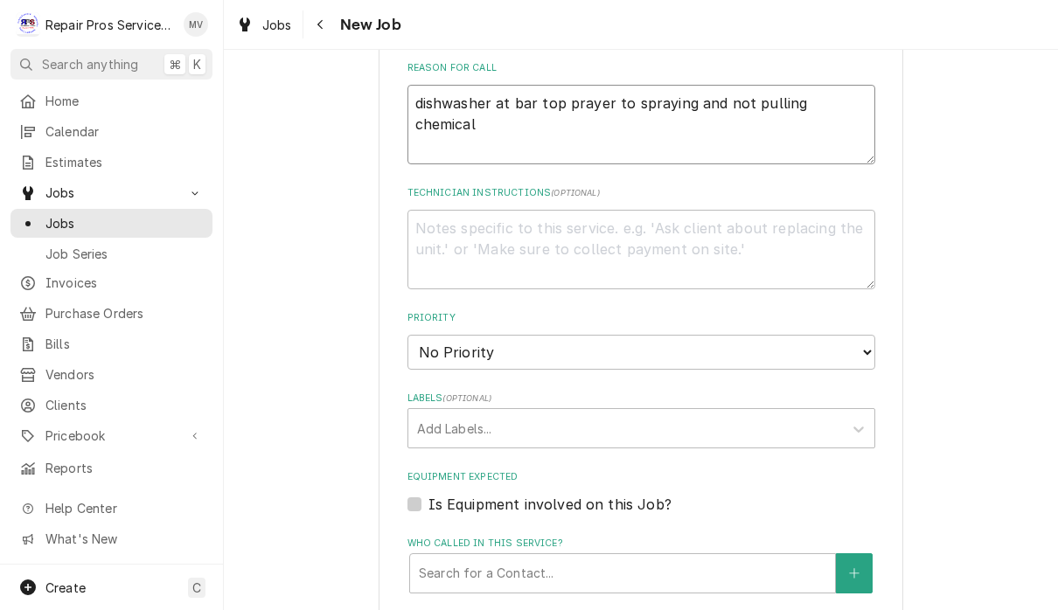
type textarea "dishwasher at bar top prayer to spraying and not pulling chemical"
click at [663, 335] on select "No Priority Urgent High Medium Low" at bounding box center [641, 352] width 468 height 35
select select "3"
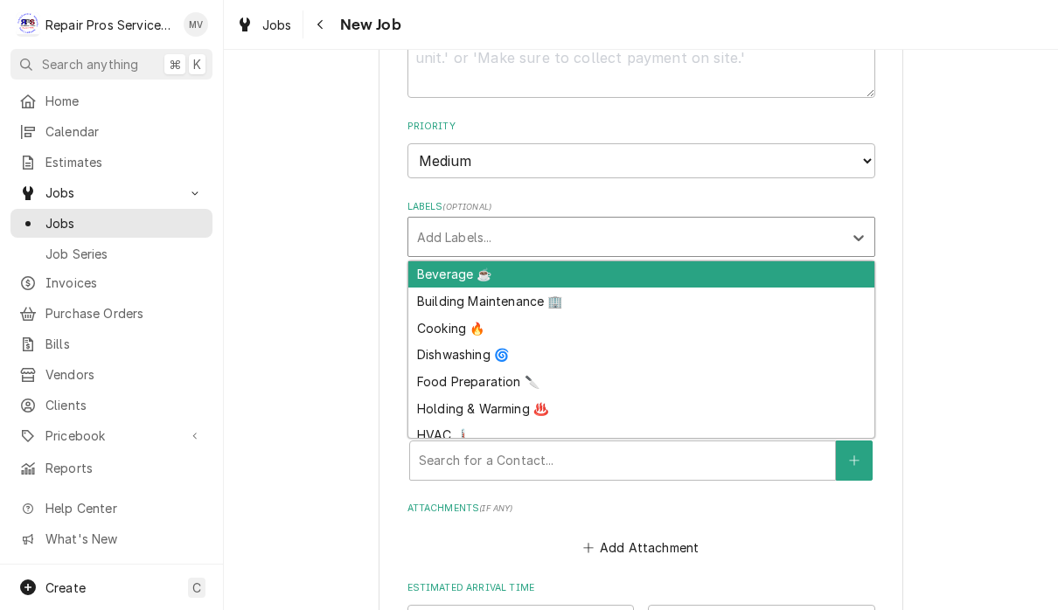
scroll to position [914, 0]
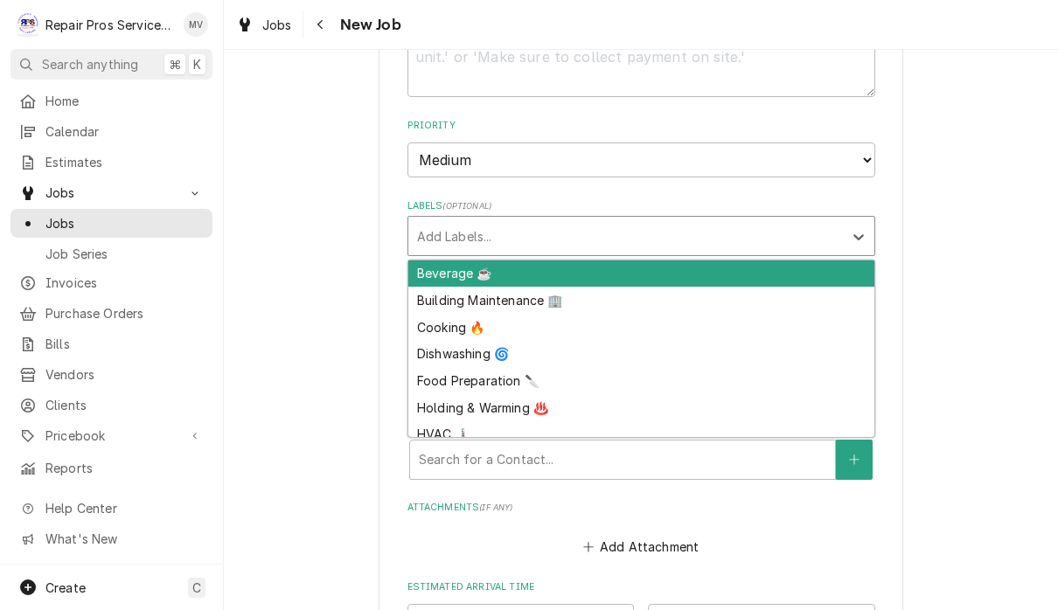
click at [491, 340] on div "Dishwashing 🌀" at bounding box center [641, 353] width 466 height 27
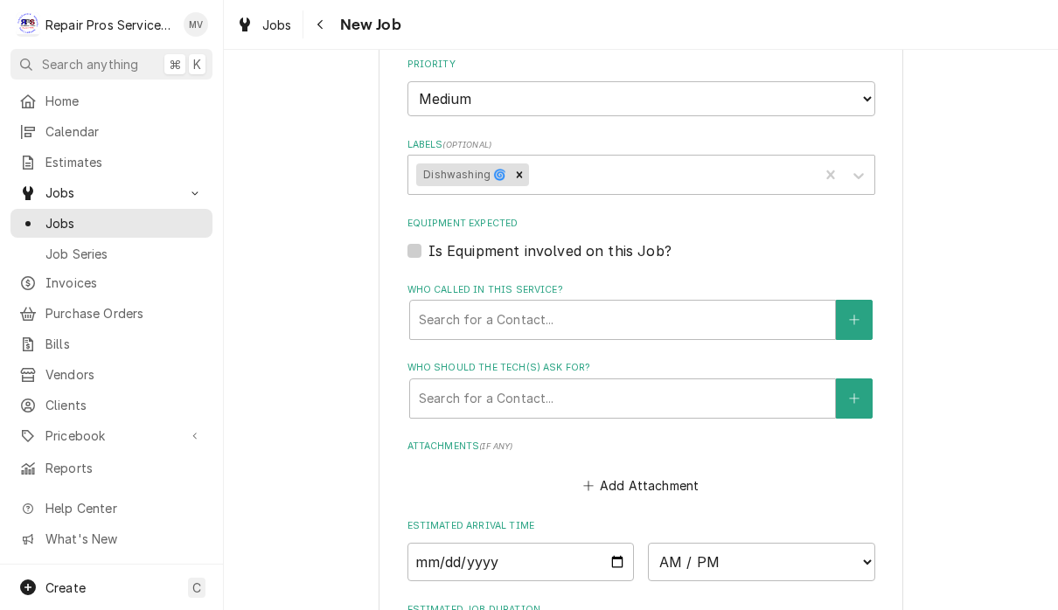
type textarea "x"
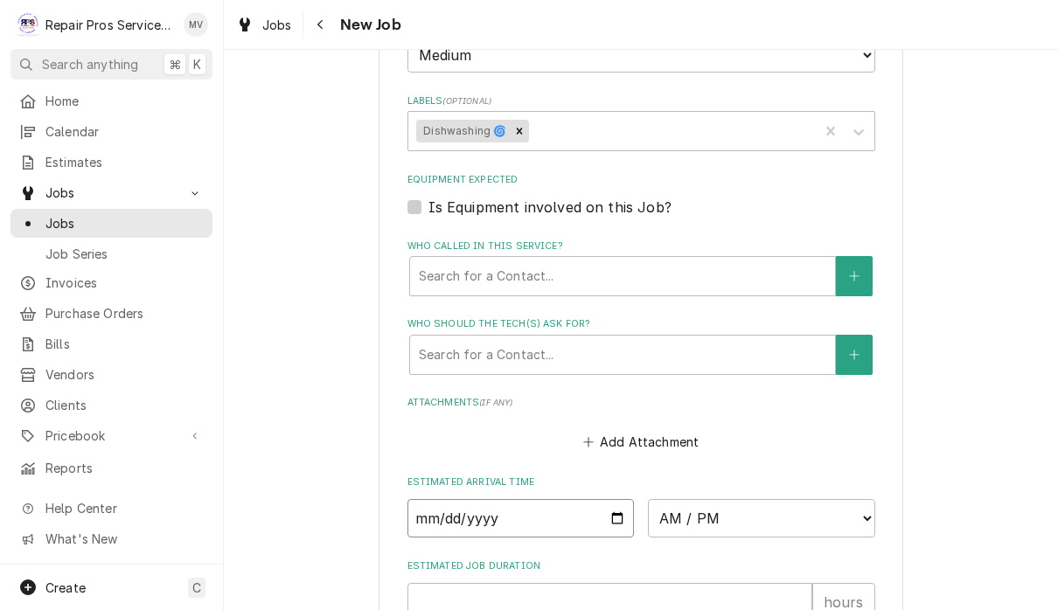
click at [573, 499] on input "Date" at bounding box center [520, 518] width 227 height 38
type input "2025-09-29"
type textarea "x"
click at [478, 507] on input "2025-09-29" at bounding box center [520, 518] width 227 height 38
type input "2025-10-01"
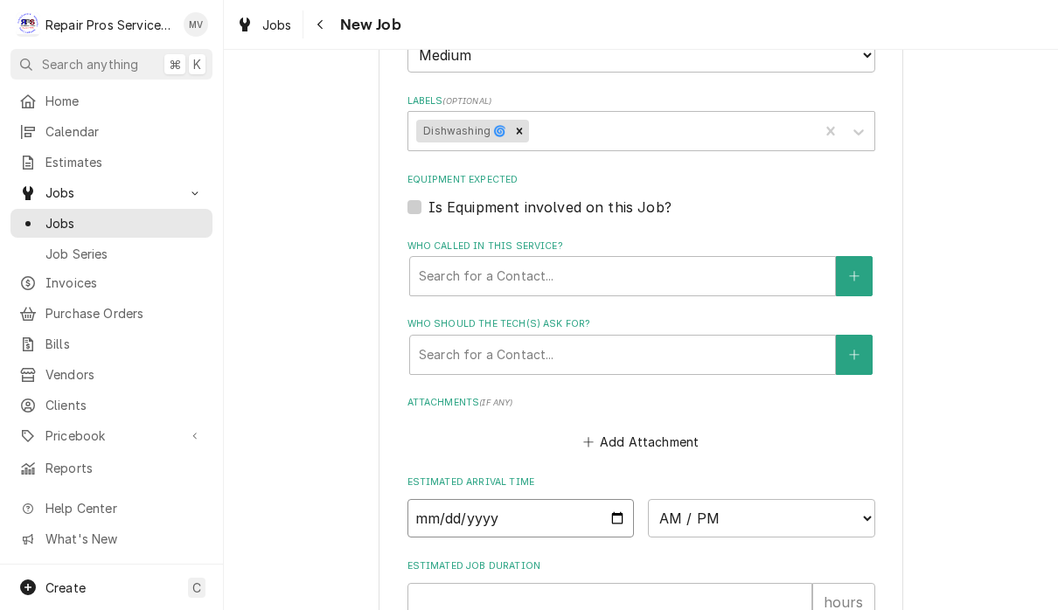
type textarea "x"
click at [686, 500] on select "AM / PM 6:00 AM 6:15 AM 6:30 AM 6:45 AM 7:00 AM 7:15 AM 7:30 AM 7:45 AM 8:00 AM…" at bounding box center [761, 518] width 227 height 38
click at [686, 499] on select "AM / PM 6:00 AM 6:15 AM 6:30 AM 6:45 AM 7:00 AM 7:15 AM 7:30 AM 7:45 AM 8:00 AM…" at bounding box center [761, 518] width 227 height 38
select select "13:00:00"
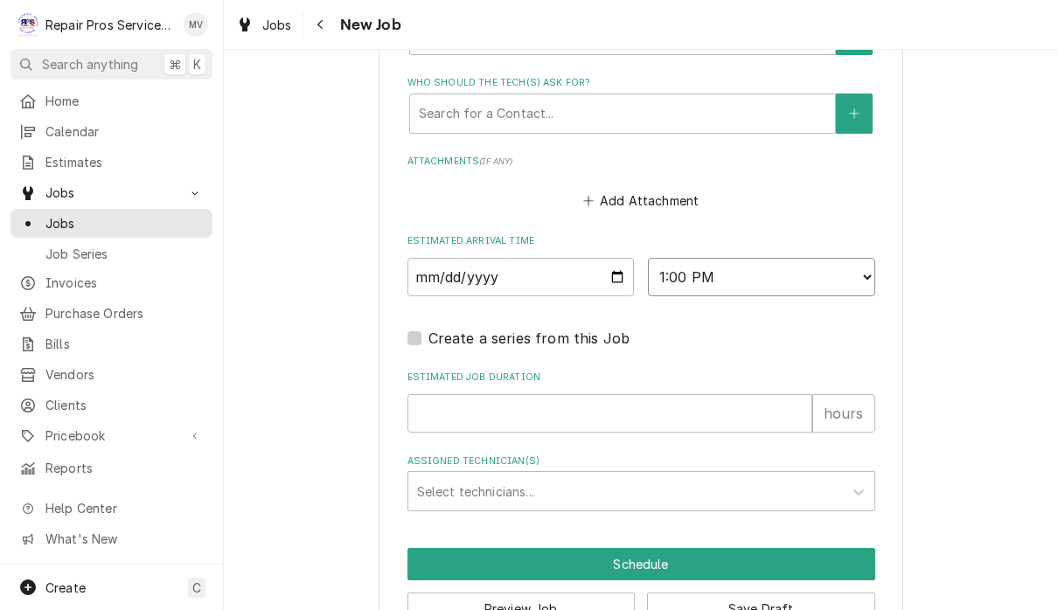
scroll to position [1272, 0]
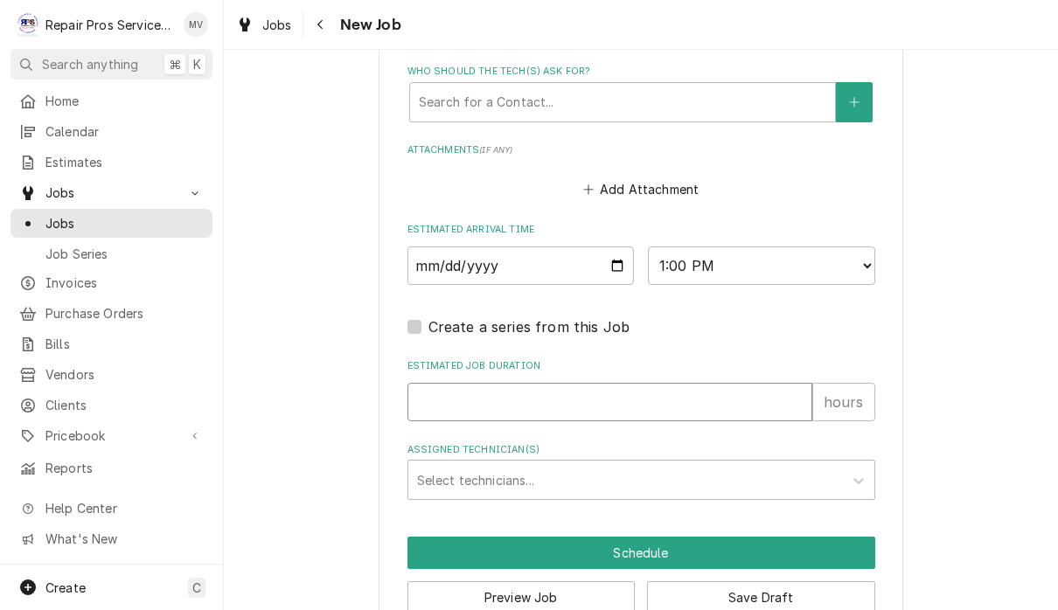
click at [696, 392] on input "Estimated Job Duration" at bounding box center [609, 402] width 405 height 38
type textarea "x"
type input "2"
type textarea "x"
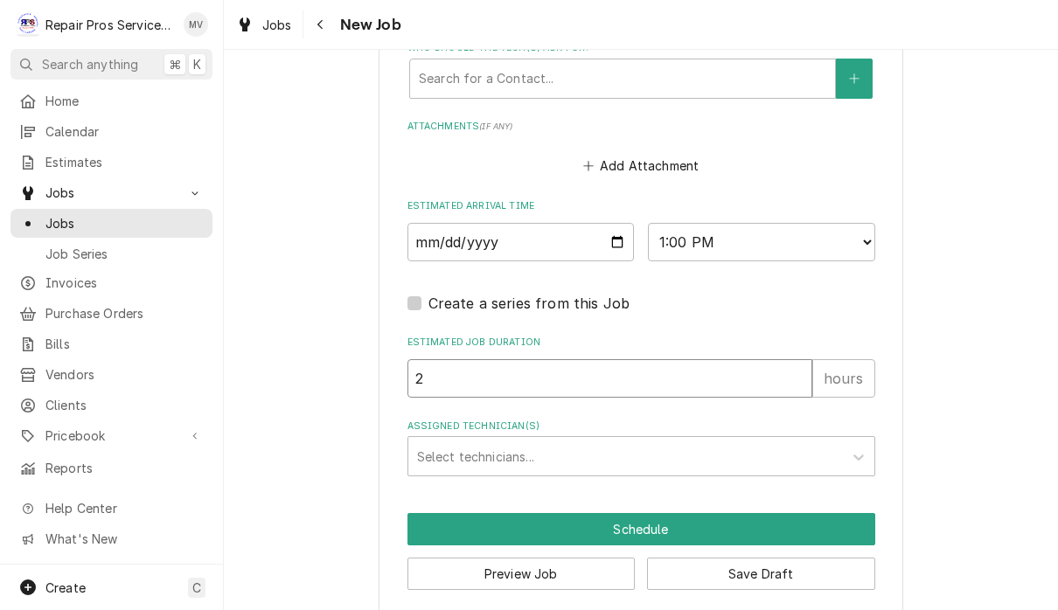
scroll to position [1294, 0]
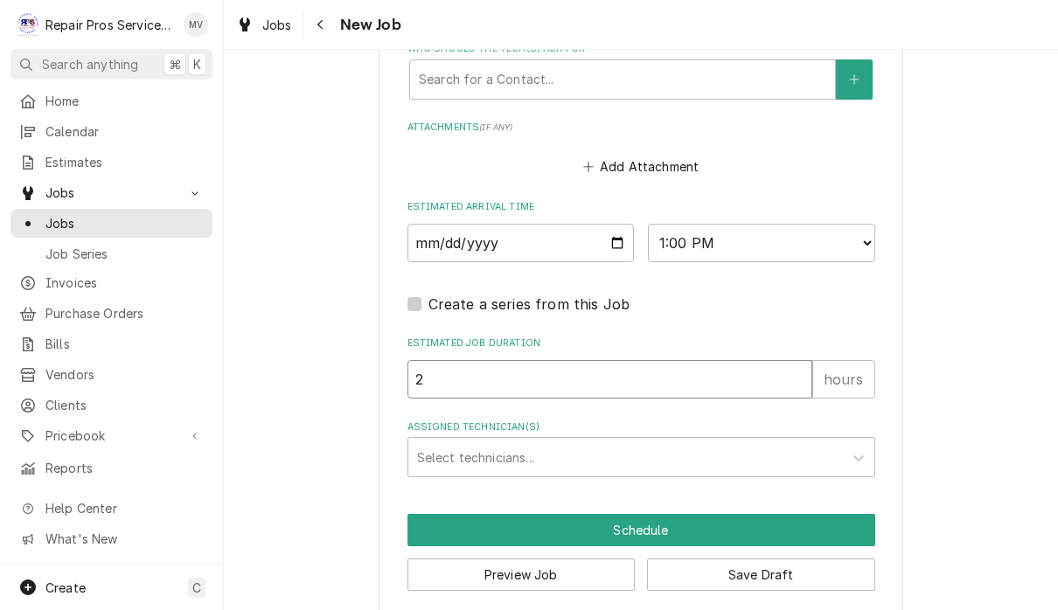
type input "2"
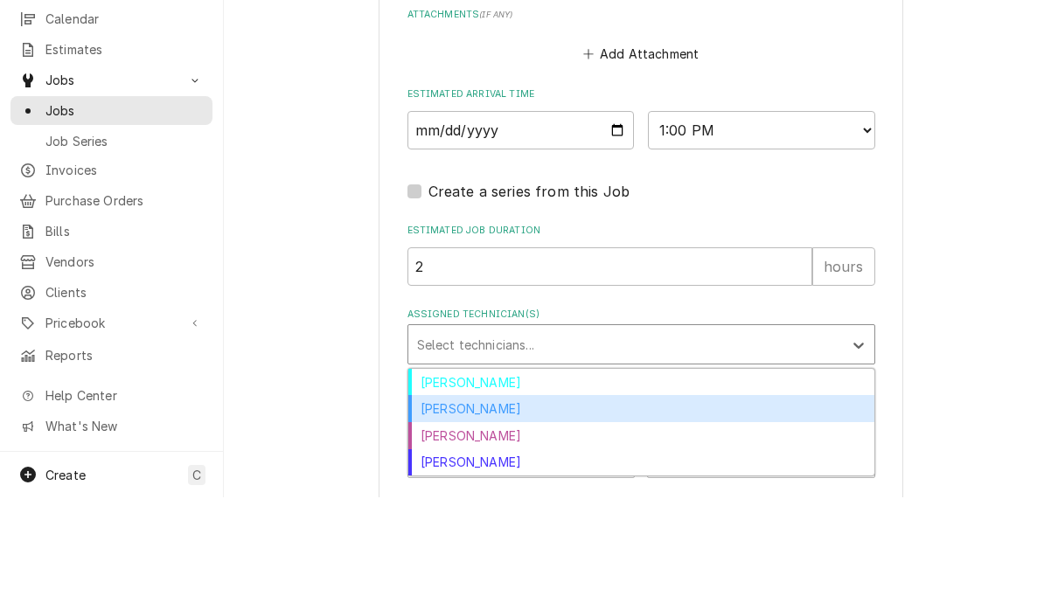
scroll to position [1, 0]
click at [483, 508] on div "[PERSON_NAME]" at bounding box center [641, 521] width 466 height 27
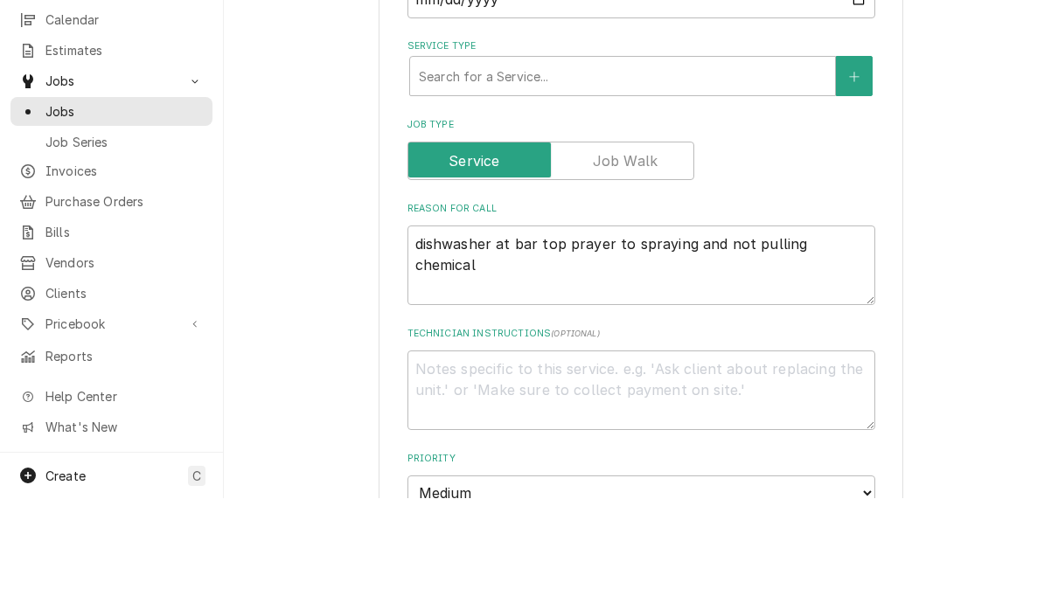
scroll to position [461, 0]
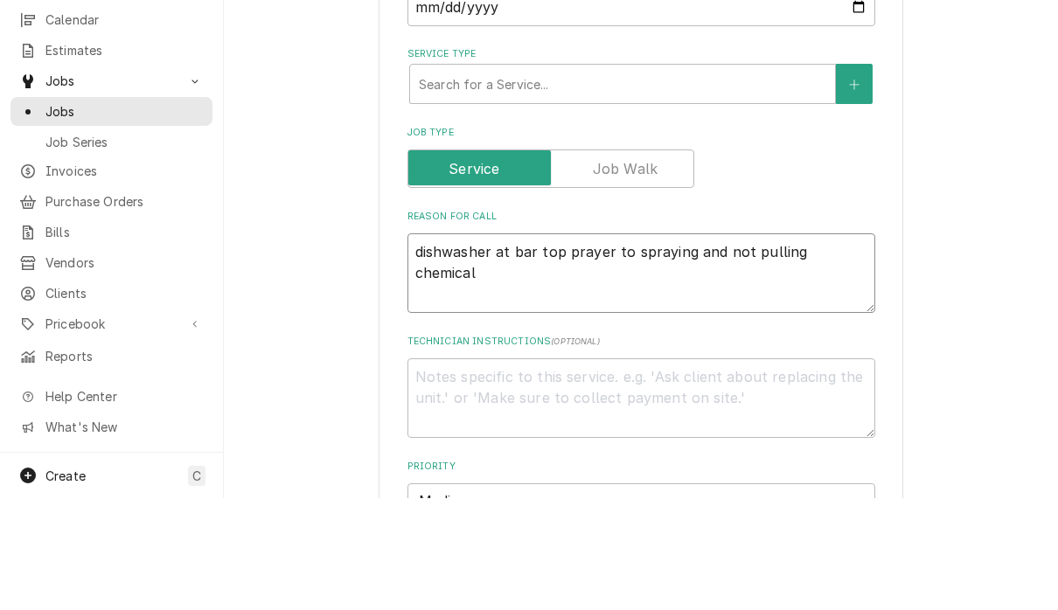
click at [538, 345] on textarea "dishwasher at bar top prayer to spraying and not pulling chemical" at bounding box center [641, 385] width 468 height 80
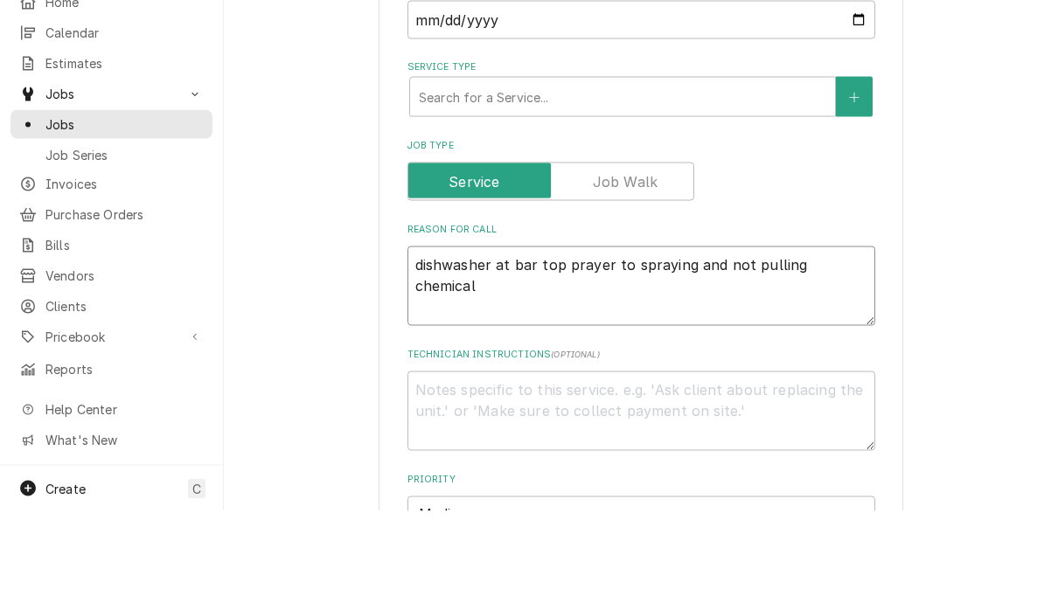
type textarea "x"
type textarea "dishwasher at bar -top prayer to spraying and not pulling chemical"
type textarea "x"
type textarea "dishwasher at bar - top prayer to spraying and not pulling chemical"
type textarea "x"
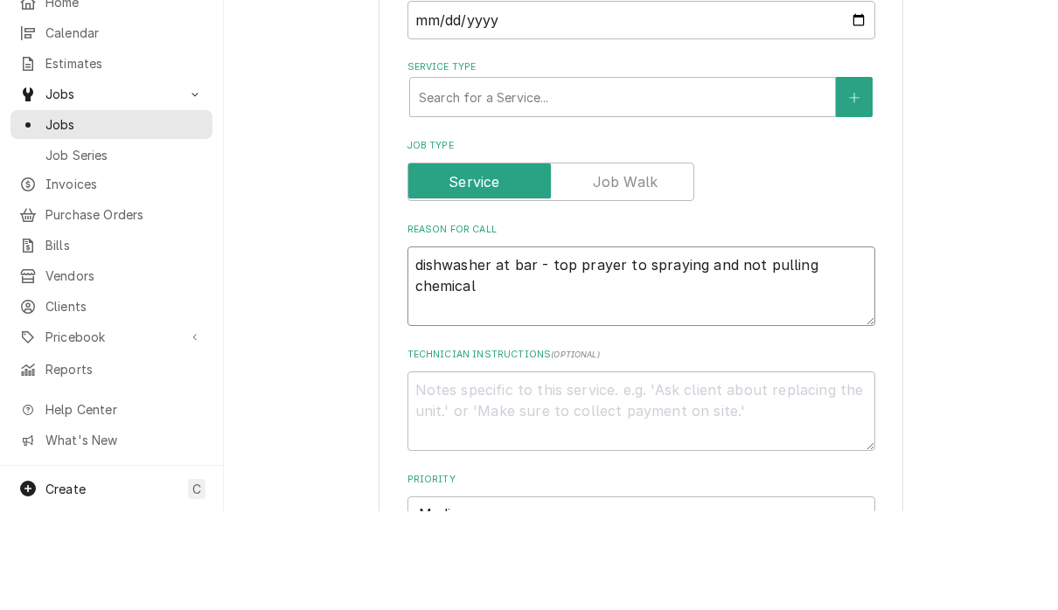
type textarea "dishwasher at bar - top sprayer to spraying and not pulling chemical"
type textarea "x"
type textarea "dishwasher at bar - top sprayer to spraying and not pulling chemical"
click at [691, 180] on div "Service Type" at bounding box center [622, 195] width 407 height 31
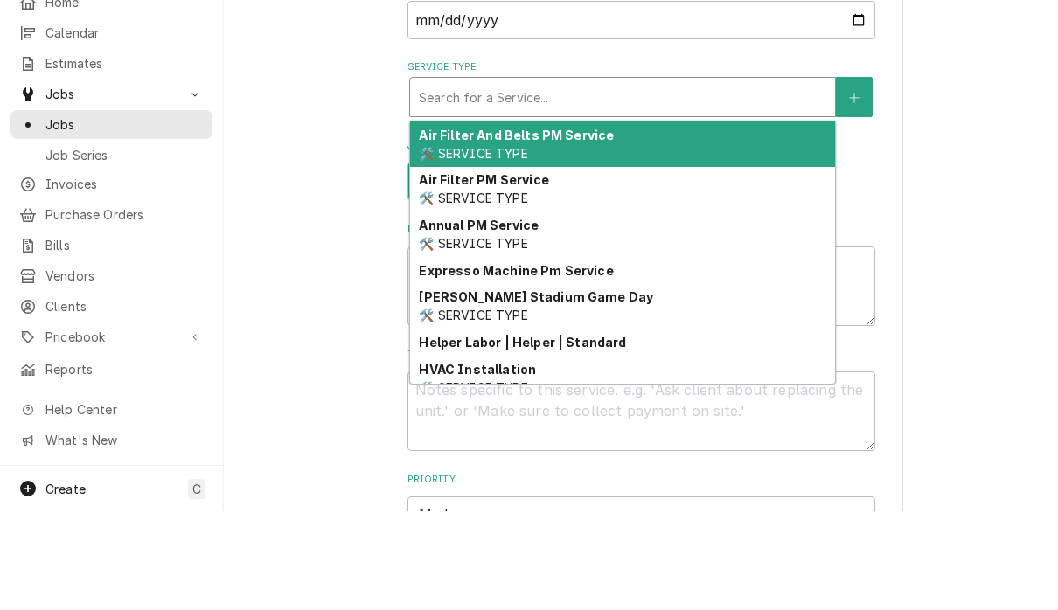
type textarea "x"
type input "d"
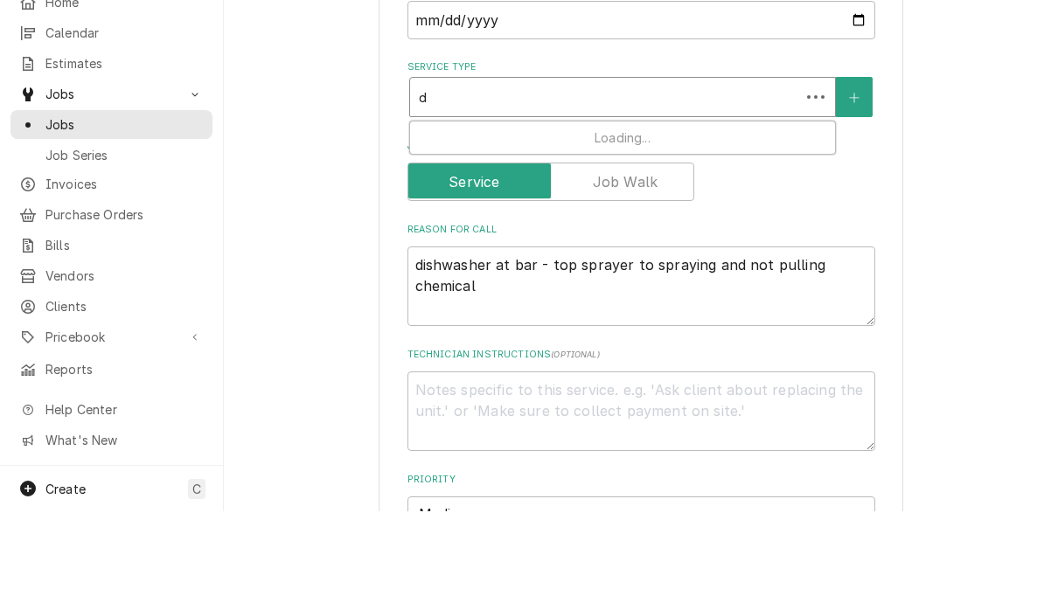
type textarea "x"
type input "di"
type textarea "x"
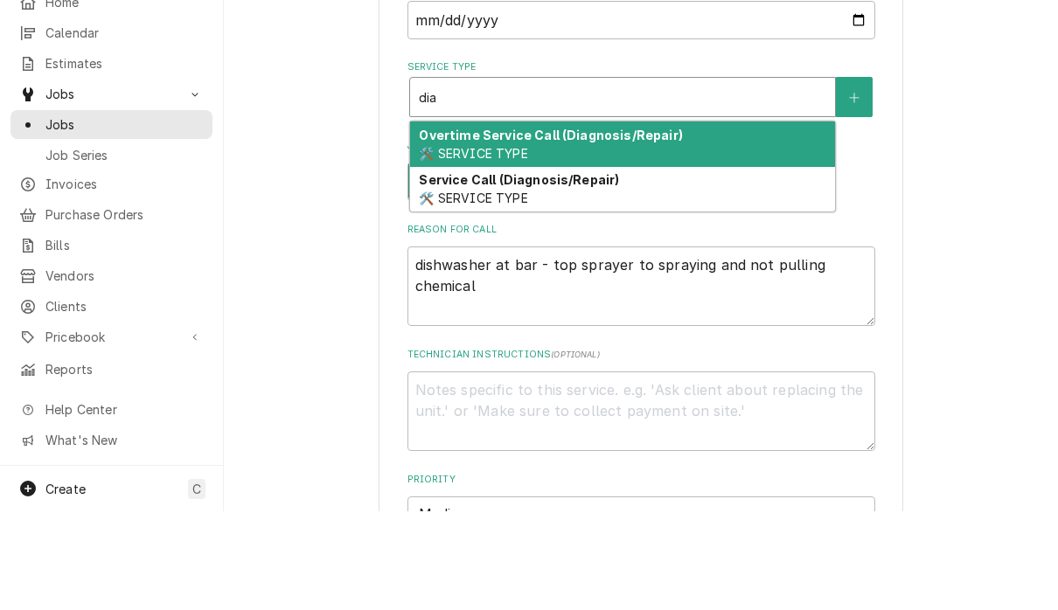
click at [631, 266] on div "Service Call (Diagnosis/Repair) 🛠️ SERVICE TYPE" at bounding box center [622, 288] width 425 height 45
type input "dia"
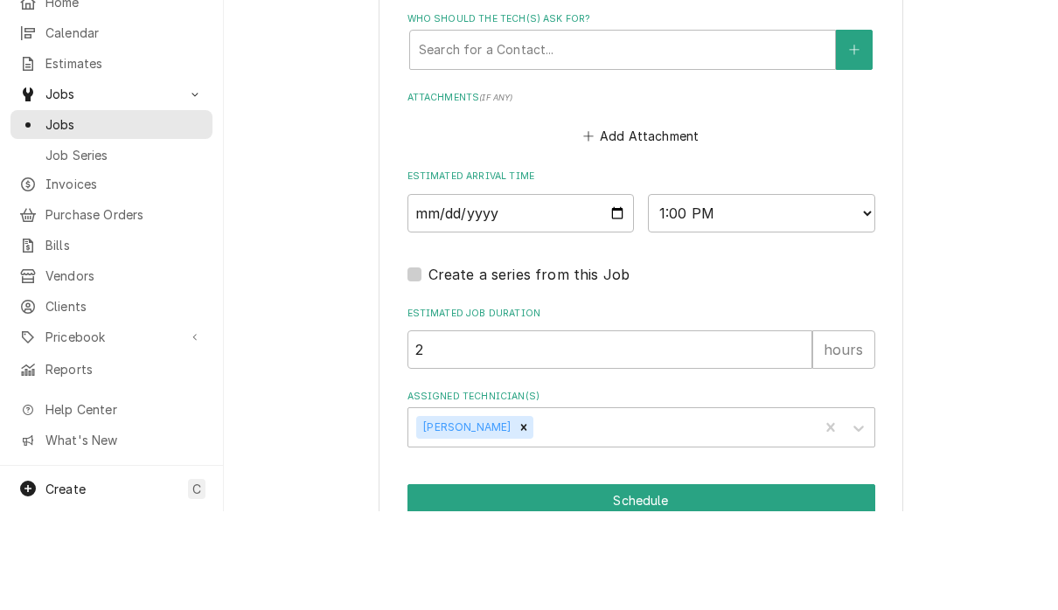
scroll to position [1254, 0]
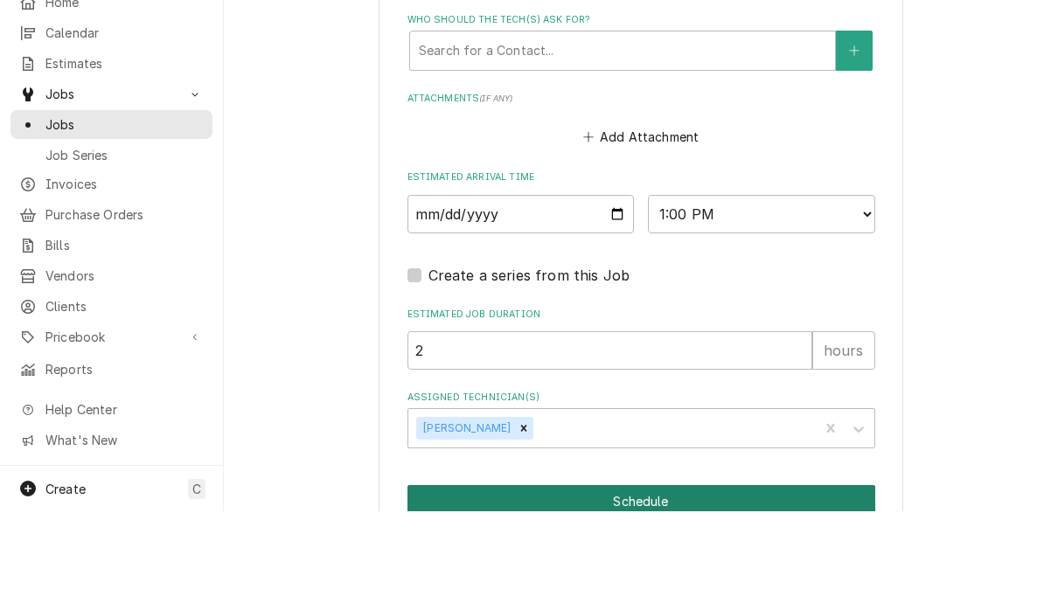
click at [650, 584] on button "Schedule" at bounding box center [641, 600] width 468 height 32
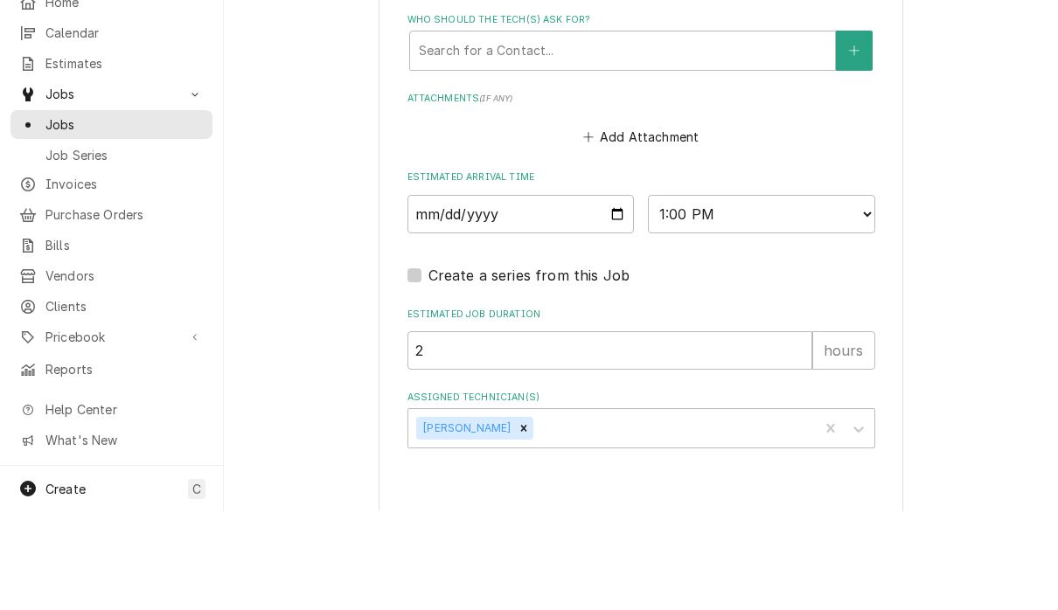
type textarea "x"
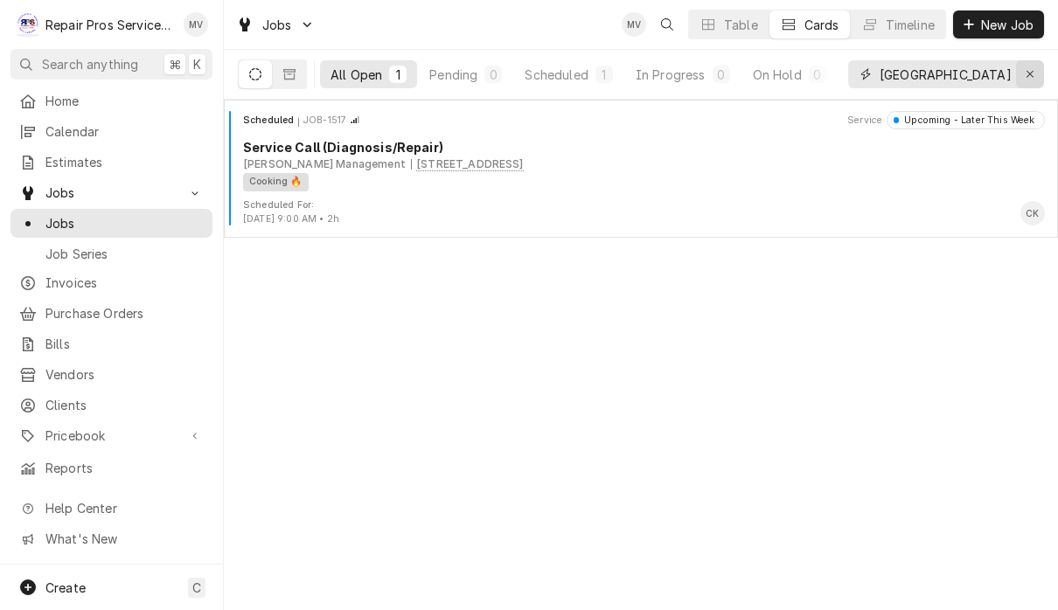
click at [1033, 84] on button "Erase input" at bounding box center [1030, 74] width 28 height 28
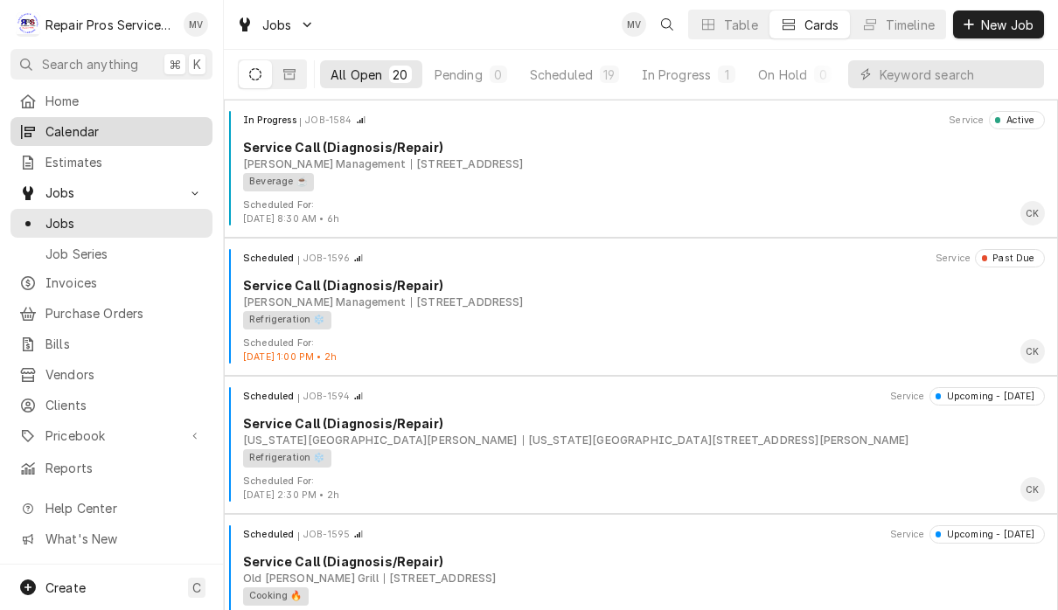
click at [104, 140] on link "Calendar" at bounding box center [111, 131] width 202 height 29
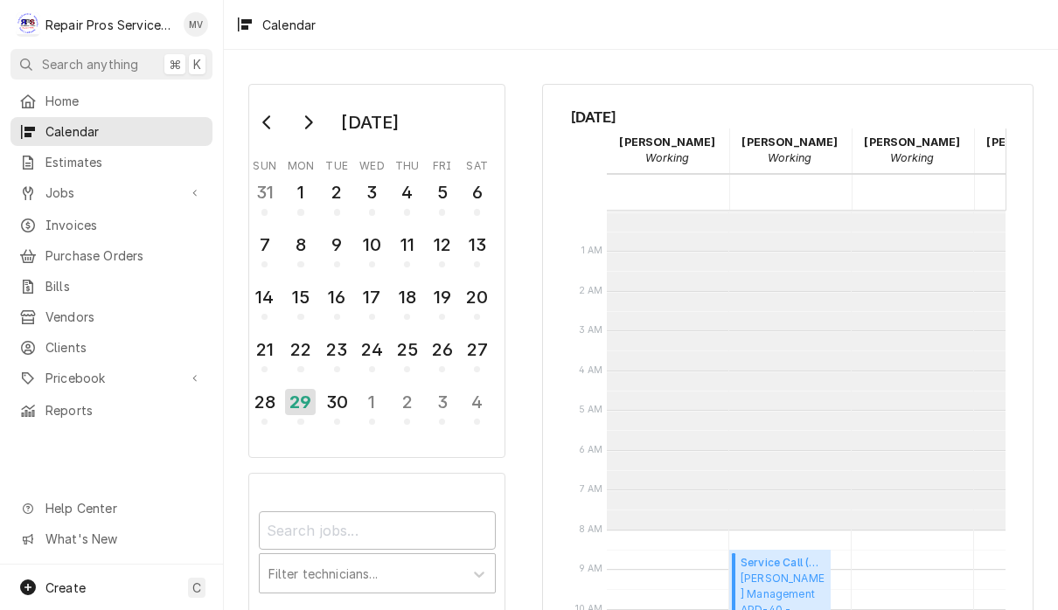
scroll to position [318, 0]
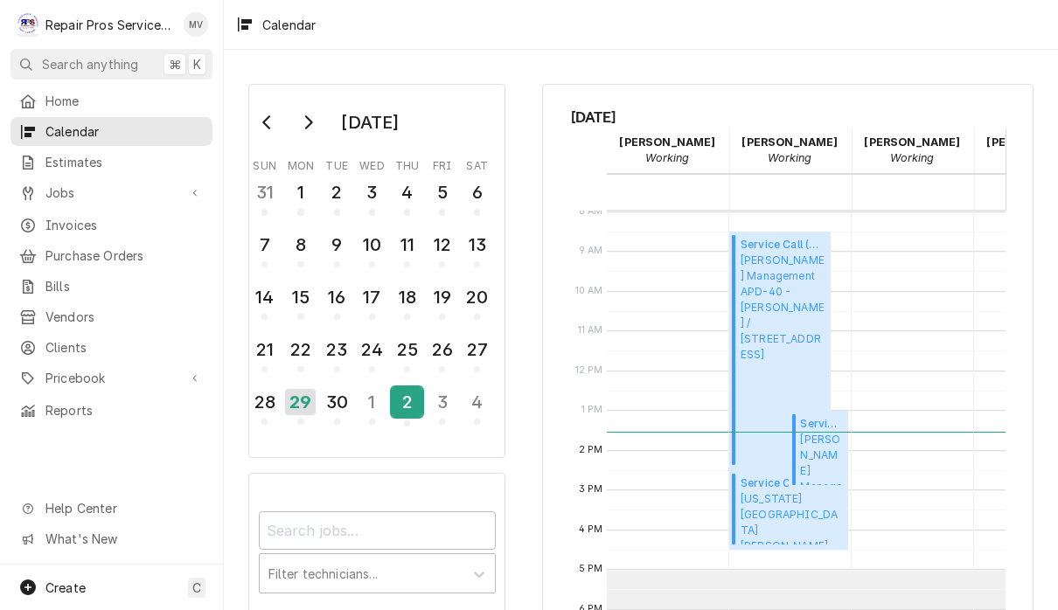
click at [402, 402] on div "2" at bounding box center [407, 402] width 31 height 30
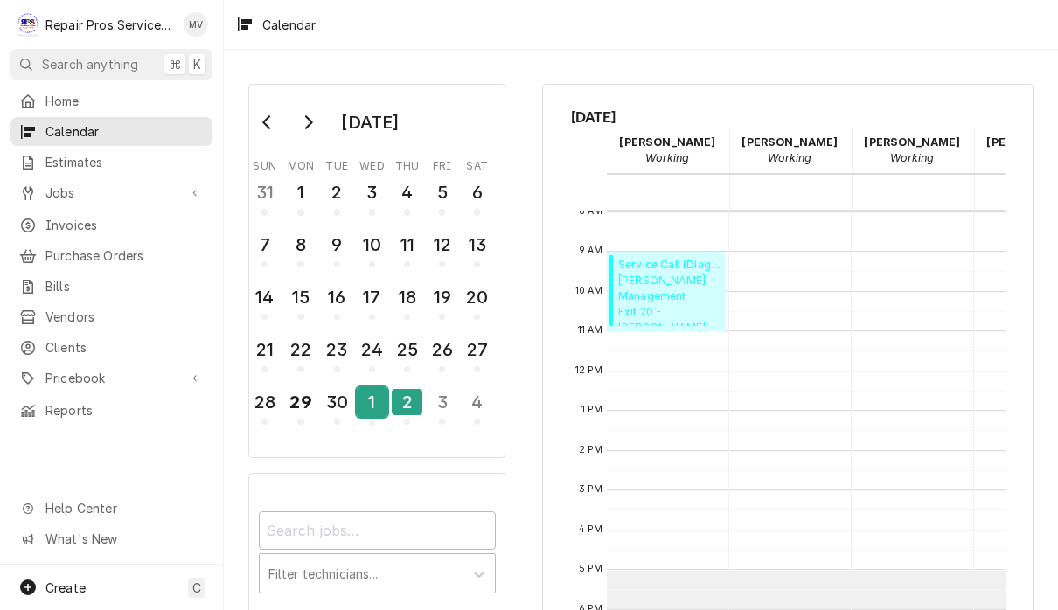
click at [380, 399] on div "1" at bounding box center [372, 402] width 31 height 30
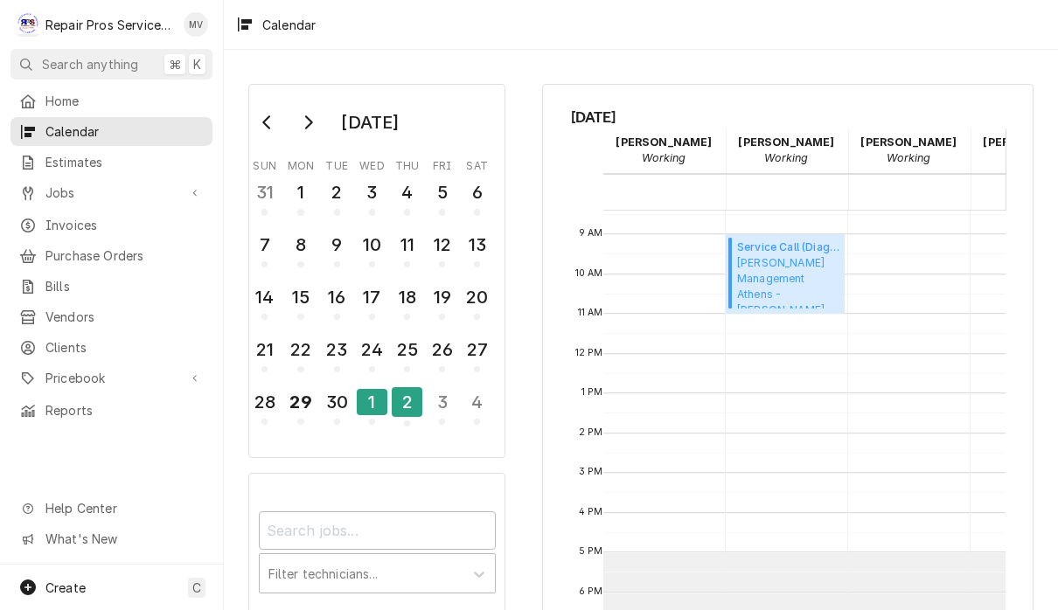
scroll to position [336, 3]
click at [337, 414] on div "30" at bounding box center [337, 402] width 31 height 30
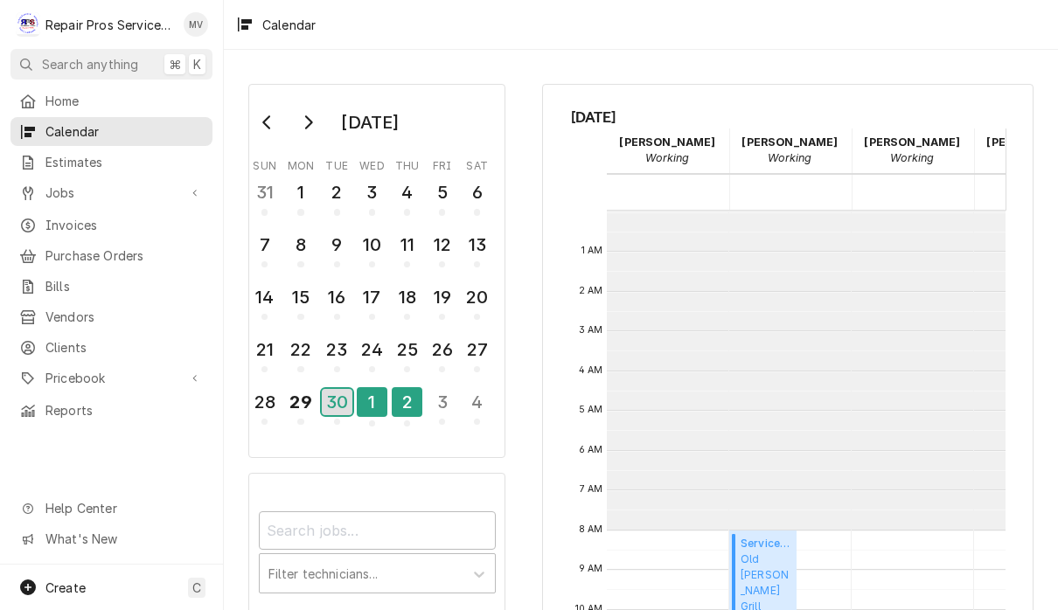
scroll to position [318, 0]
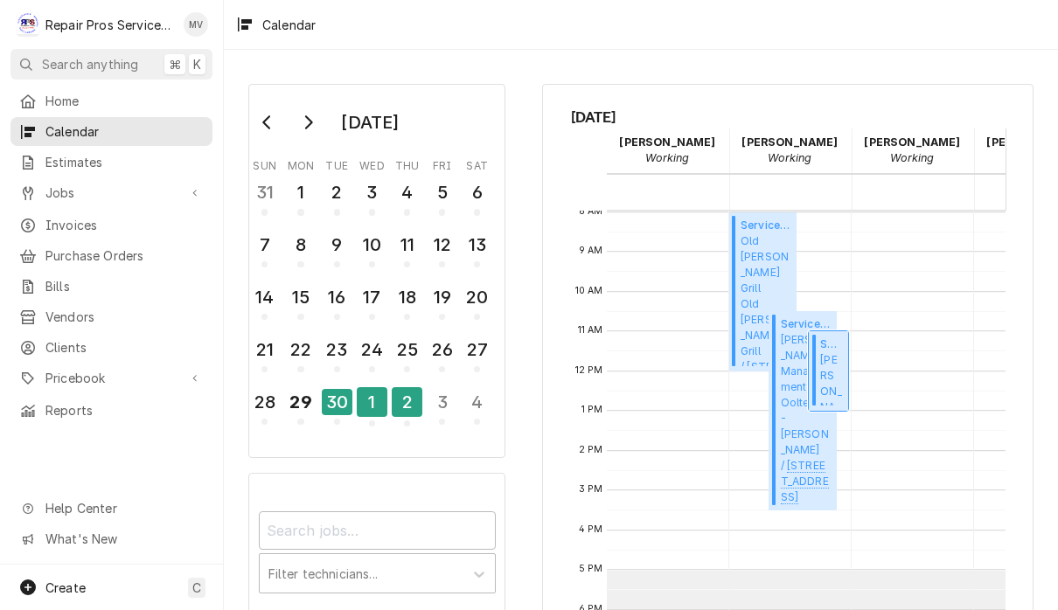
click at [830, 371] on span "Smith Management Ooltewah - McDonald's / 9211 Lee Hwy, Ooltewah, TN 37363" at bounding box center [831, 378] width 23 height 53
click at [408, 413] on div "2" at bounding box center [407, 402] width 31 height 30
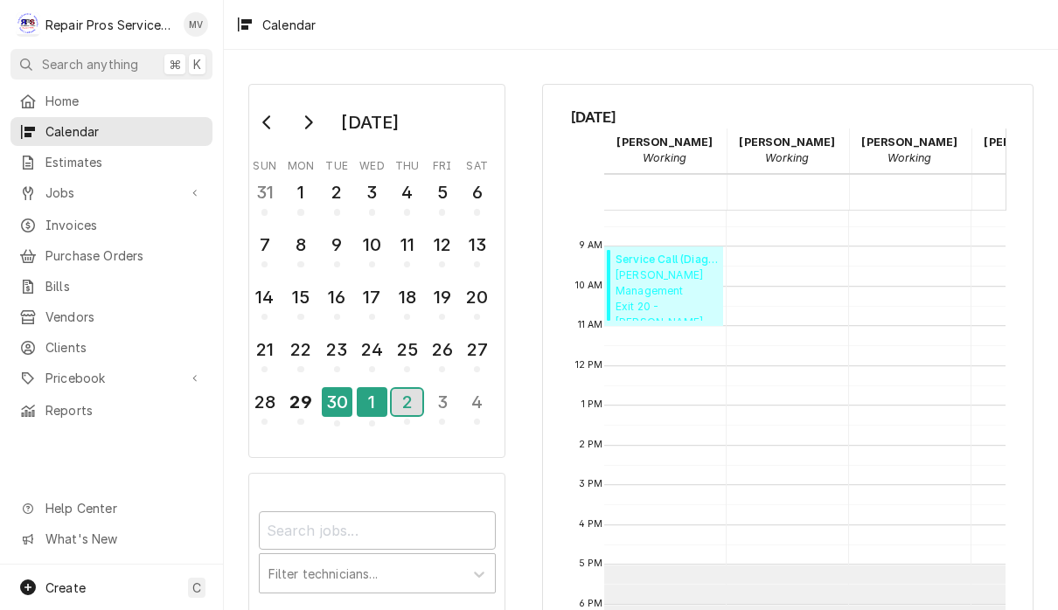
scroll to position [324, 3]
click at [372, 416] on div "1" at bounding box center [372, 402] width 31 height 30
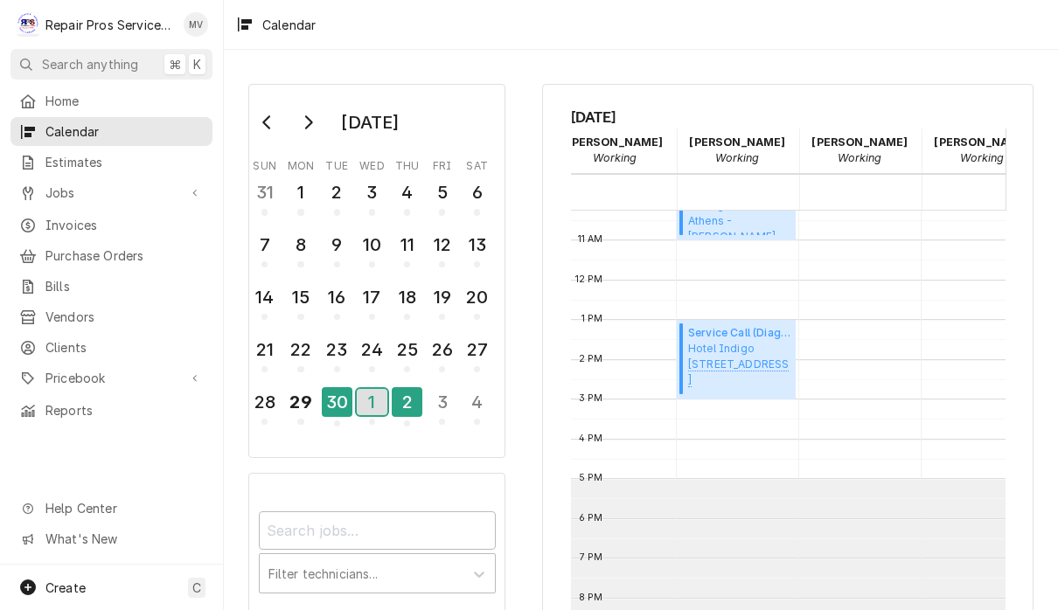
scroll to position [413, 63]
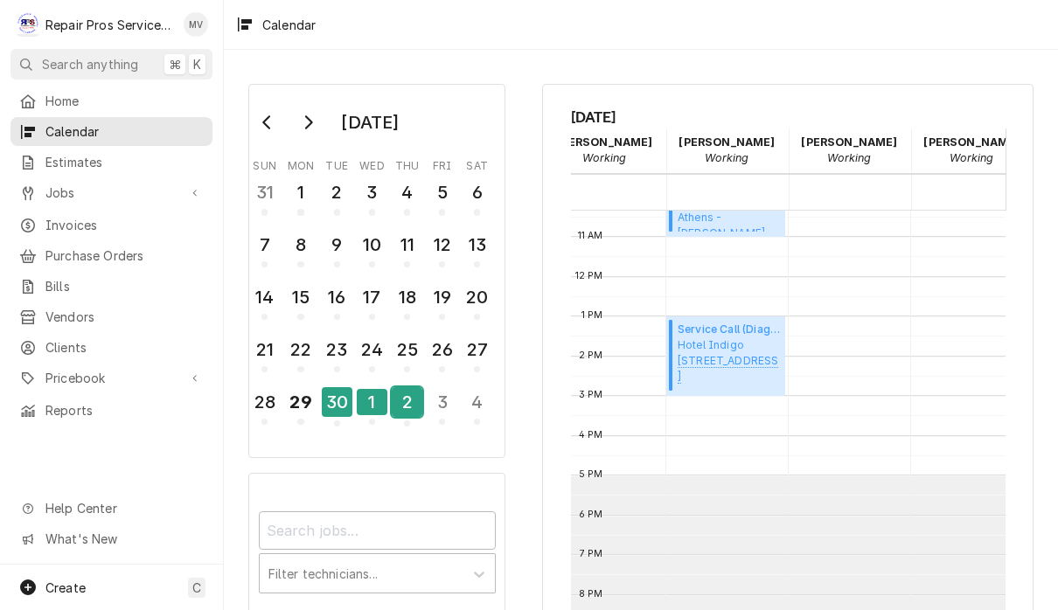
click at [408, 406] on div "2" at bounding box center [407, 402] width 31 height 30
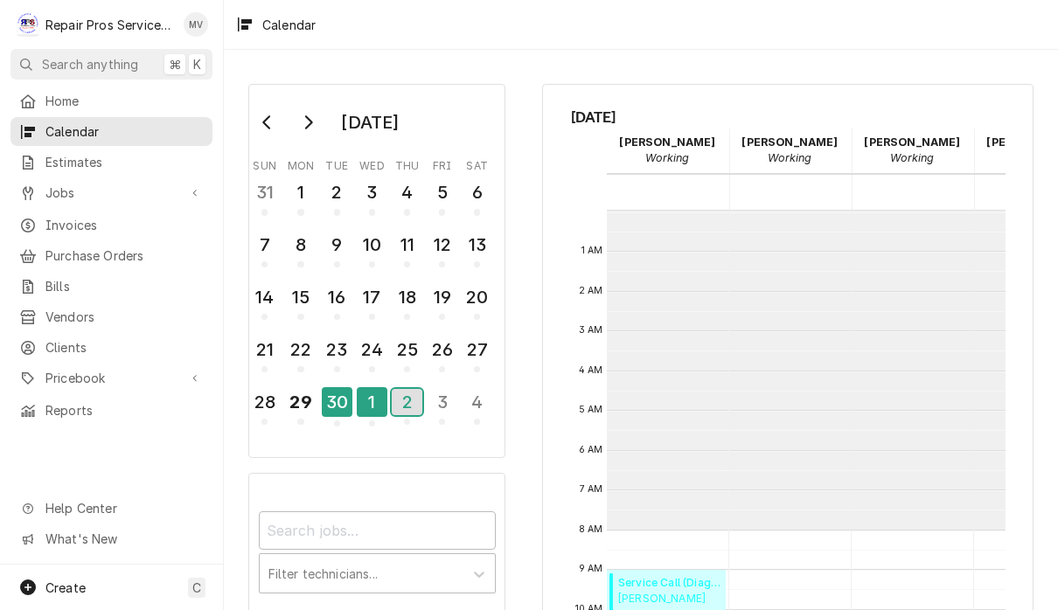
scroll to position [318, 0]
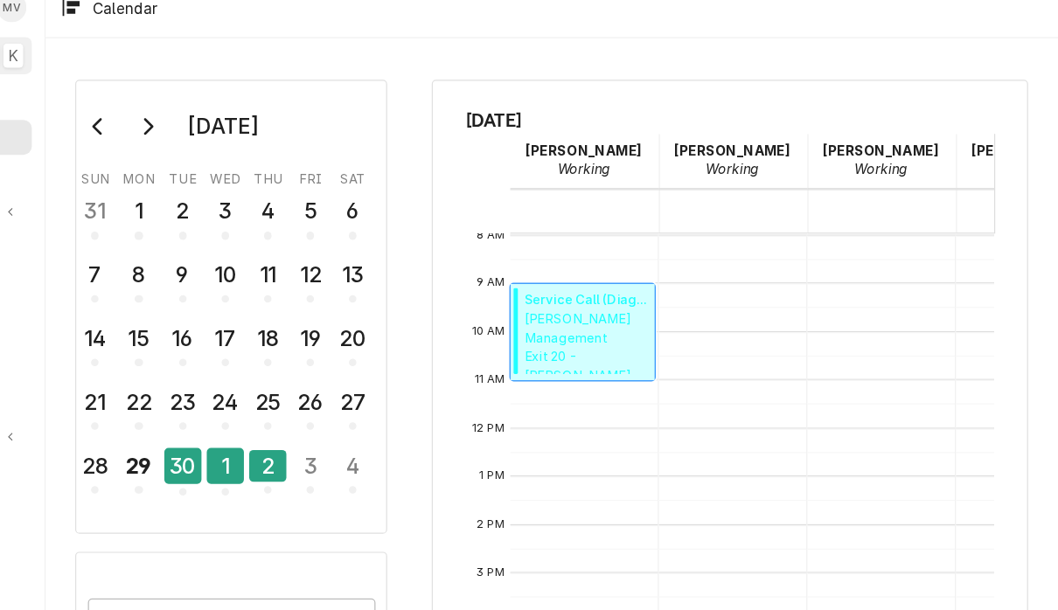
click at [618, 274] on span "Smith Management Exit 20 - McDonald's / 281 Pleasant Grove Rd. SW, Cleveland, T…" at bounding box center [669, 299] width 102 height 53
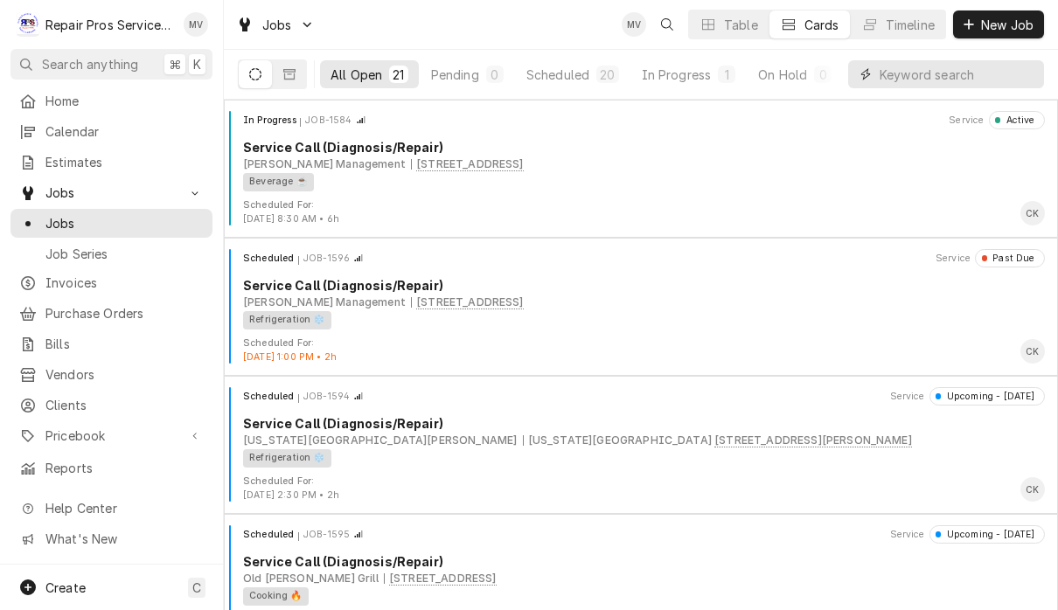
click at [917, 87] on input "Dynamic Content Wrapper" at bounding box center [957, 74] width 156 height 28
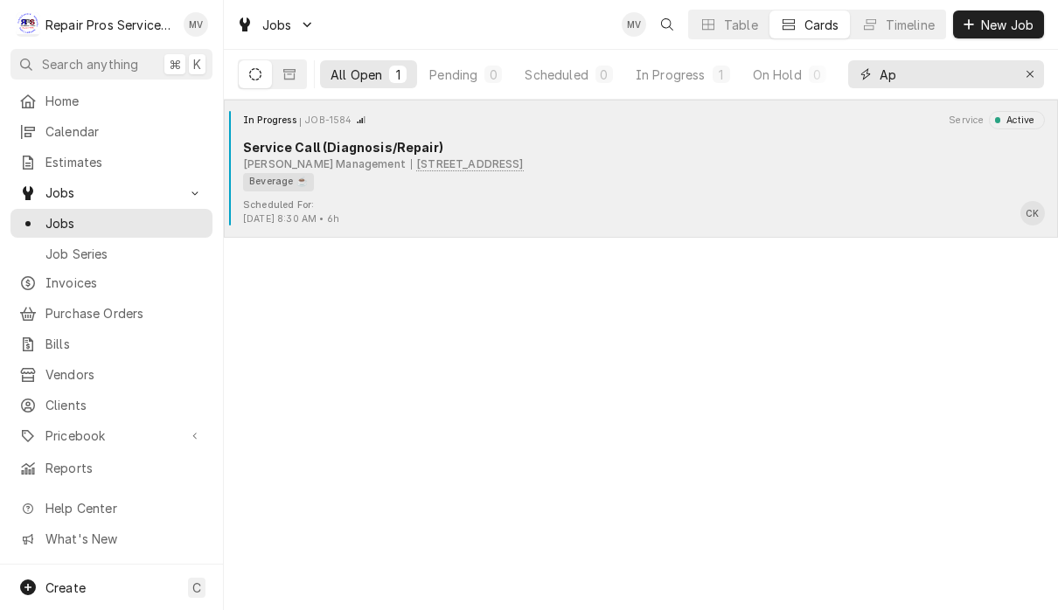
type input "Ap"
click at [722, 200] on div "Scheduled For: [DATE] 8:30 AM • 6h CK" at bounding box center [641, 212] width 820 height 28
click at [740, 208] on div "Scheduled For: [DATE] 8:30 AM • 6h CK" at bounding box center [641, 212] width 820 height 28
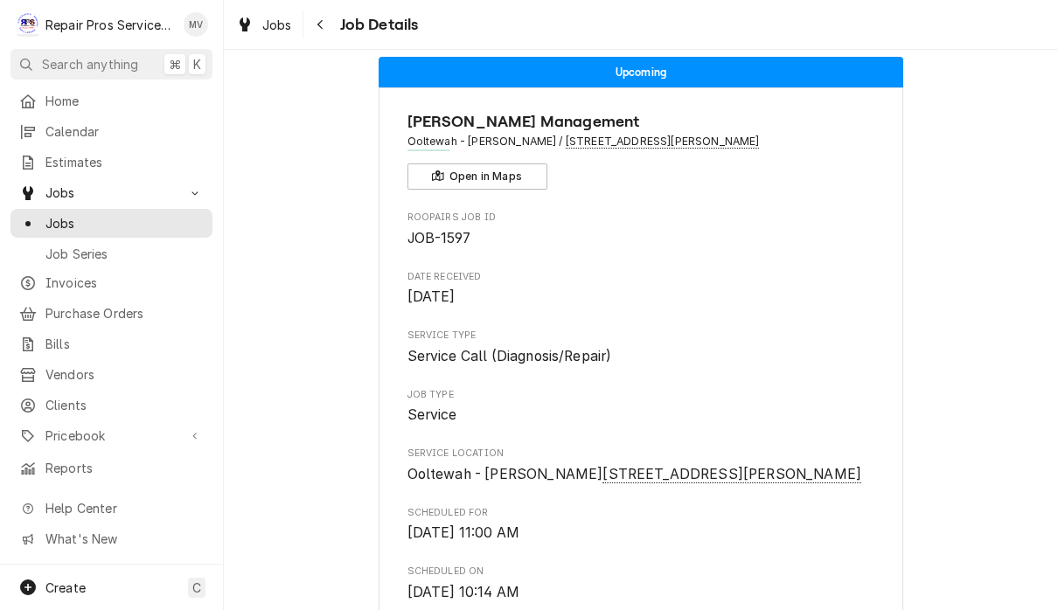
scroll to position [31, 0]
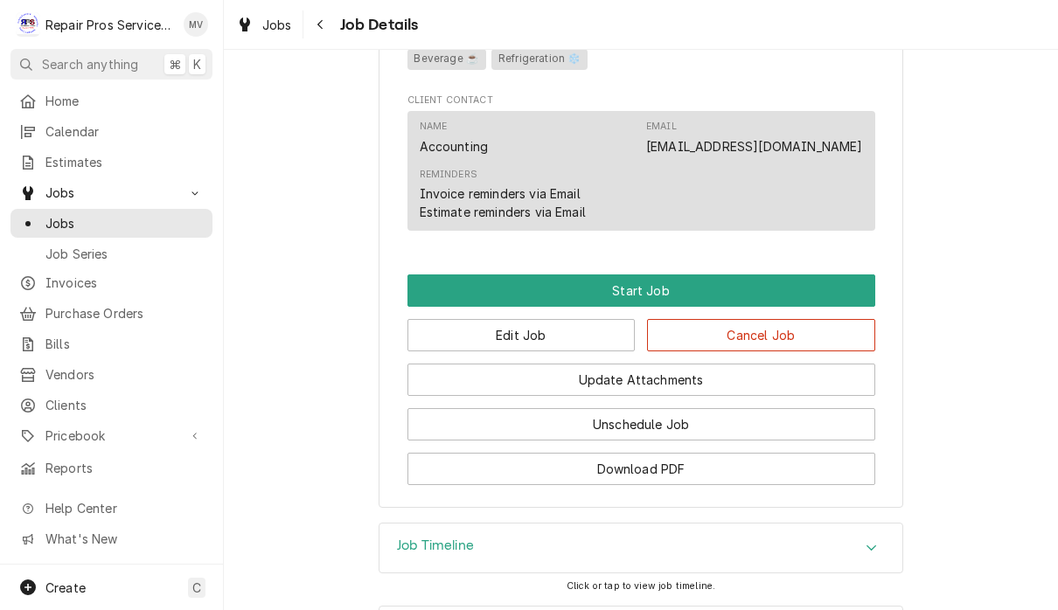
scroll to position [968, 0]
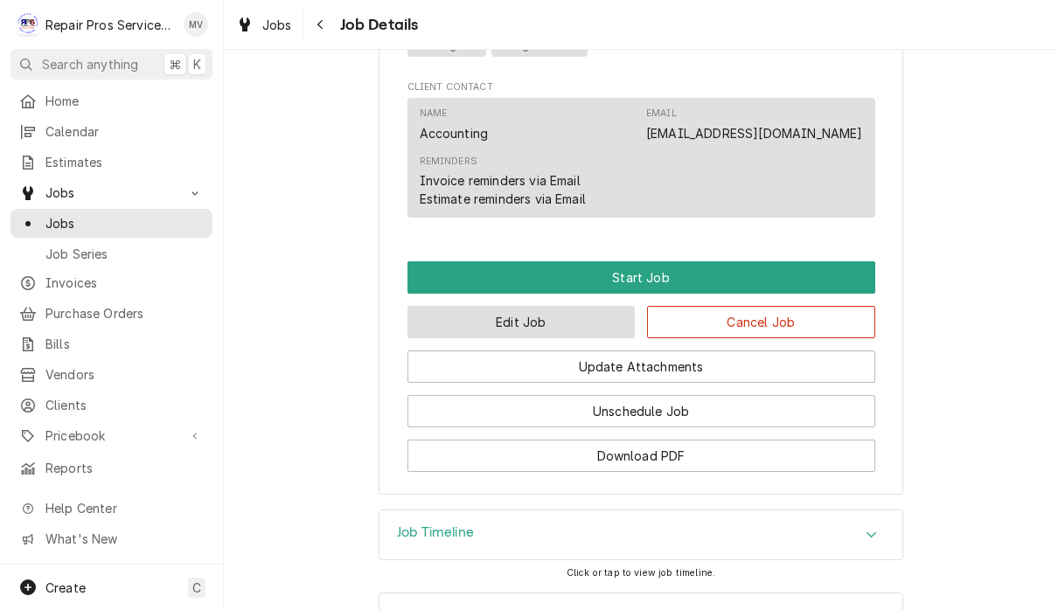
click at [524, 327] on button "Edit Job" at bounding box center [521, 322] width 228 height 32
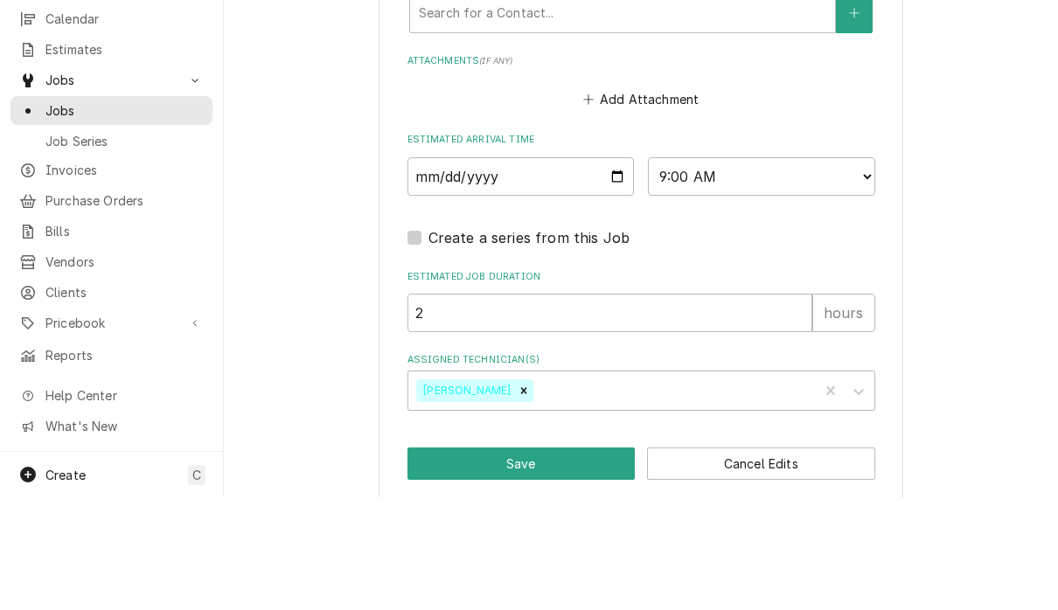
scroll to position [1, 0]
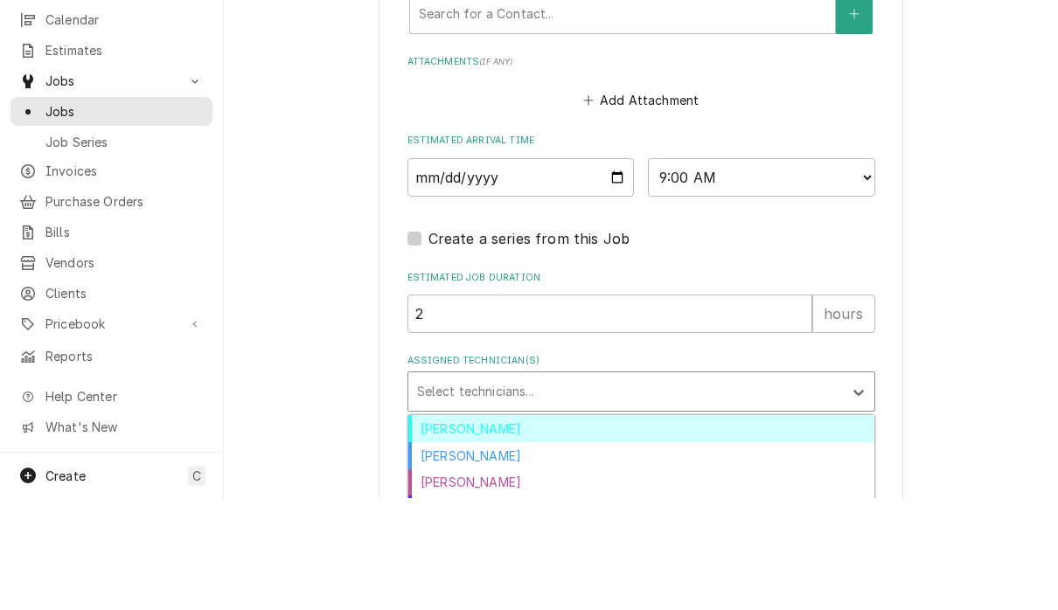
click at [484, 554] on div "[PERSON_NAME]" at bounding box center [641, 567] width 466 height 27
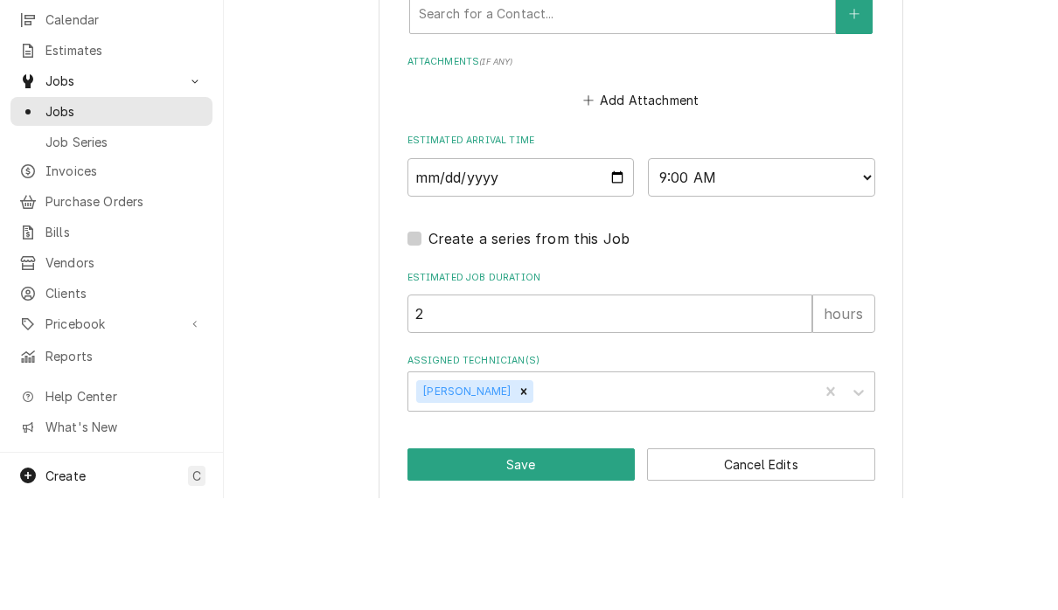
type textarea "x"
click at [725, 270] on select "AM / PM 6:00 AM 6:15 AM 6:30 AM 6:45 AM 7:00 AM 7:15 AM 7:30 AM 7:45 AM 8:00 AM…" at bounding box center [761, 289] width 227 height 38
select select "08:30:00"
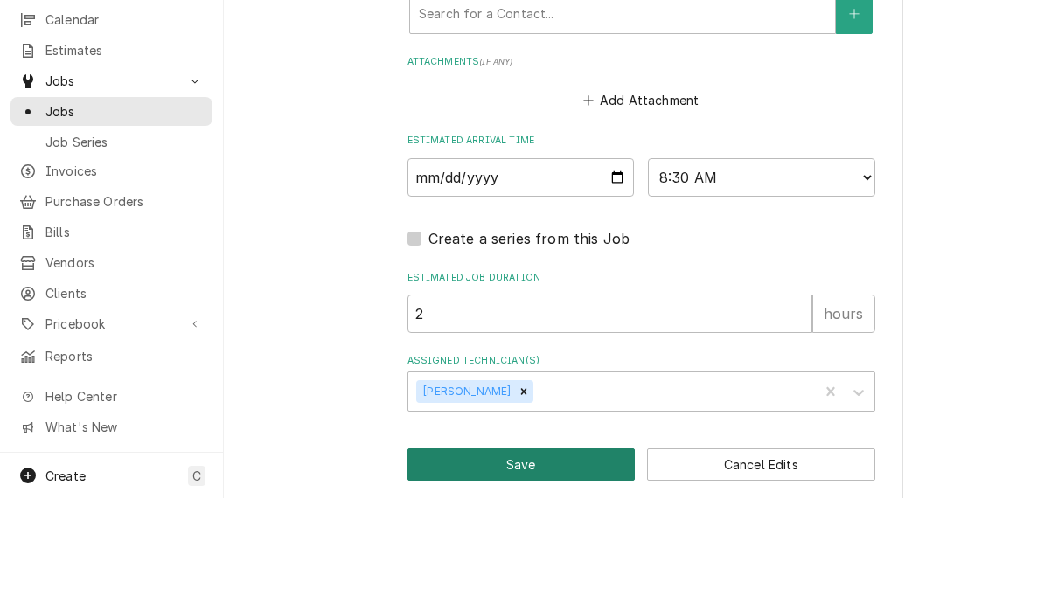
click at [556, 560] on button "Save" at bounding box center [521, 576] width 228 height 32
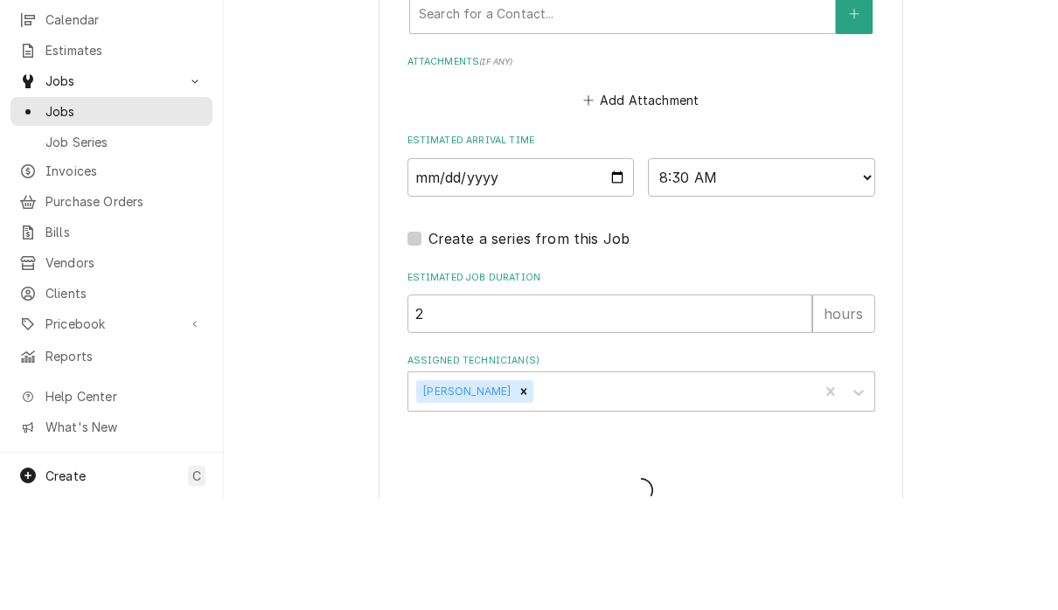
type textarea "x"
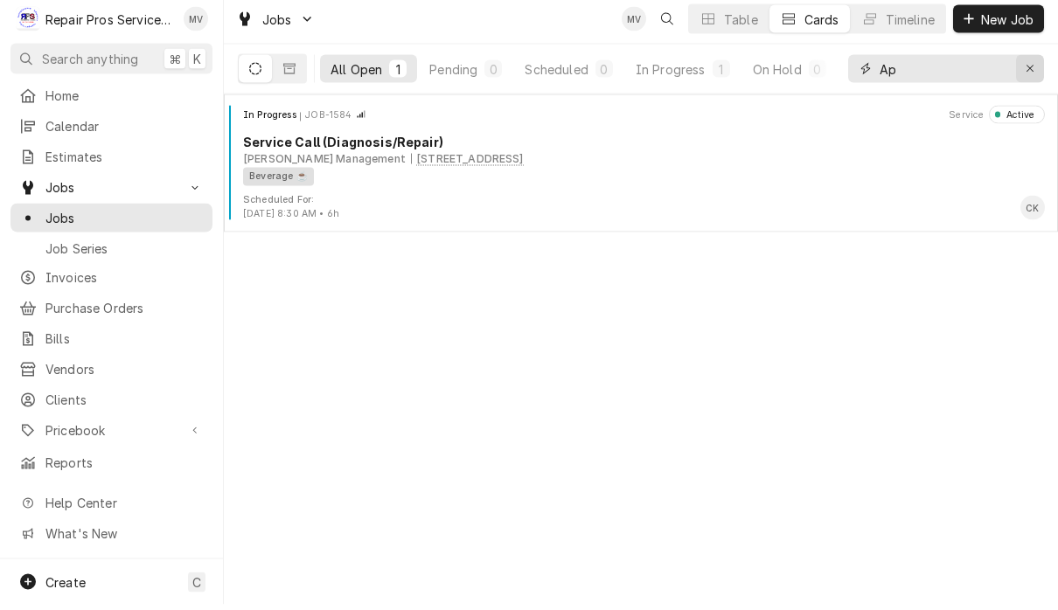
click at [1030, 68] on icon "Erase input" at bounding box center [1030, 74] width 10 height 12
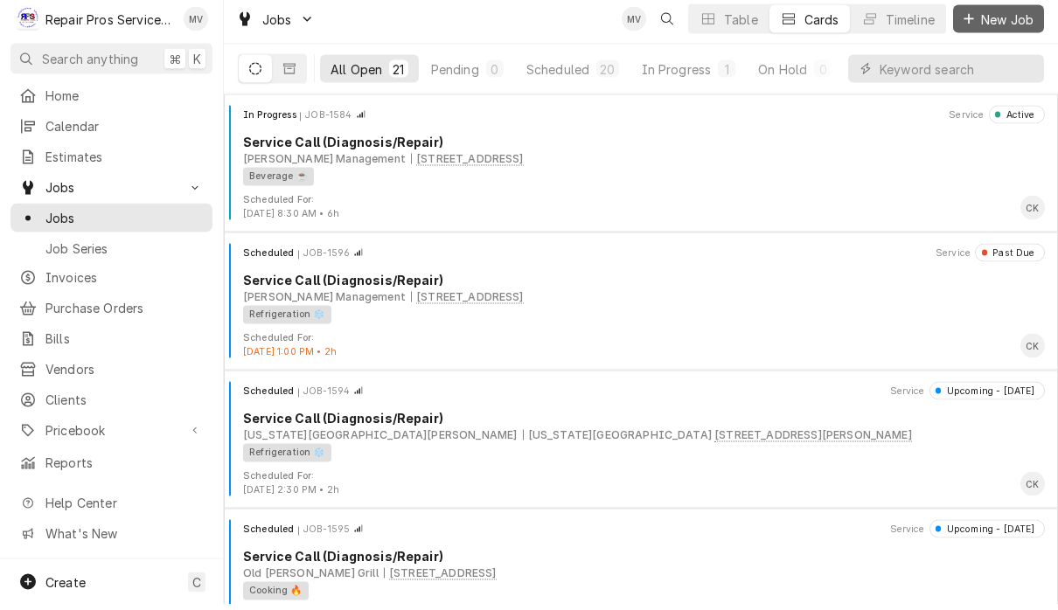
click at [1001, 24] on span "New Job" at bounding box center [1006, 25] width 59 height 18
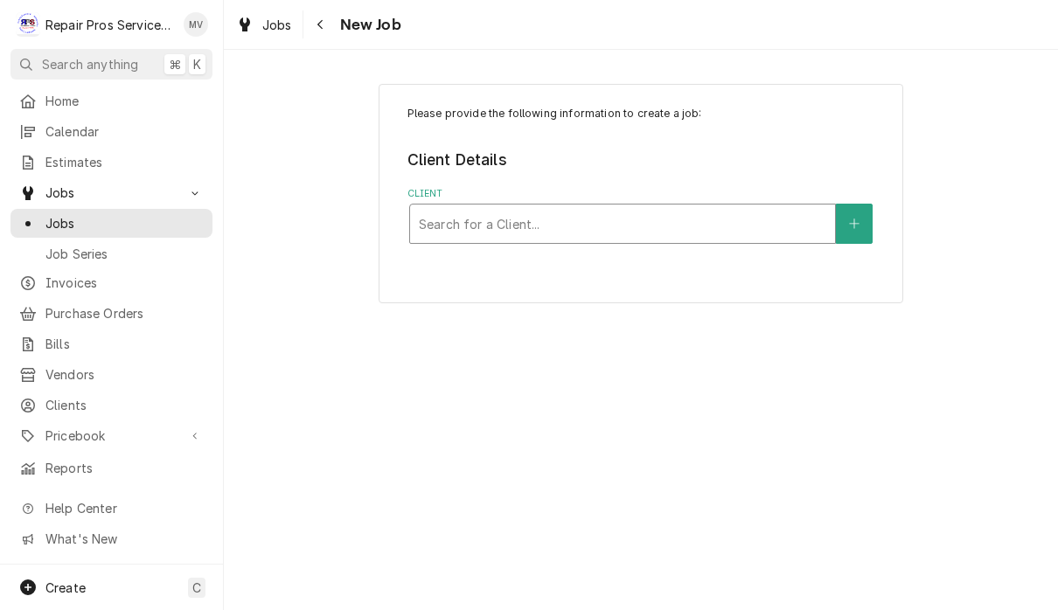
click at [591, 212] on div "Client" at bounding box center [622, 223] width 407 height 31
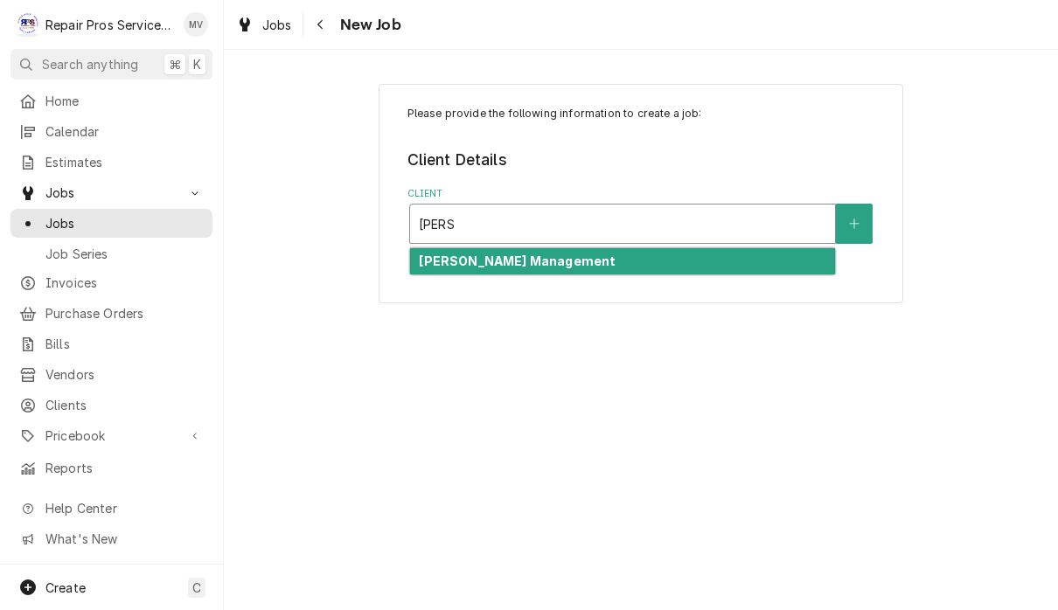
click at [715, 252] on div "[PERSON_NAME] Management" at bounding box center [622, 261] width 425 height 27
type input "[PERSON_NAME]"
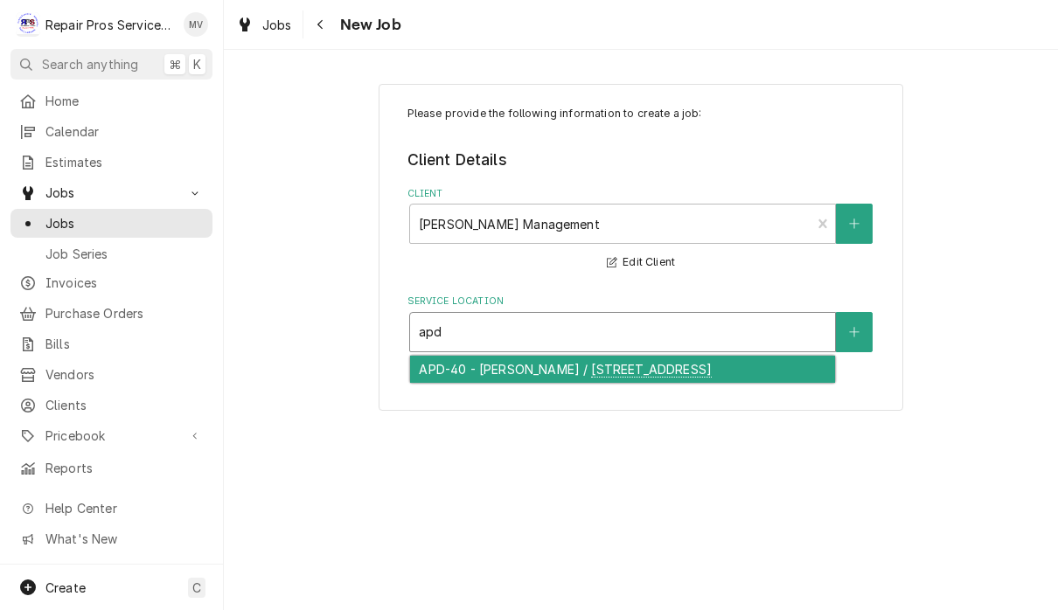
click at [601, 371] on div "APD-40 - [PERSON_NAME] / [STREET_ADDRESS]" at bounding box center [622, 369] width 425 height 27
type input "apd"
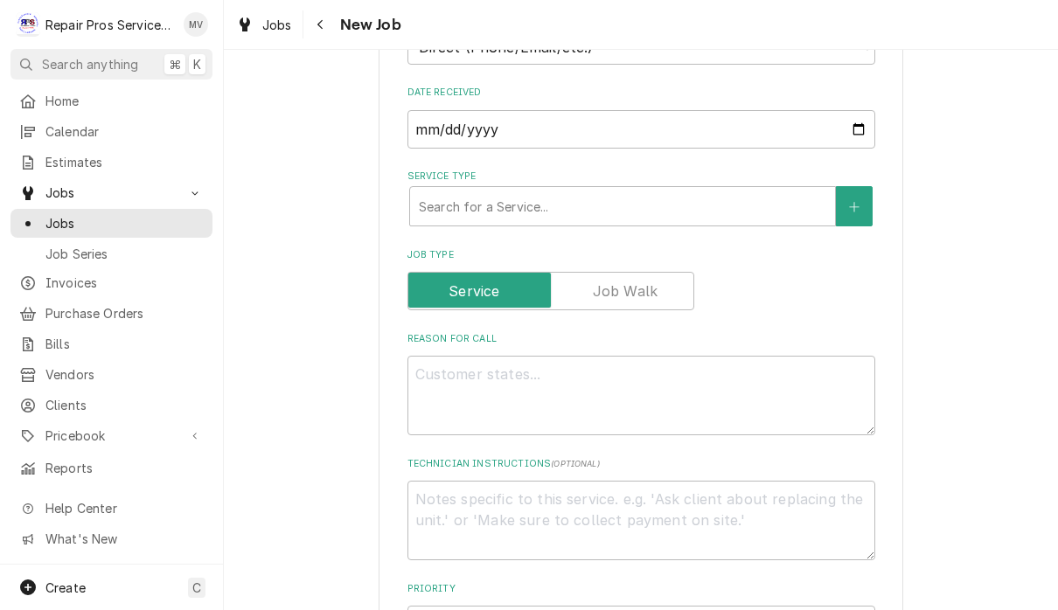
scroll to position [453, 0]
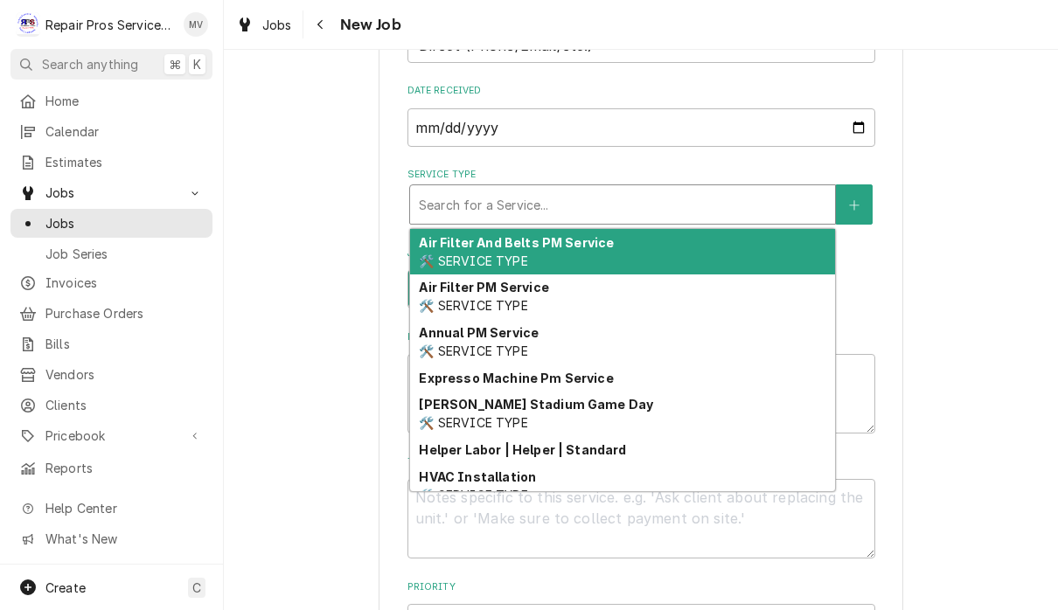
type textarea "x"
type input "d"
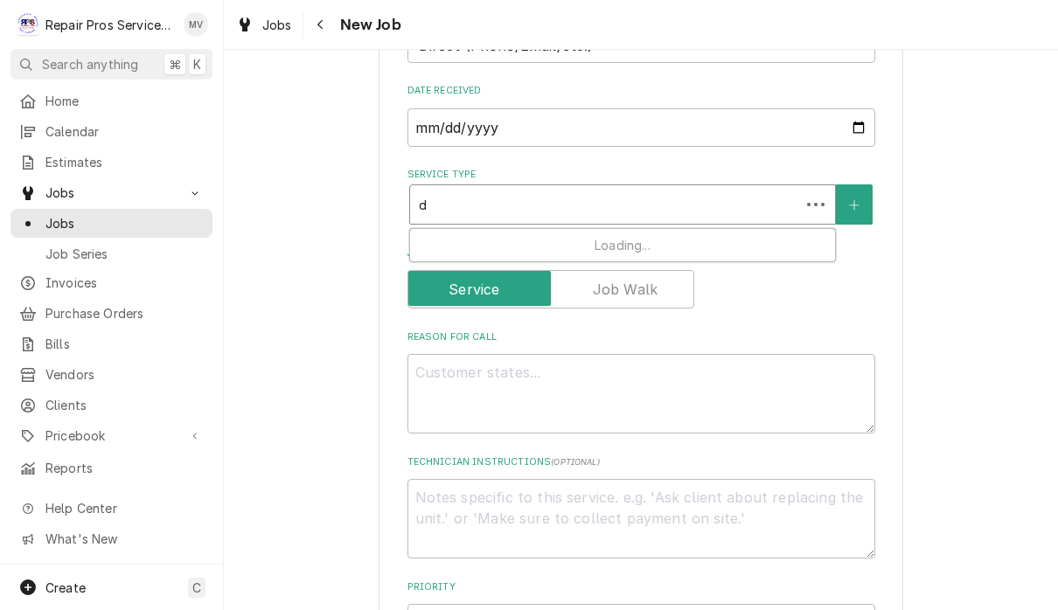
type textarea "x"
type input "di"
type textarea "x"
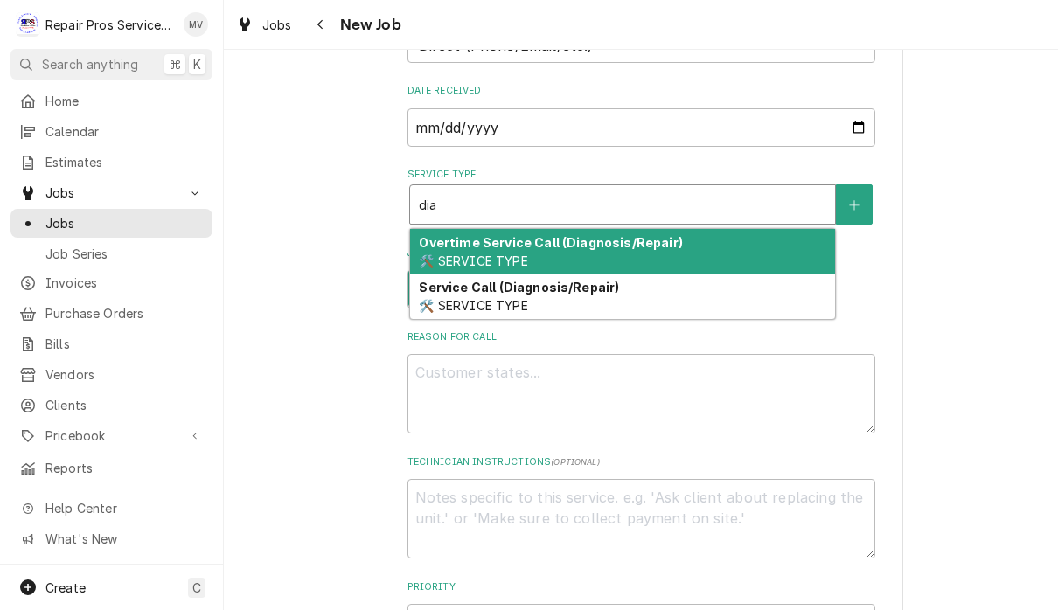
click at [592, 301] on div "Service Call (Diagnosis/Repair) 🛠️ SERVICE TYPE" at bounding box center [622, 296] width 425 height 45
type input "dia"
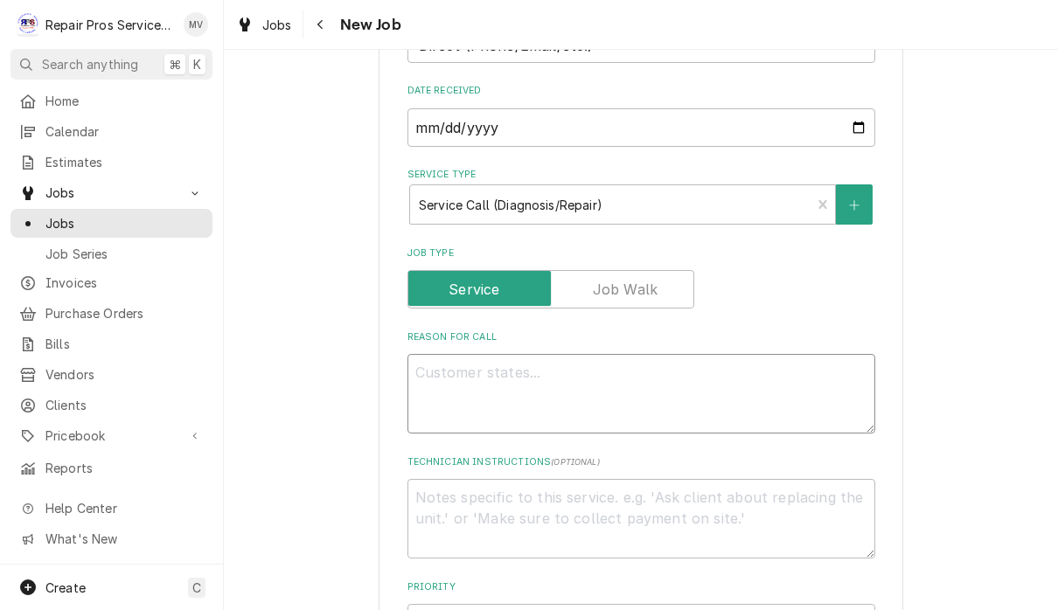
click at [569, 374] on textarea "Reason For Call" at bounding box center [641, 394] width 468 height 80
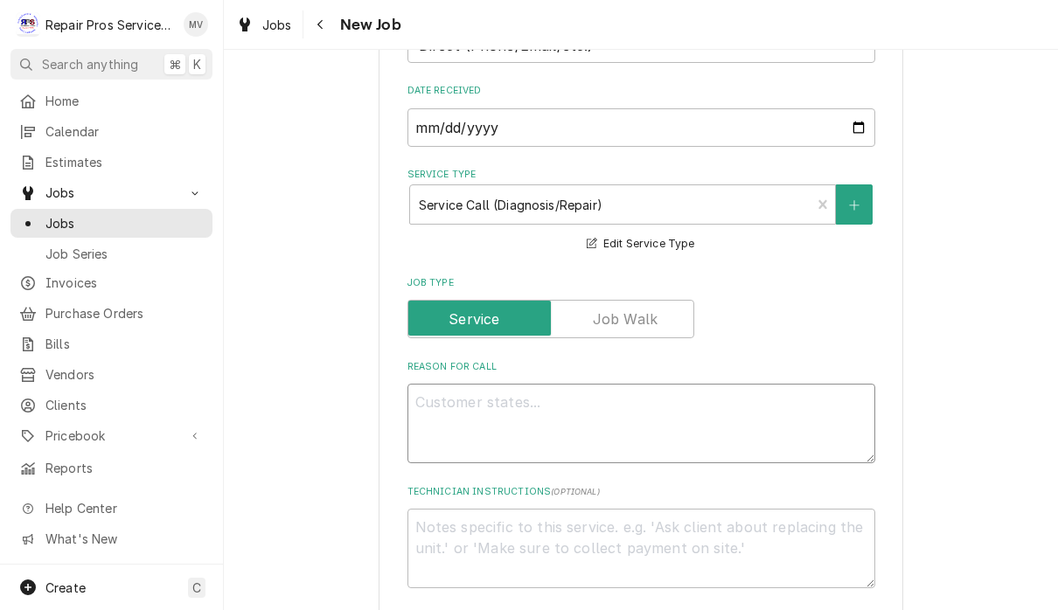
type textarea "x"
type textarea "He"
type textarea "x"
type textarea "Hea"
type textarea "x"
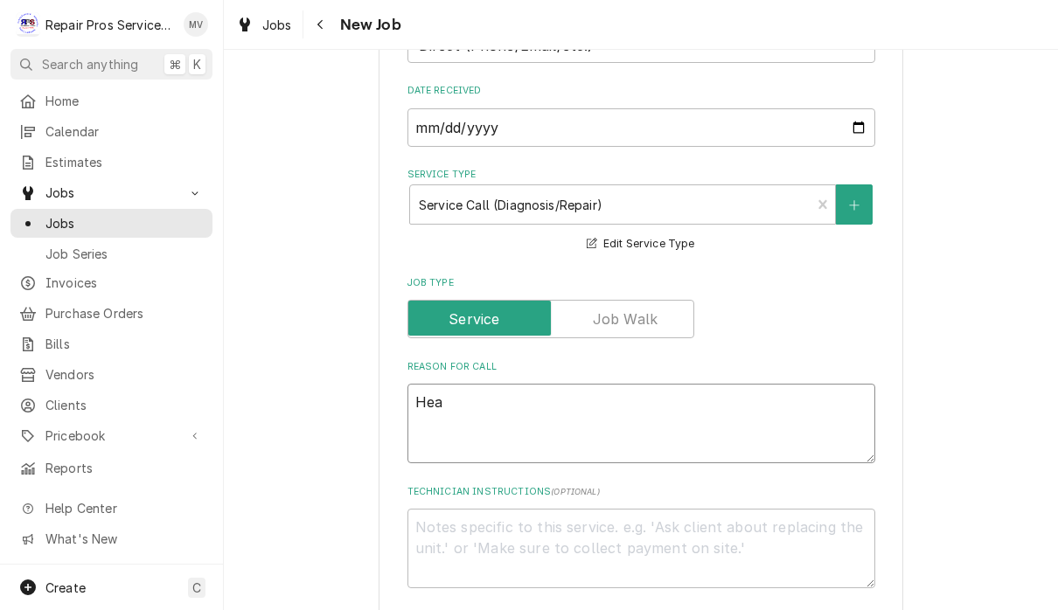
type textarea "Heat"
type textarea "x"
type textarea "Heat"
type textarea "x"
type textarea "Heat wi"
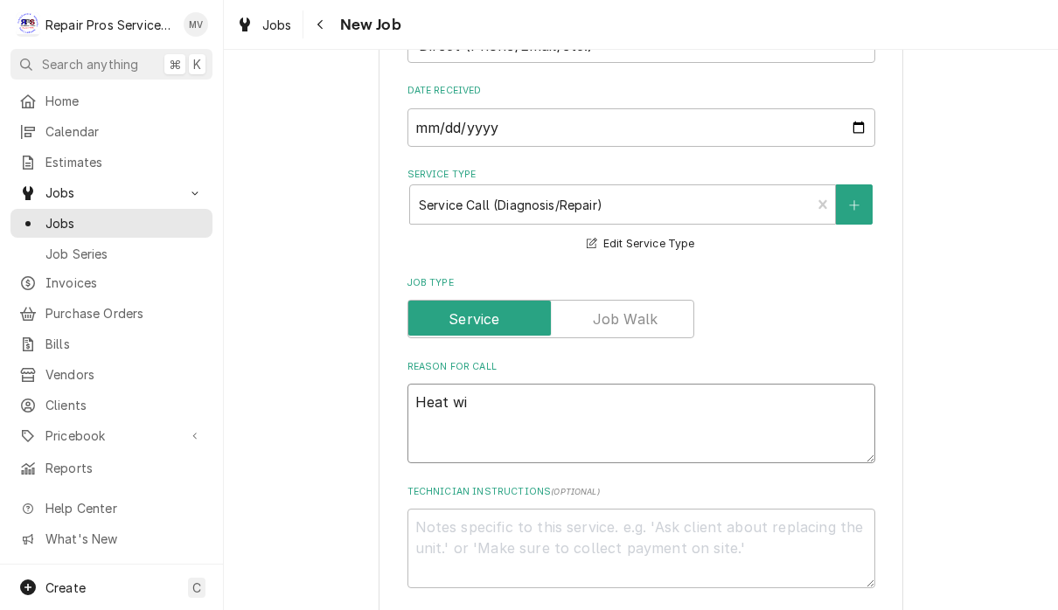
type textarea "x"
type textarea "Heat wir"
type textarea "x"
type textarea "Heat wire"
type textarea "x"
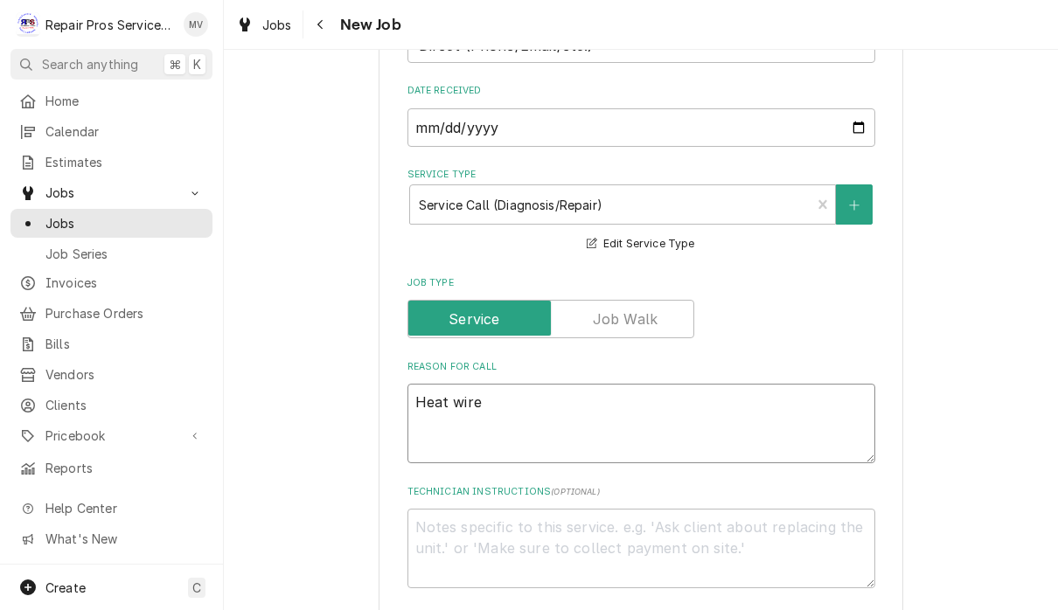
type textarea "Heat wire"
type textarea "x"
type textarea "Heat wire f"
type textarea "x"
type textarea "Heat wire fo"
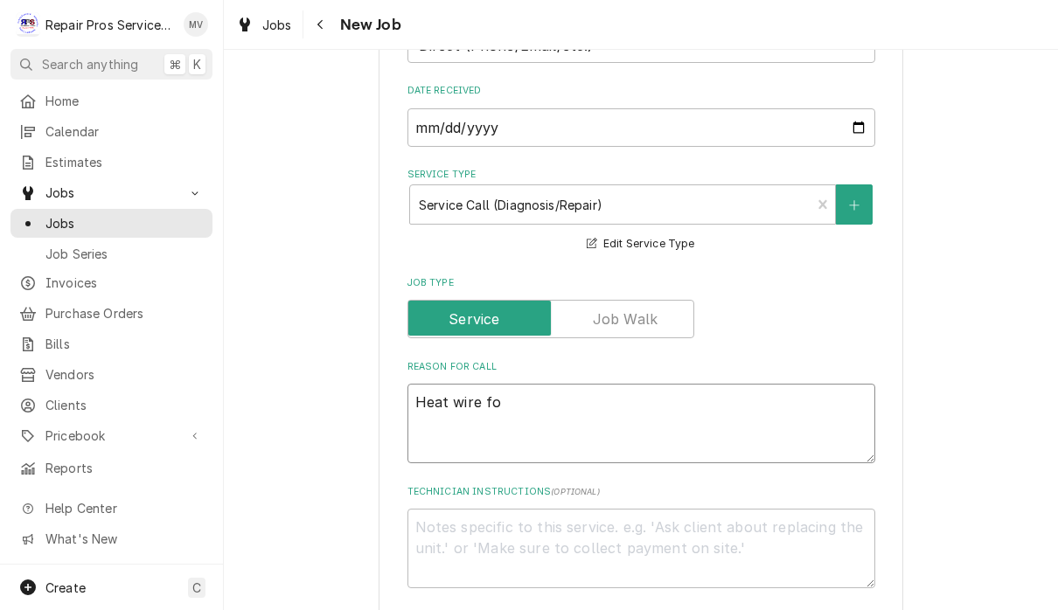
type textarea "x"
type textarea "Heat wire for"
type textarea "x"
type textarea "Heat wire for"
type textarea "x"
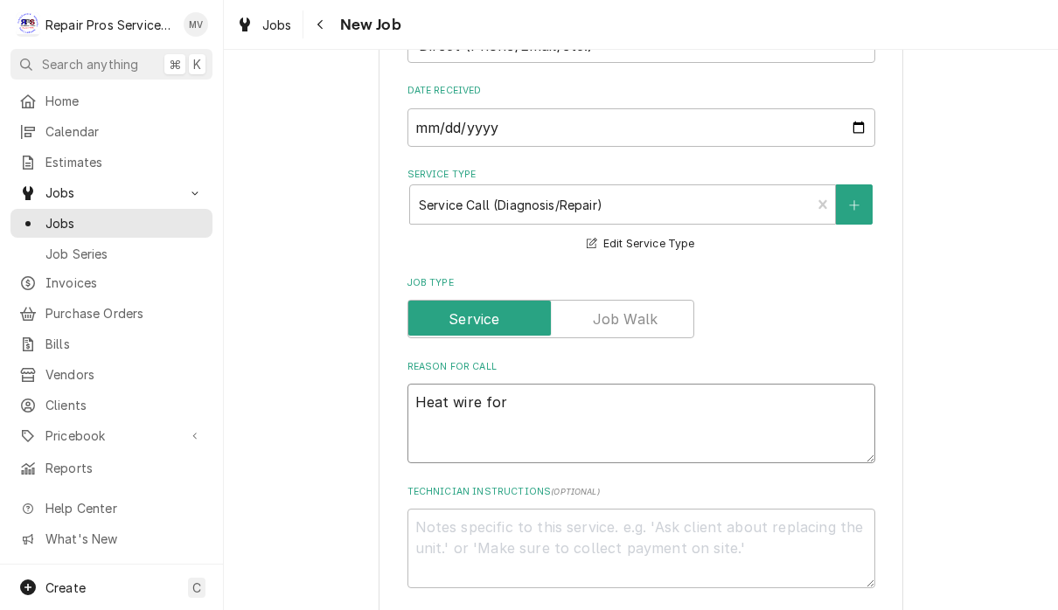
type textarea "Heat wire for d"
type textarea "x"
type textarea "Heat wire for do"
type textarea "x"
type textarea "Heat wire for doo"
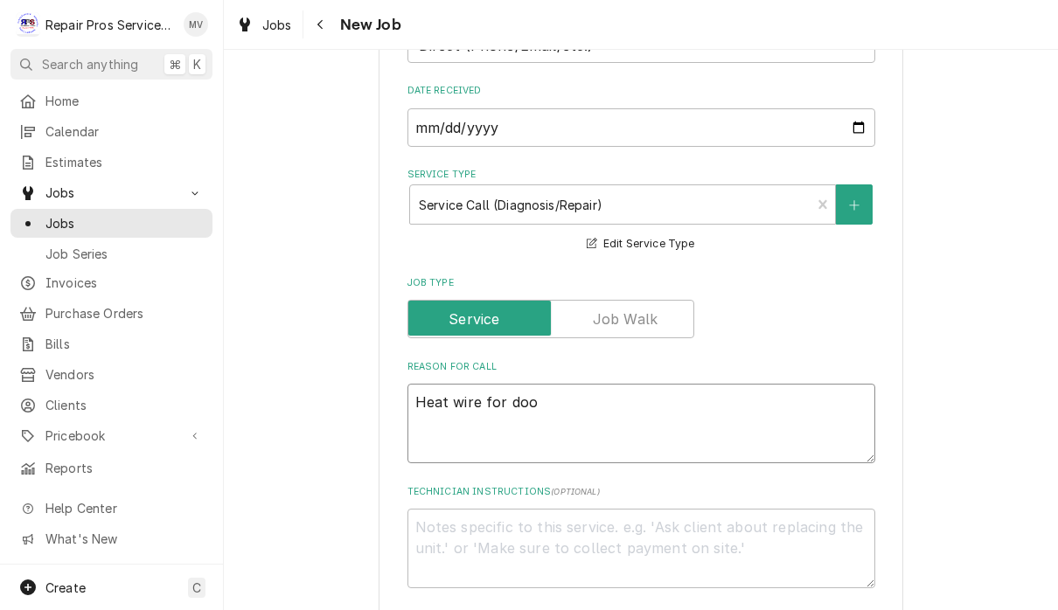
type textarea "x"
type textarea "Heat wire for door"
type textarea "x"
type textarea "Heat wire for door"
type textarea "x"
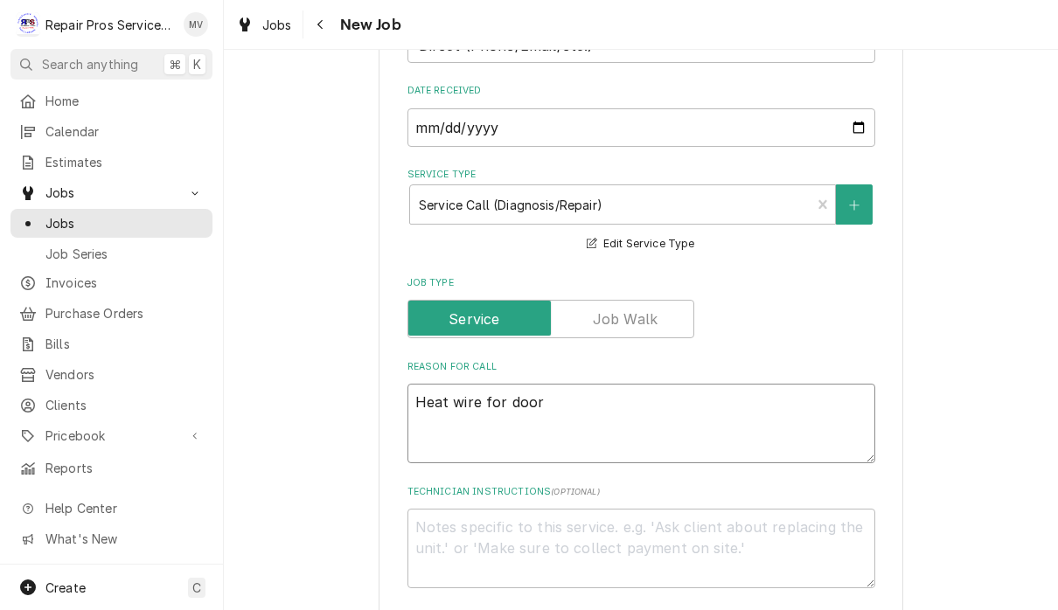
type textarea "Heat wire for door h"
type textarea "x"
type textarea "Heat wire for door he"
type textarea "x"
type textarea "Heat wire for door heat"
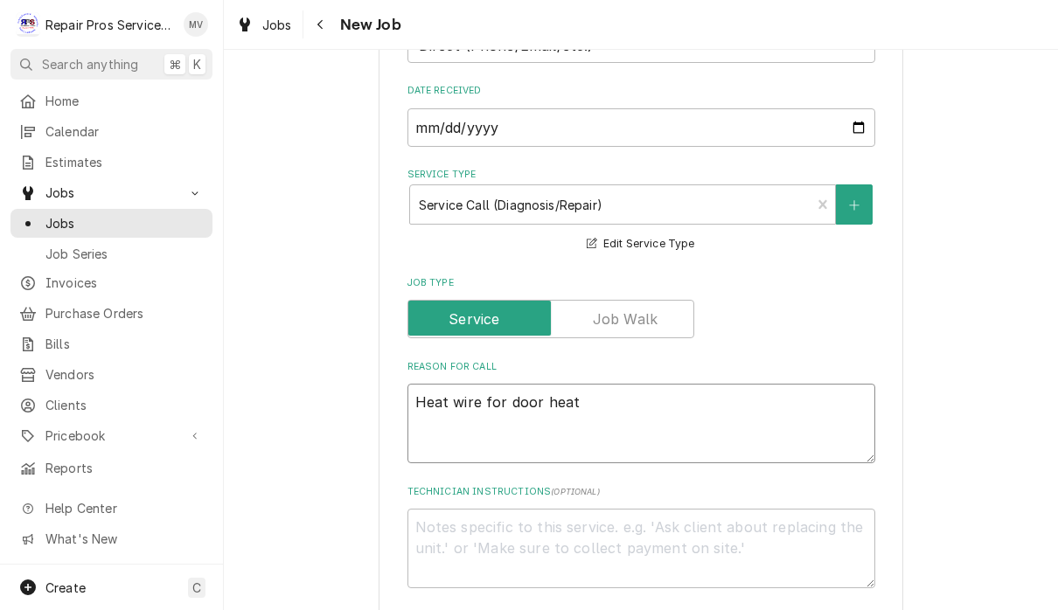
type textarea "x"
type textarea "Heat wire for door heate"
type textarea "x"
type textarea "Heat wire for door heater"
click at [515, 409] on textarea "Heat wire for door heater" at bounding box center [641, 424] width 468 height 80
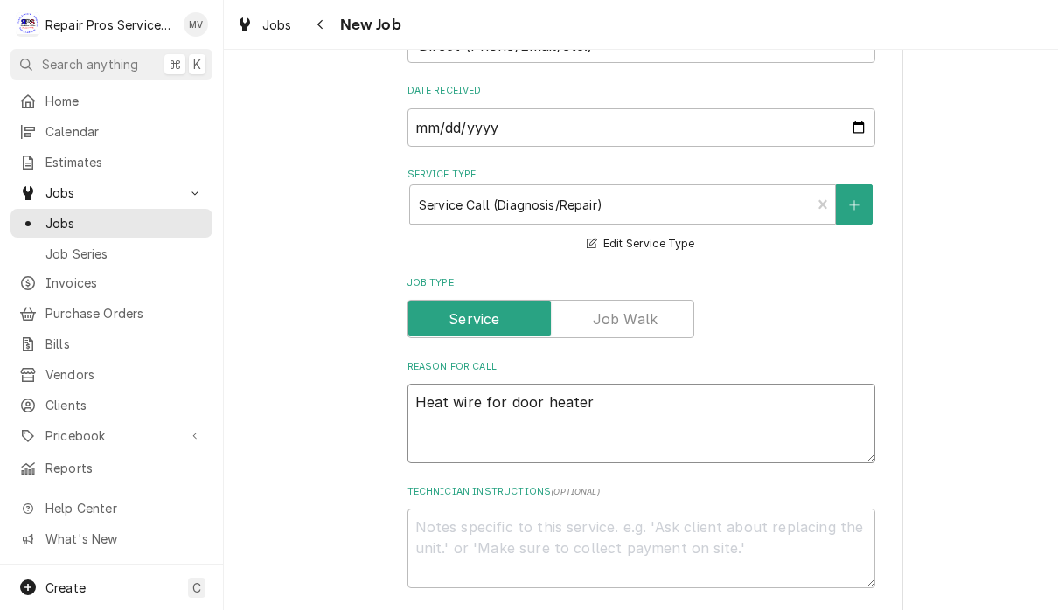
type textarea "x"
type textarea "Heat wire for door heate"
type textarea "x"
type textarea "Heat wire for door heat"
type textarea "x"
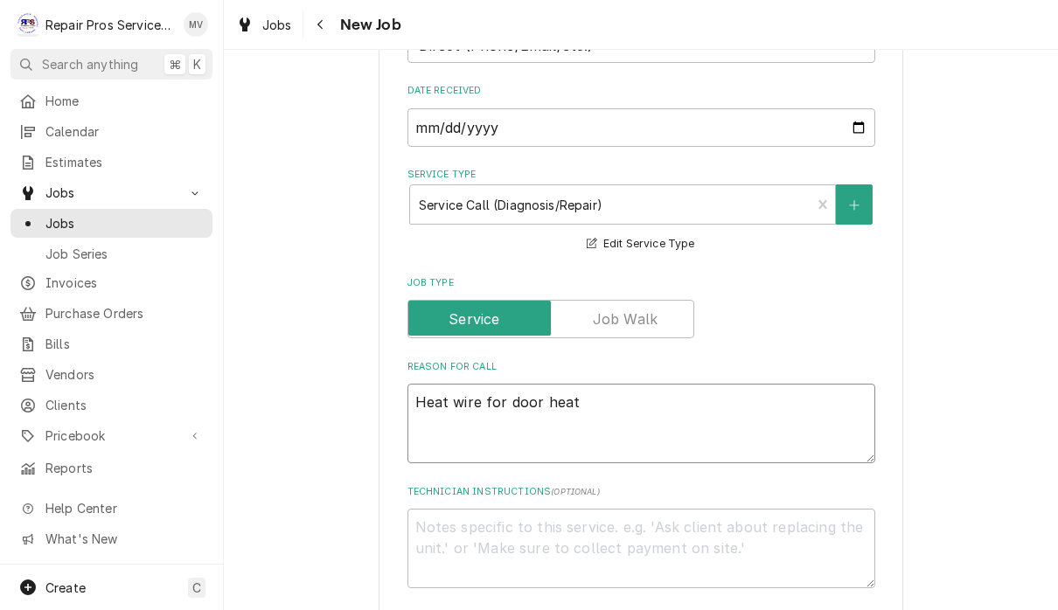
type textarea "Heat wire for door hea"
type textarea "x"
type textarea "Heat wire for door he"
type textarea "x"
type textarea "Heat wire for door h"
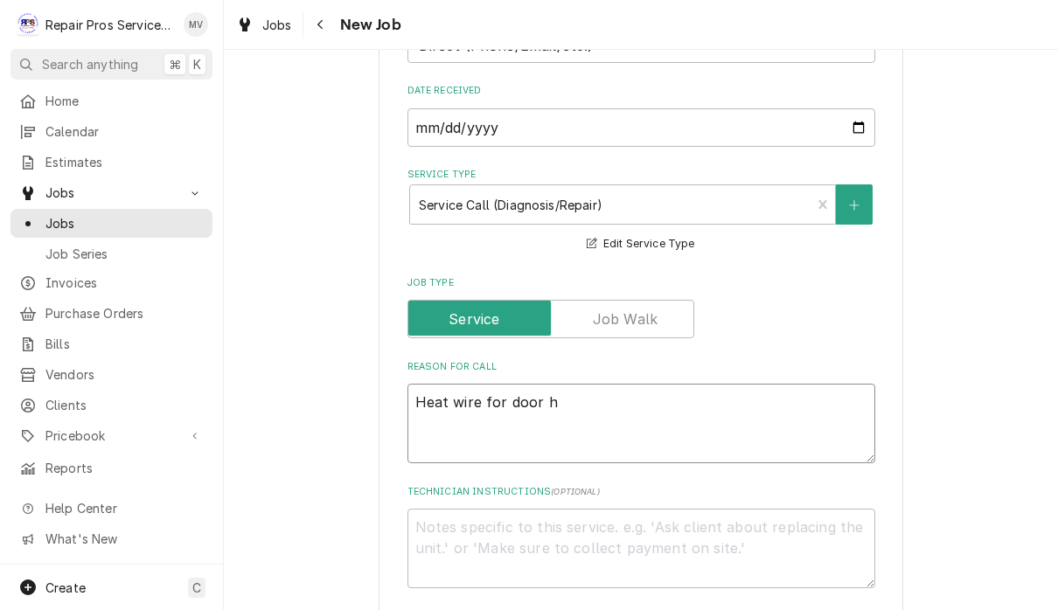
type textarea "x"
type textarea "Heat wire for door"
type textarea "x"
type textarea "Heat wire for door"
type textarea "x"
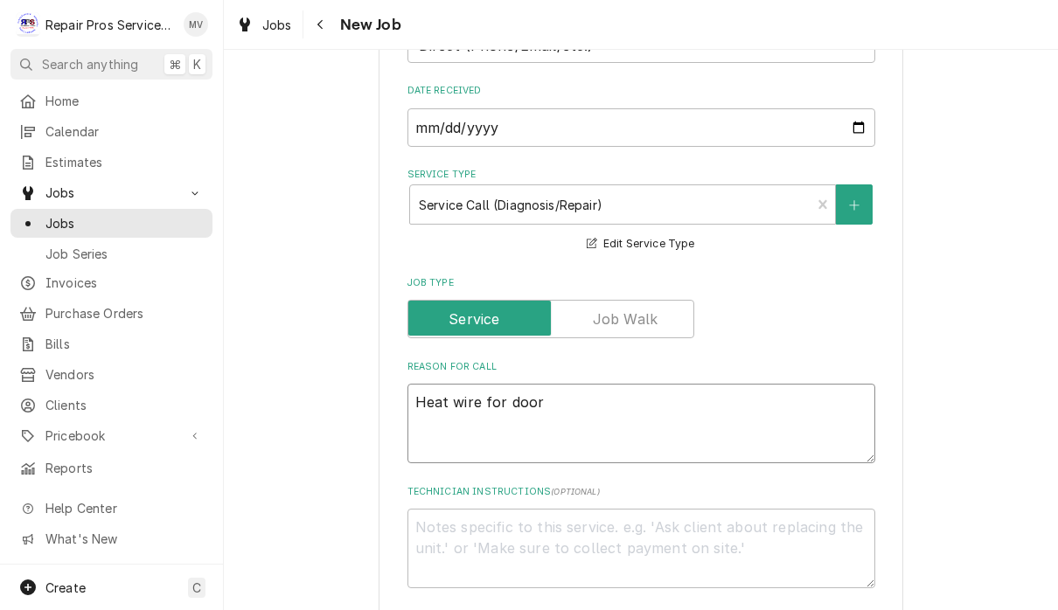
type textarea "Heat wire for doo"
type textarea "x"
type textarea "Heat wire for do"
type textarea "x"
type textarea "Heat wire for d"
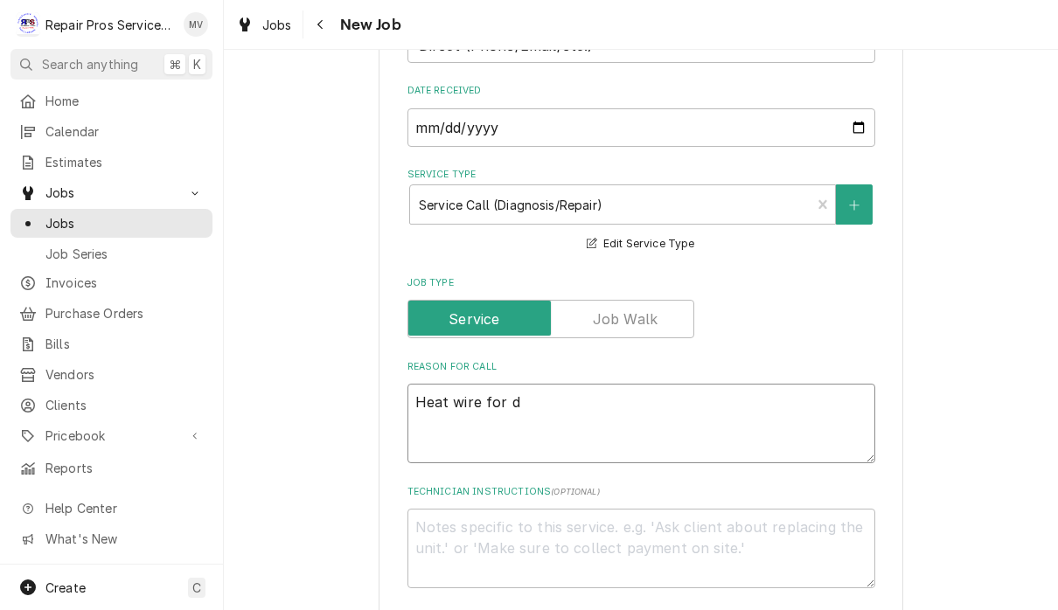
type textarea "x"
type textarea "Heat wire for"
type textarea "x"
type textarea "Heat wire for"
type textarea "x"
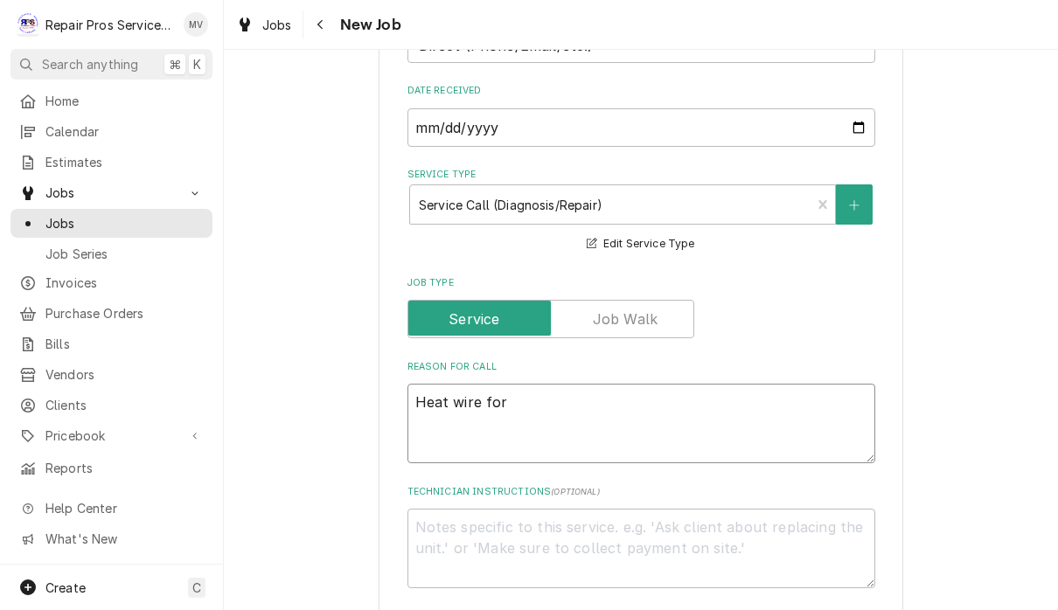
type textarea "Heat wire fo"
type textarea "x"
type textarea "Heat wire f"
type textarea "x"
type textarea "Heat wire"
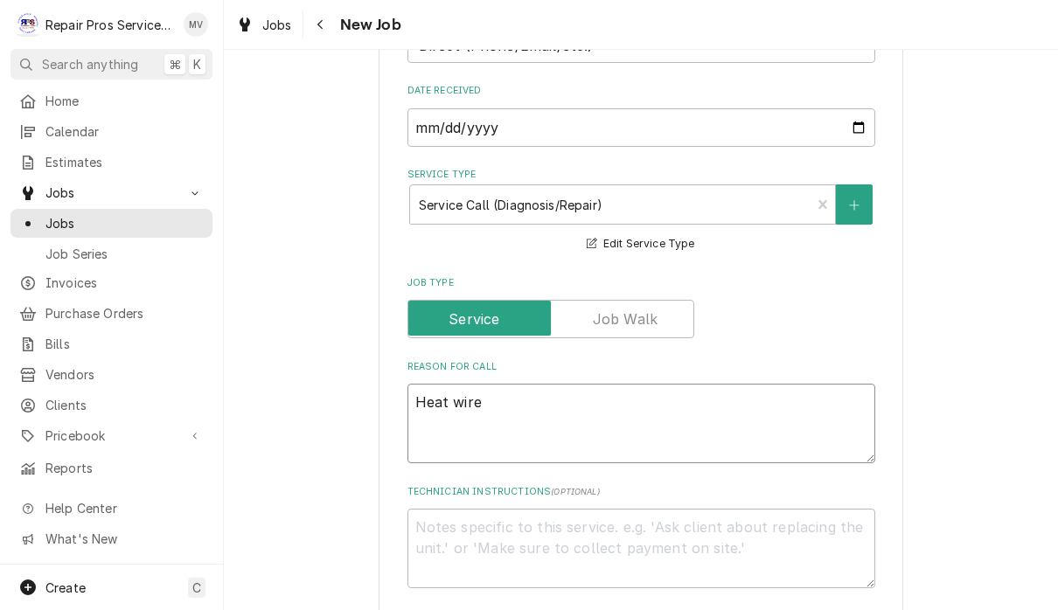
type textarea "x"
type textarea "Heat wire"
type textarea "x"
type textarea "Heat wir"
type textarea "x"
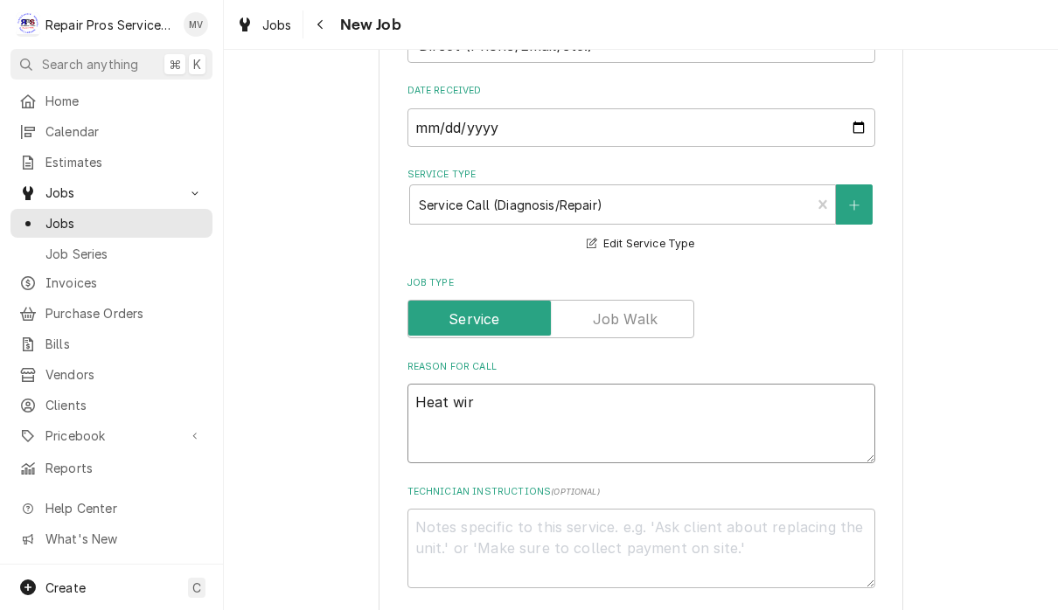
type textarea "Heat wi"
type textarea "x"
type textarea "Heat w"
type textarea "x"
type textarea "Heat"
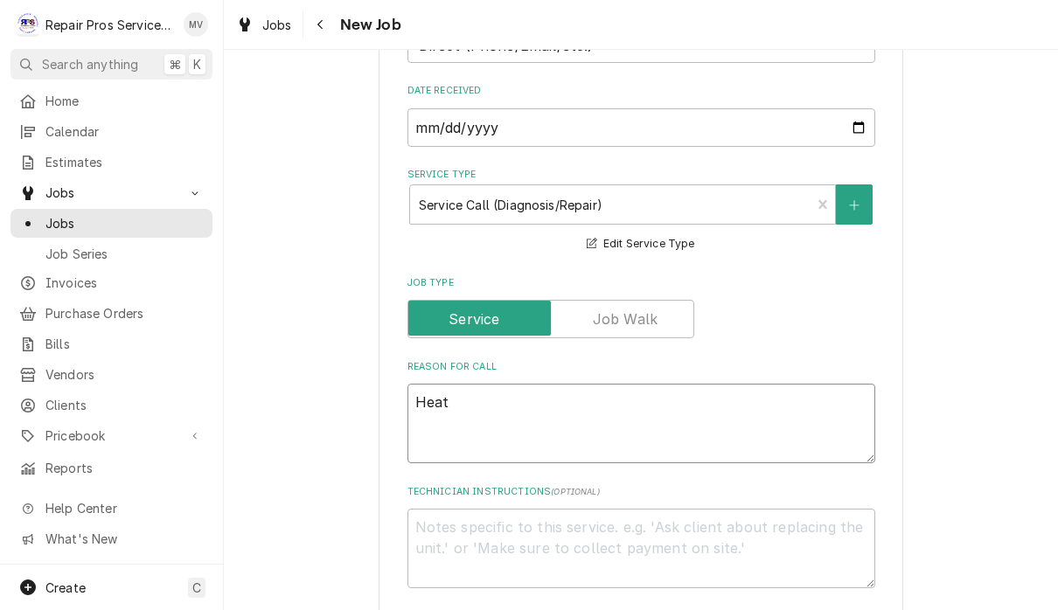
type textarea "x"
type textarea "Heat"
type textarea "x"
type textarea "Hea"
type textarea "x"
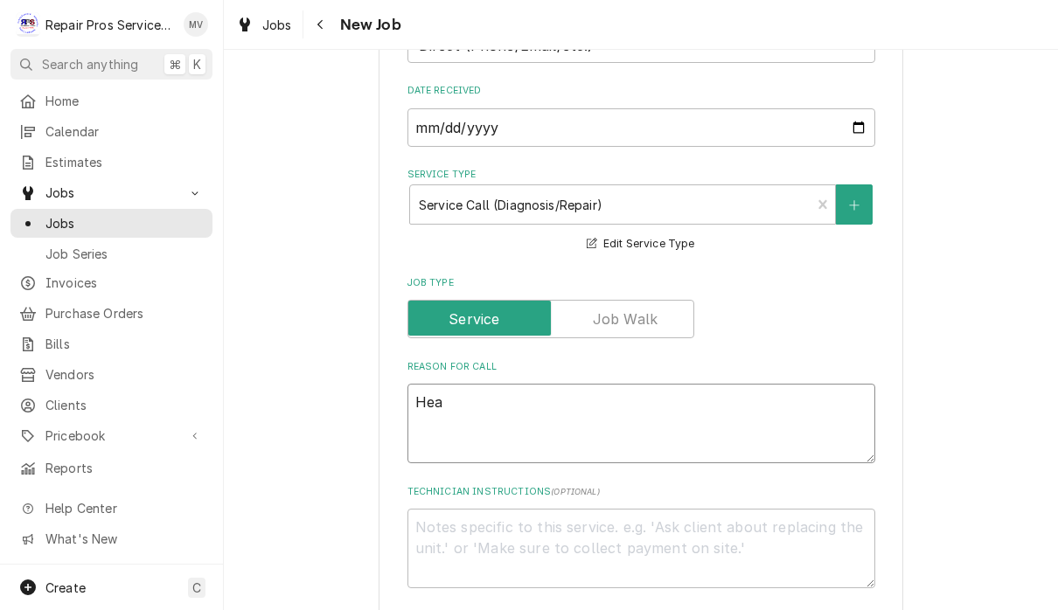
type textarea "He"
type textarea "x"
type textarea "H"
type textarea "x"
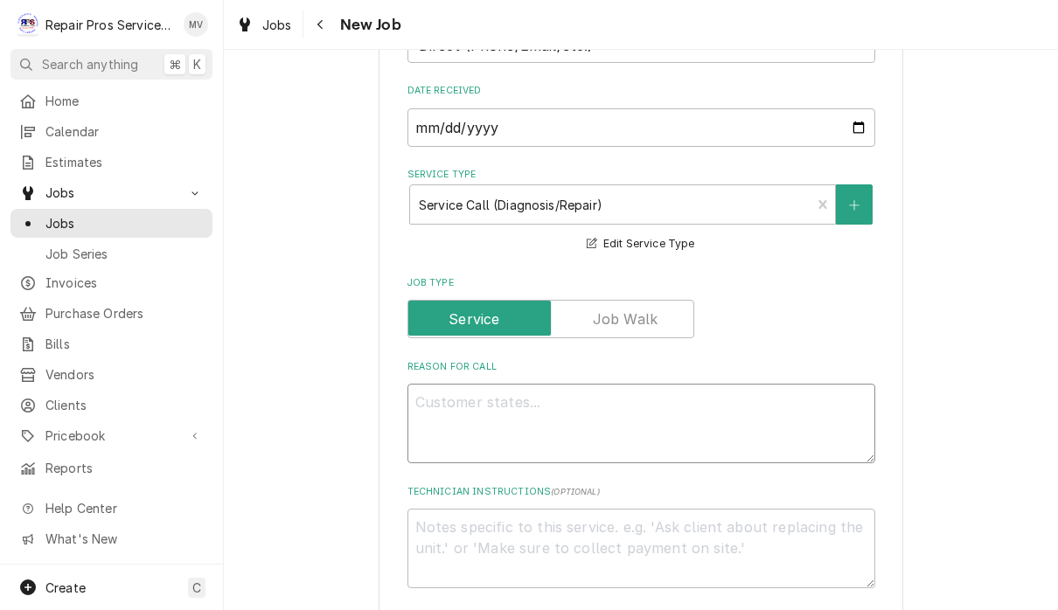
type textarea "I"
type textarea "x"
type textarea "In"
type textarea "x"
type textarea "Ins"
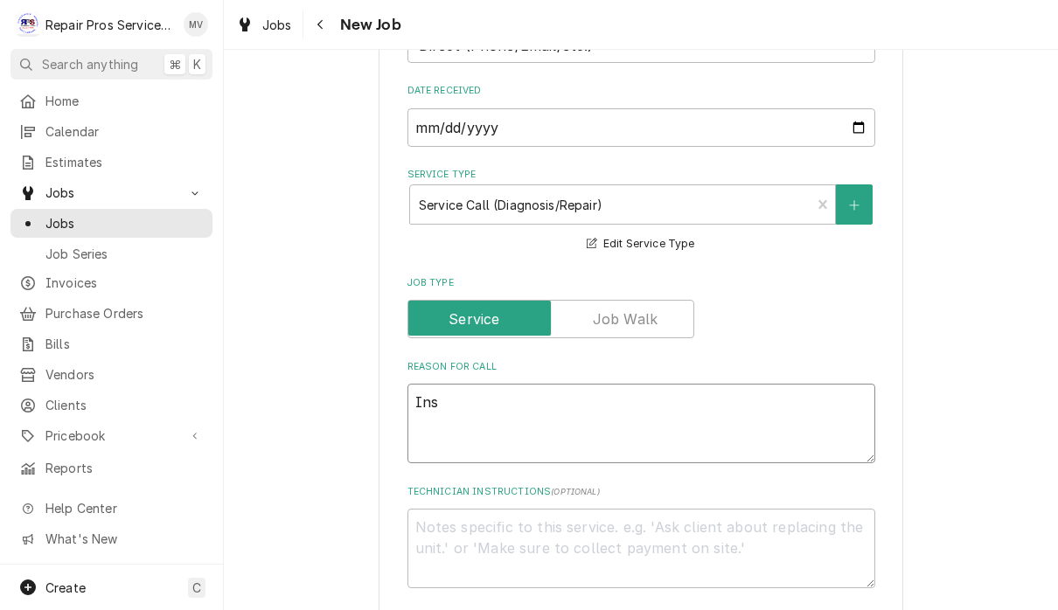
type textarea "x"
type textarea "Inst"
type textarea "x"
type textarea "Insta"
type textarea "x"
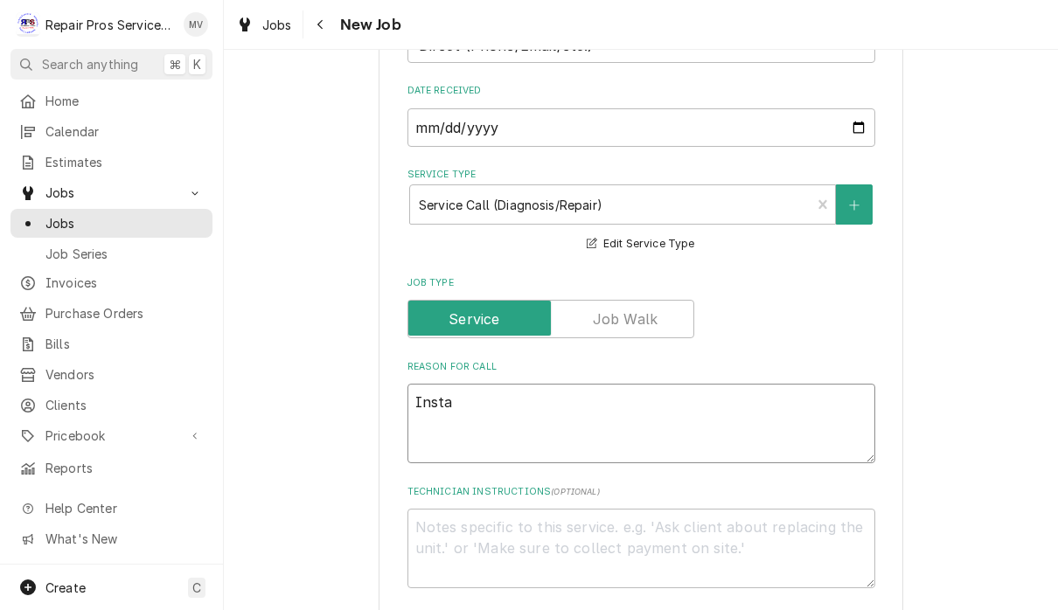
type textarea "Instal"
type textarea "x"
type textarea "Install"
type textarea "x"
type textarea "Install"
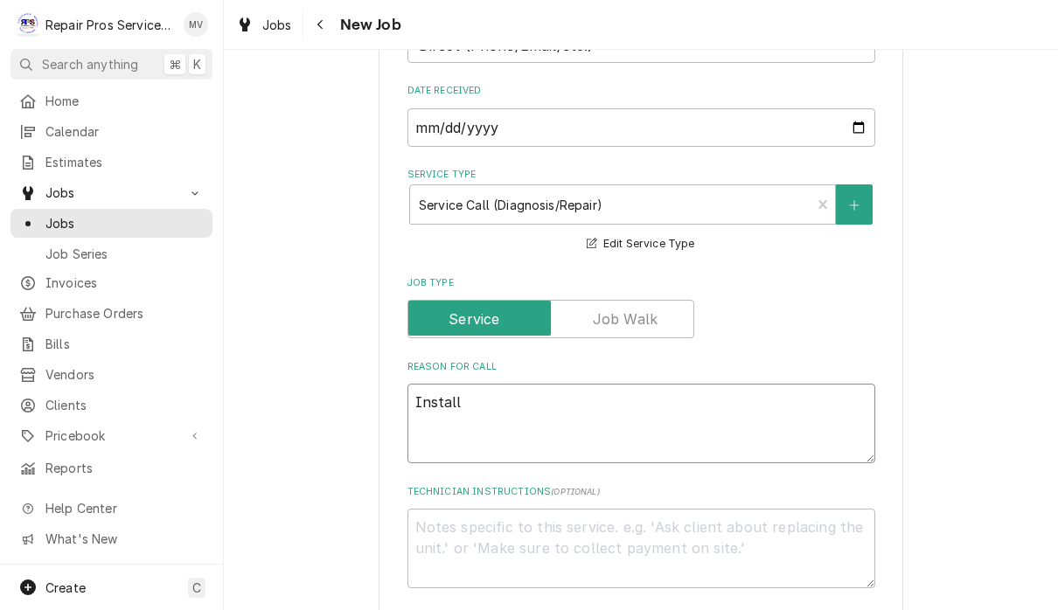
type textarea "x"
type textarea "Install d"
type textarea "x"
type textarea "Install do"
type textarea "x"
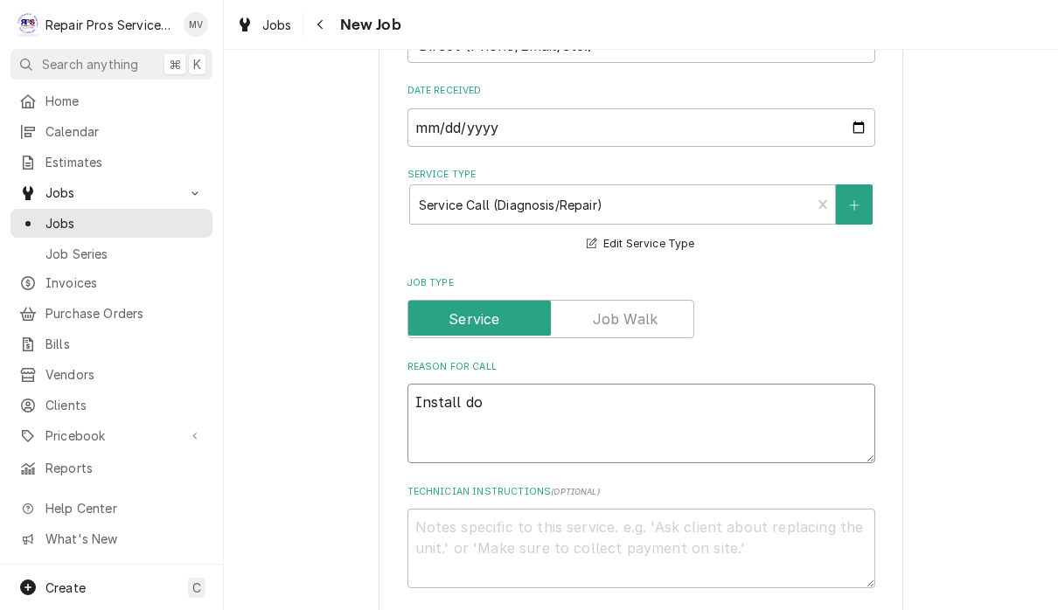
type textarea "Install doo"
type textarea "x"
type textarea "Install door"
type textarea "x"
type textarea "Install door"
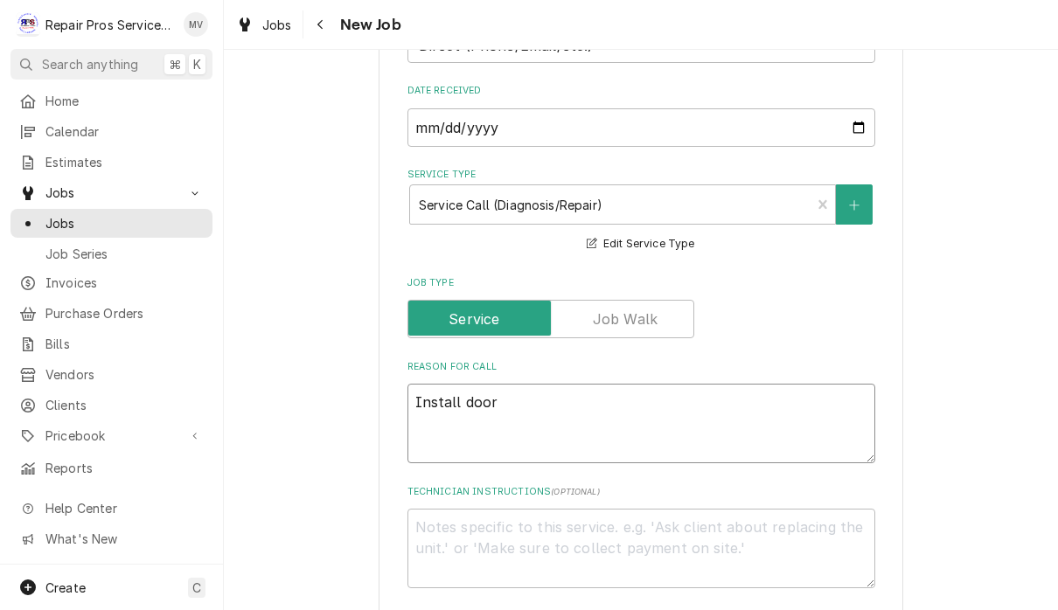
type textarea "x"
type textarea "Install door j"
type textarea "x"
type textarea "Install door [PERSON_NAME]"
type textarea "x"
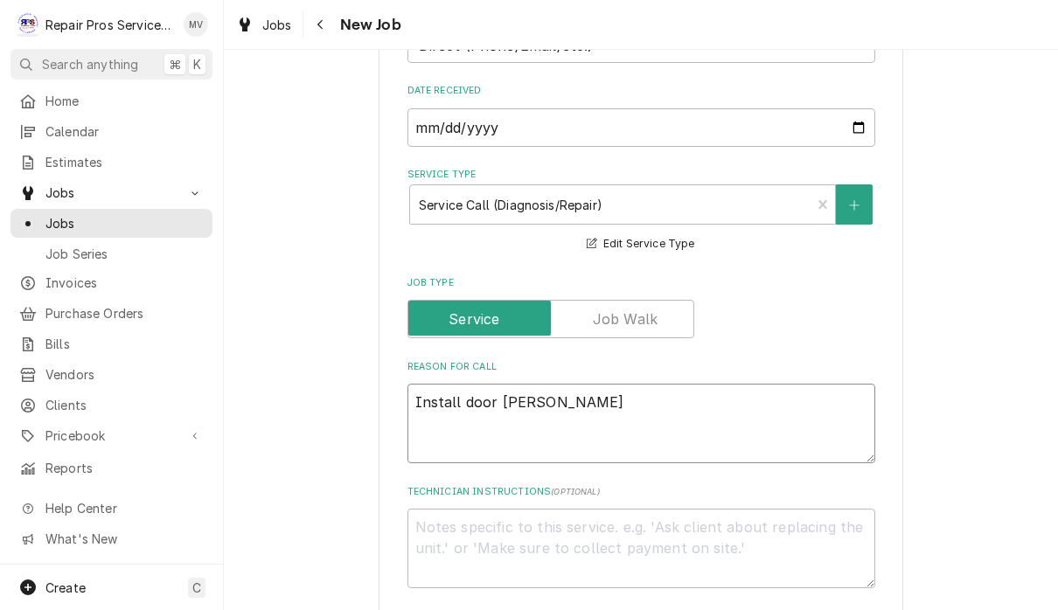
type textarea "Install door jam"
type textarea "x"
type textarea "Install door jamb"
type textarea "x"
type textarea "Install door jamb"
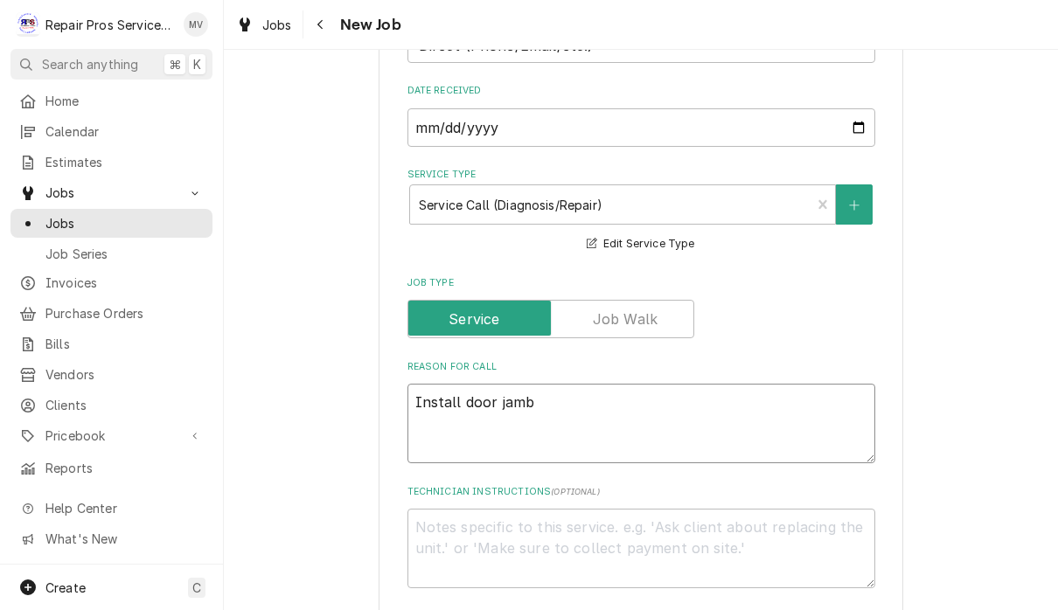
type textarea "x"
type textarea "Install door jamb h"
type textarea "x"
type textarea "Install door jamb he"
type textarea "x"
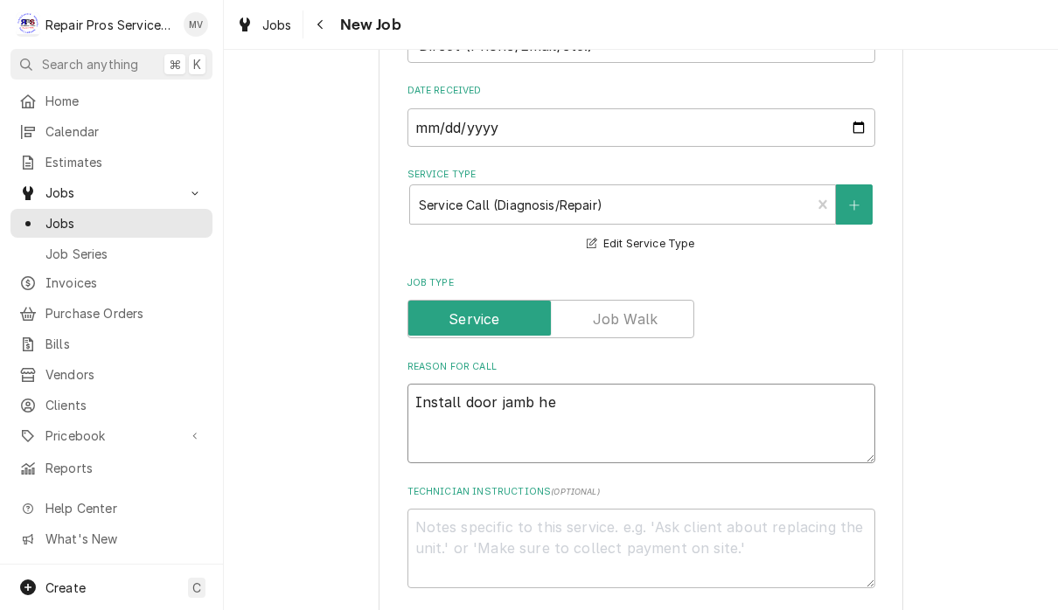
type textarea "Install door jamb hea"
type textarea "x"
type textarea "Install door jamb heat"
type textarea "x"
type textarea "Install door jamb heate"
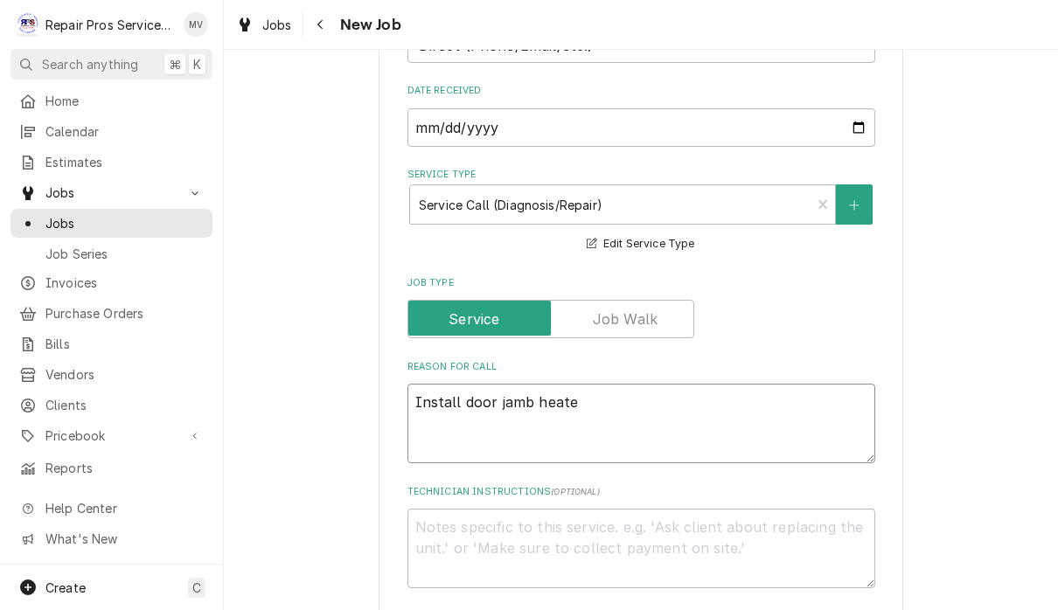
type textarea "x"
type textarea "Install door jamb heater"
type textarea "x"
type textarea "Install door jamb heater"
type textarea "x"
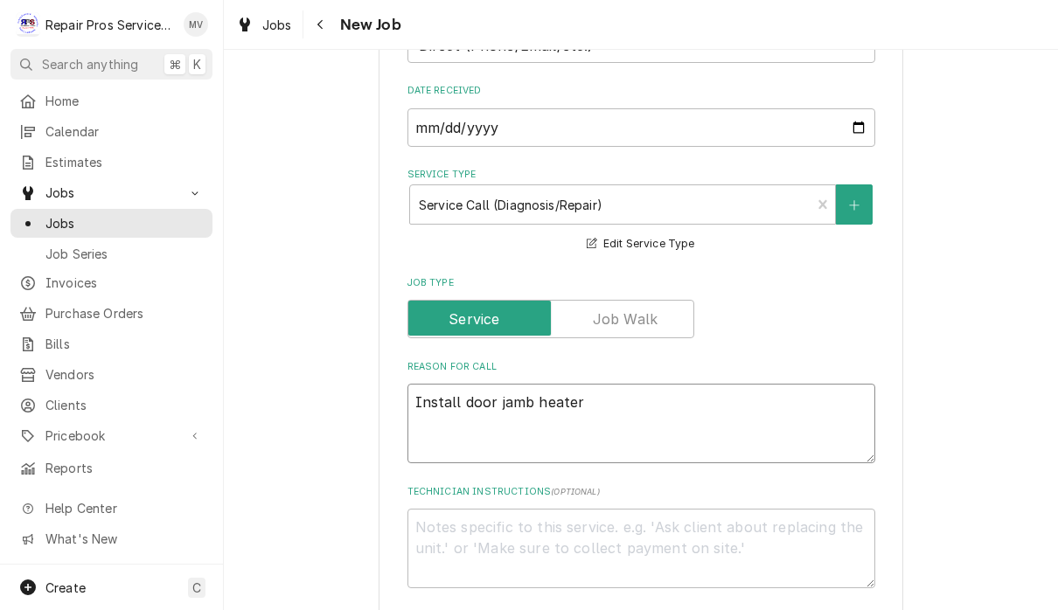
type textarea "Install door jamb heater o"
type textarea "x"
type textarea "Install door jamb heater on"
type textarea "x"
type textarea "Install door jamb heater on"
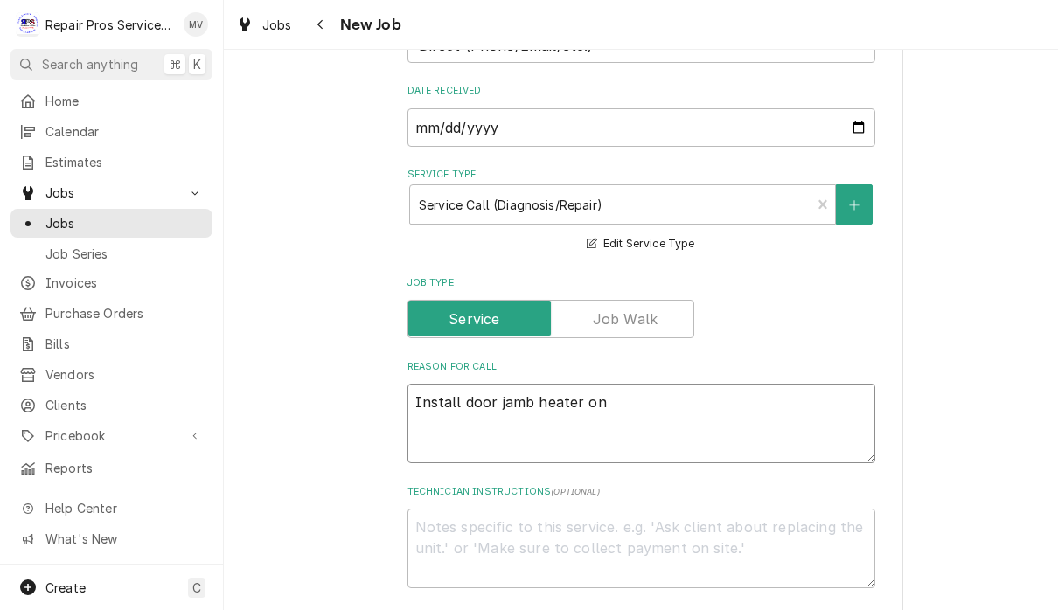
type textarea "x"
type textarea "Install door jamb heater on f"
type textarea "x"
type textarea "Install door jamb heater on fr"
type textarea "x"
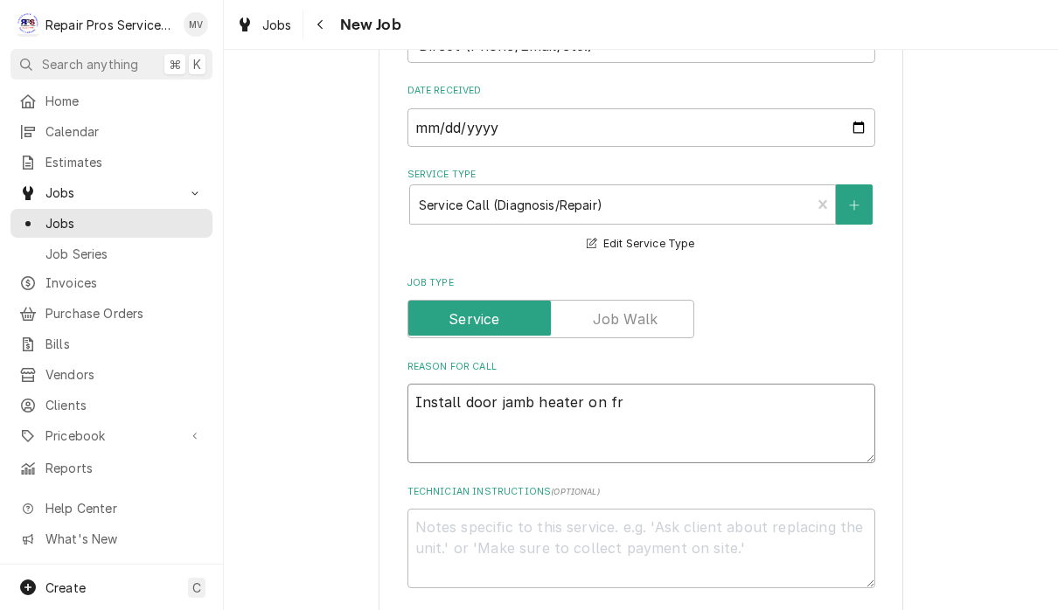
type textarea "Install door jamb heater on fre"
type textarea "x"
type textarea "Install door jamb heater on free"
type textarea "x"
type textarea "Install door jamb heater on freez"
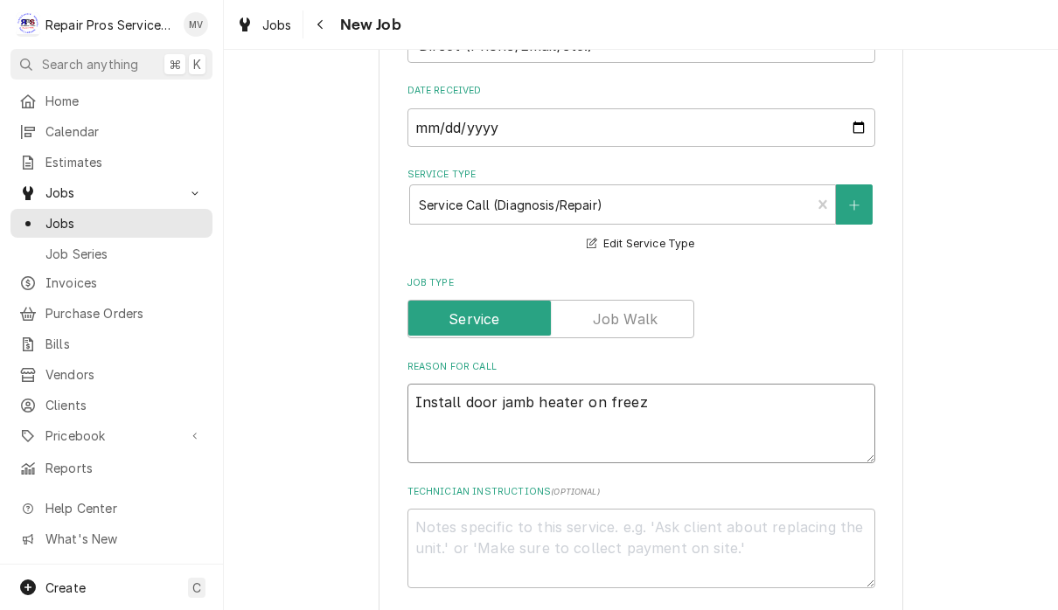
type textarea "x"
type textarea "Install door jamb heater on freeze"
type textarea "x"
type textarea "Install door jamb heater on freezer"
type textarea "x"
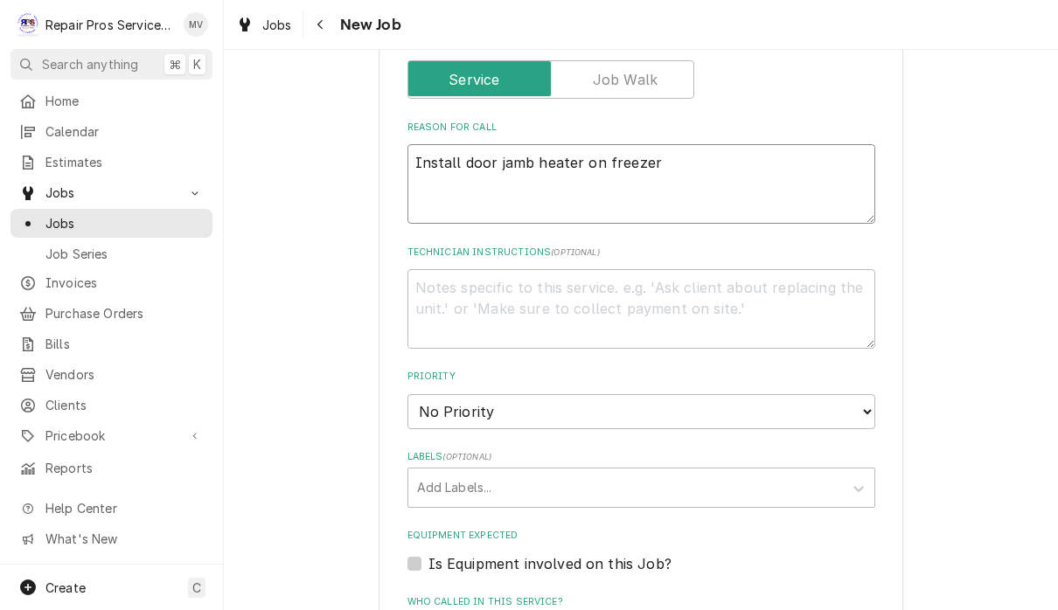
scroll to position [701, 0]
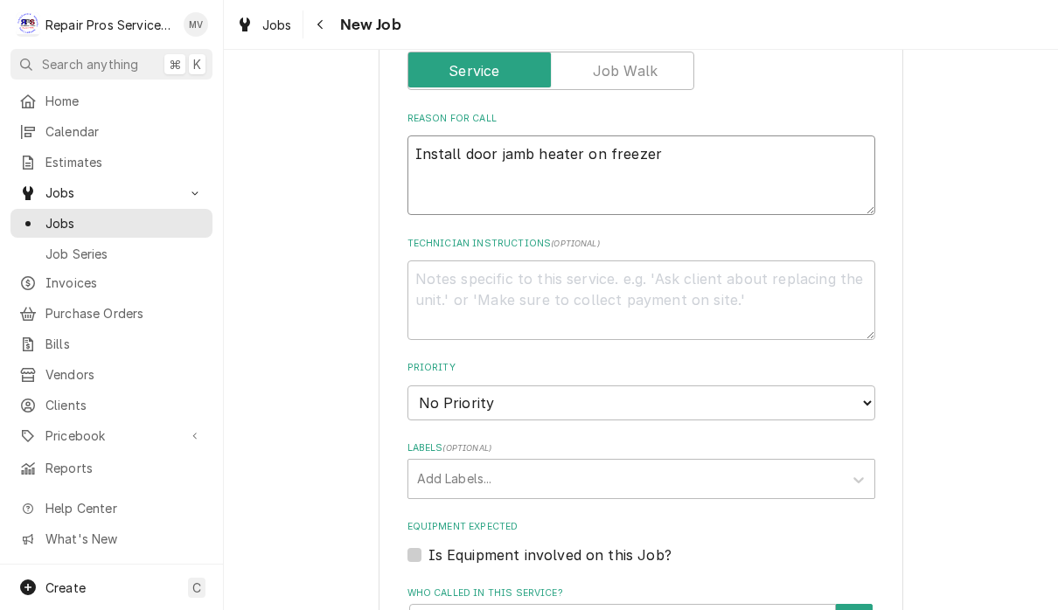
type textarea "Install door jamb heater on freezer"
click at [772, 385] on select "No Priority Urgent High Medium Low" at bounding box center [641, 402] width 468 height 35
select select "3"
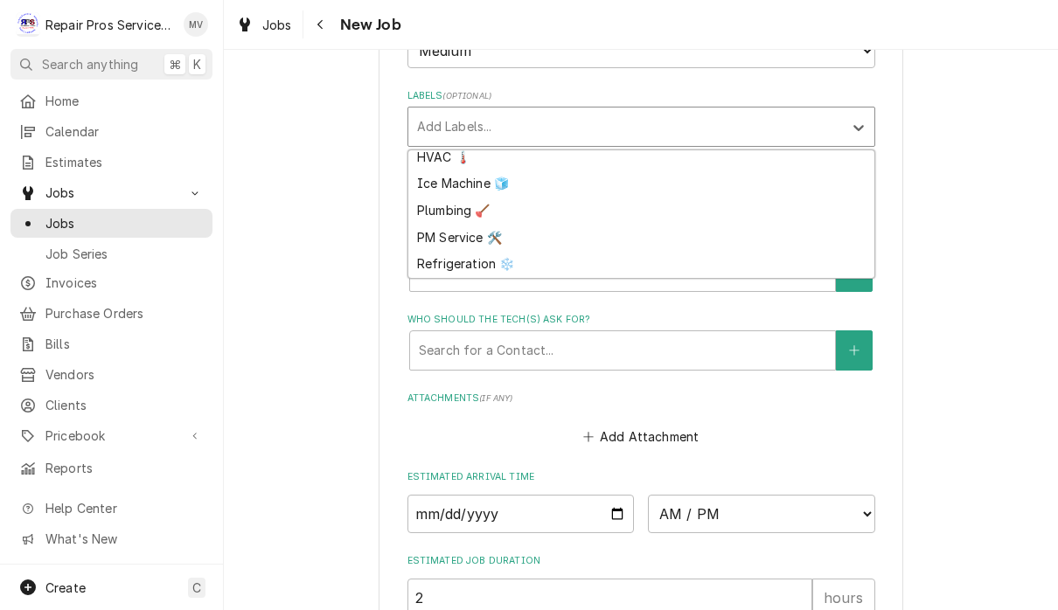
scroll to position [168, 0]
click at [489, 271] on fieldset "Job Details Job Source Direct (Phone/Email/etc.) Other Date Received [DATE] Ser…" at bounding box center [641, 110] width 468 height 1491
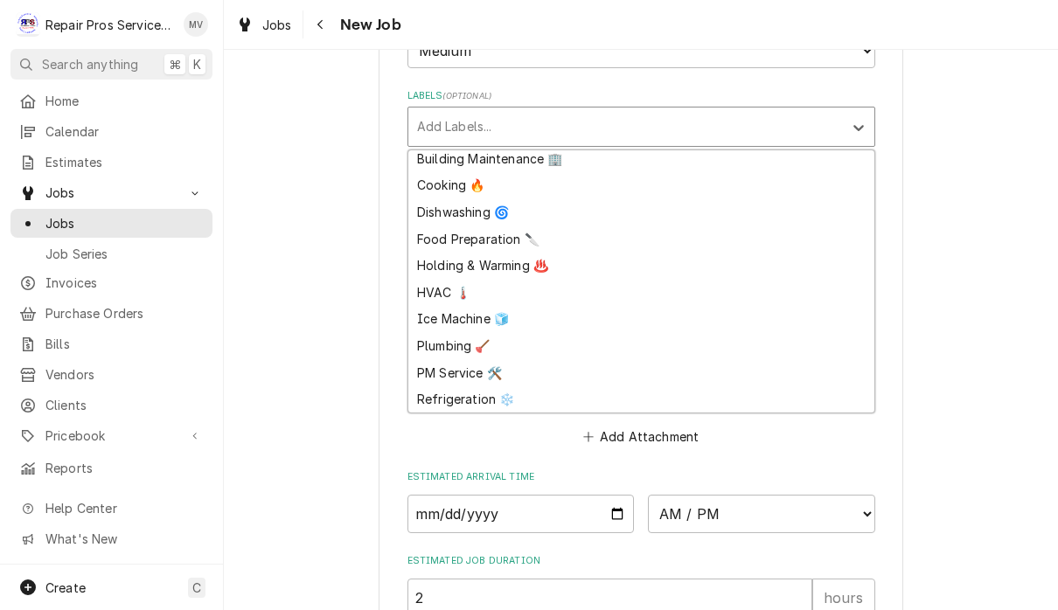
scroll to position [32, 0]
click at [450, 386] on div "Refrigeration ❄️" at bounding box center [641, 399] width 466 height 27
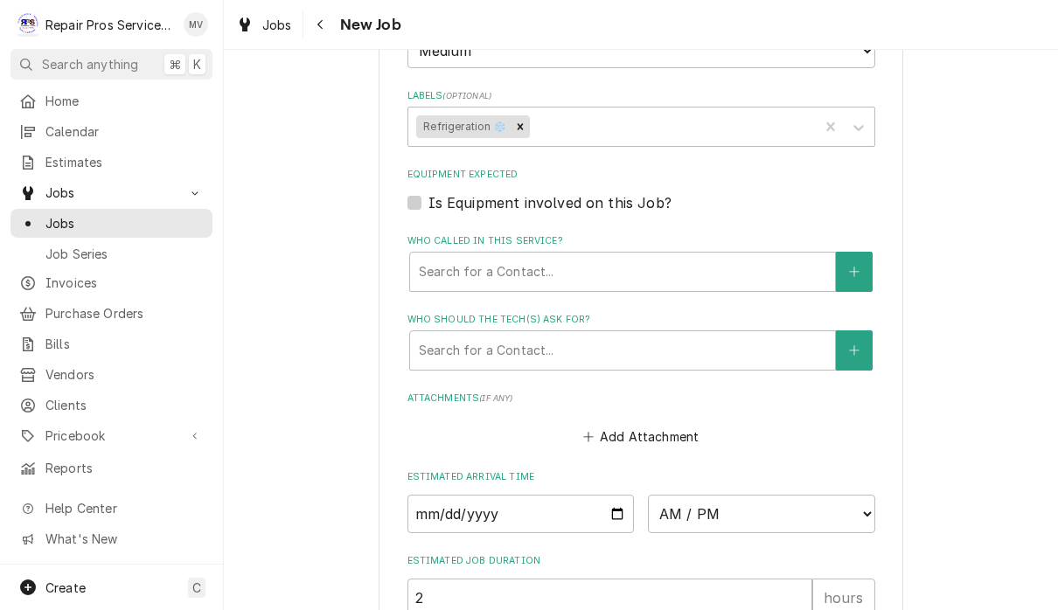
type textarea "x"
click at [553, 507] on input "Date" at bounding box center [520, 514] width 227 height 38
type input "[DATE]"
type textarea "x"
type input "[DATE]"
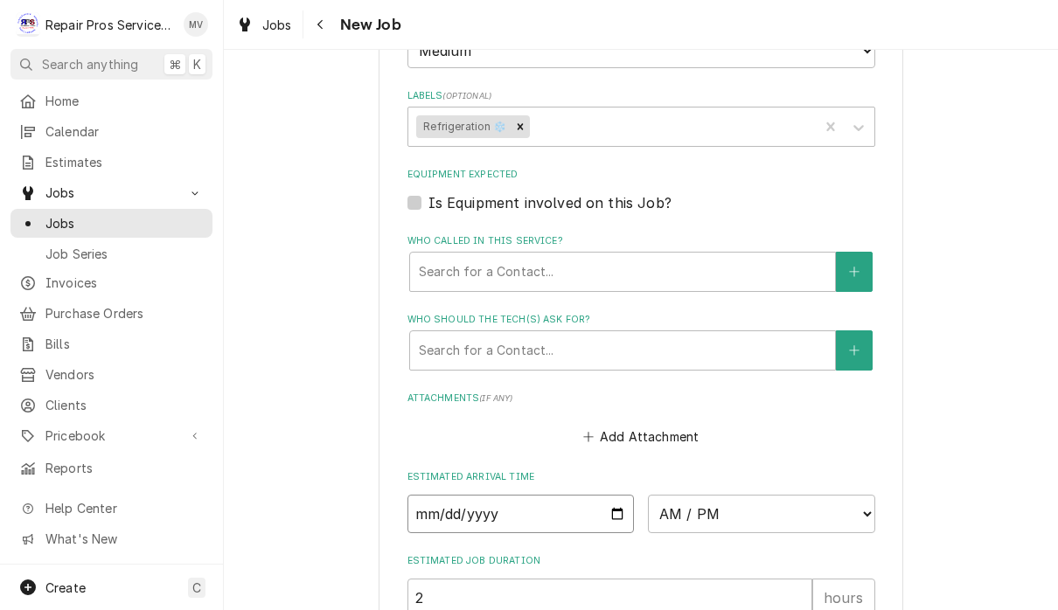
type textarea "x"
click at [713, 498] on select "AM / PM 6:00 AM 6:15 AM 6:30 AM 6:45 AM 7:00 AM 7:15 AM 7:30 AM 7:45 AM 8:00 AM…" at bounding box center [761, 514] width 227 height 38
select select "11:00:00"
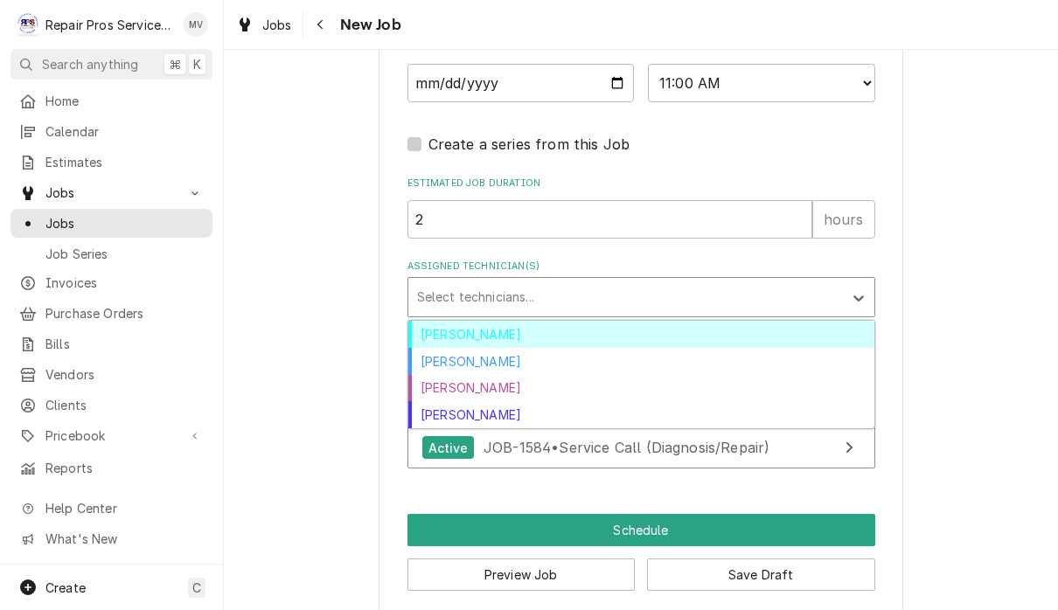
scroll to position [1484, 0]
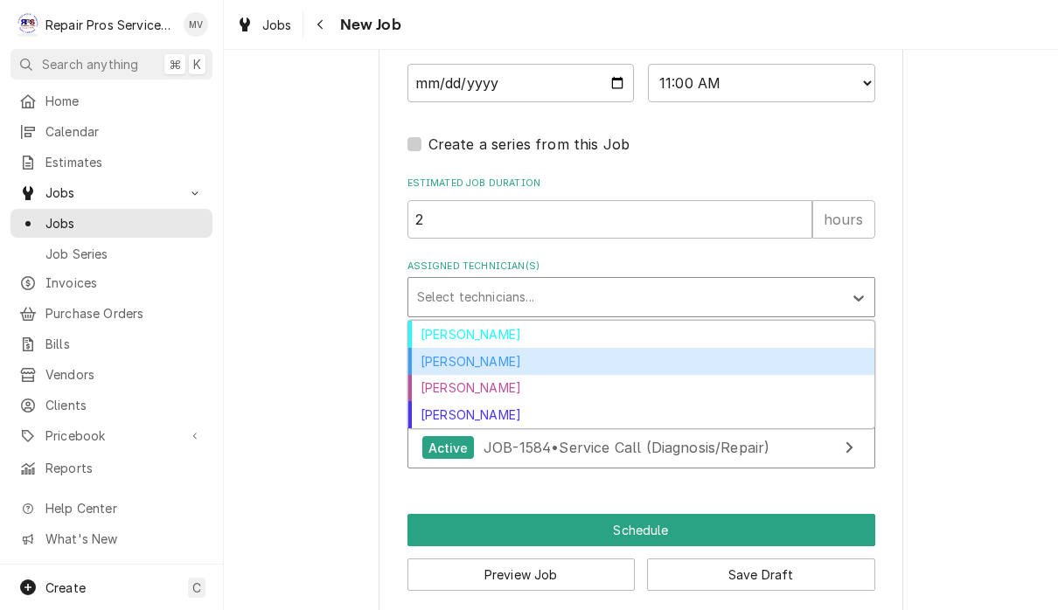
click at [524, 350] on div "[PERSON_NAME]" at bounding box center [641, 361] width 466 height 27
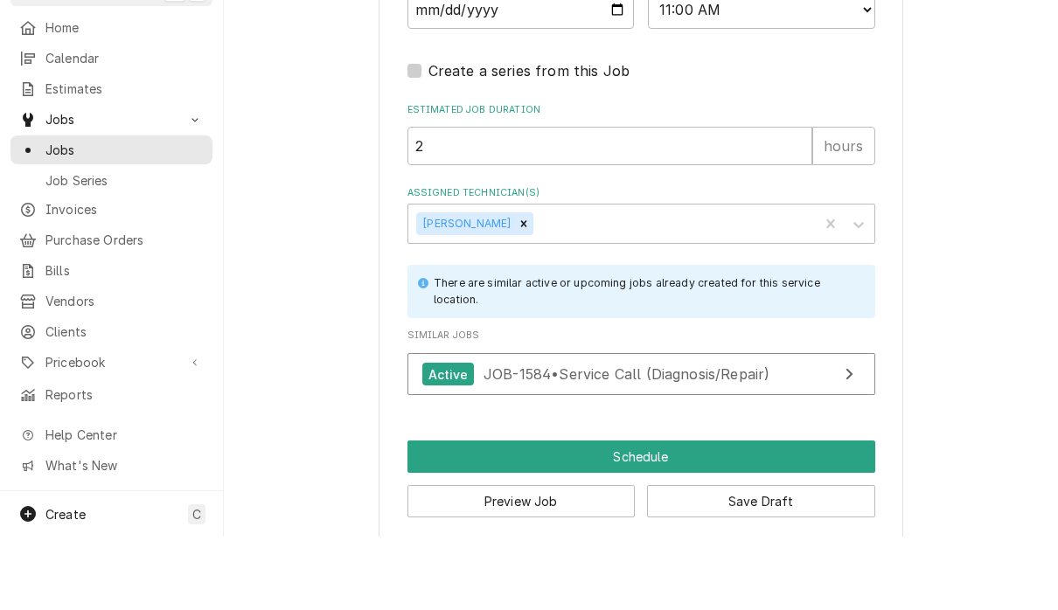
scroll to position [1, 0]
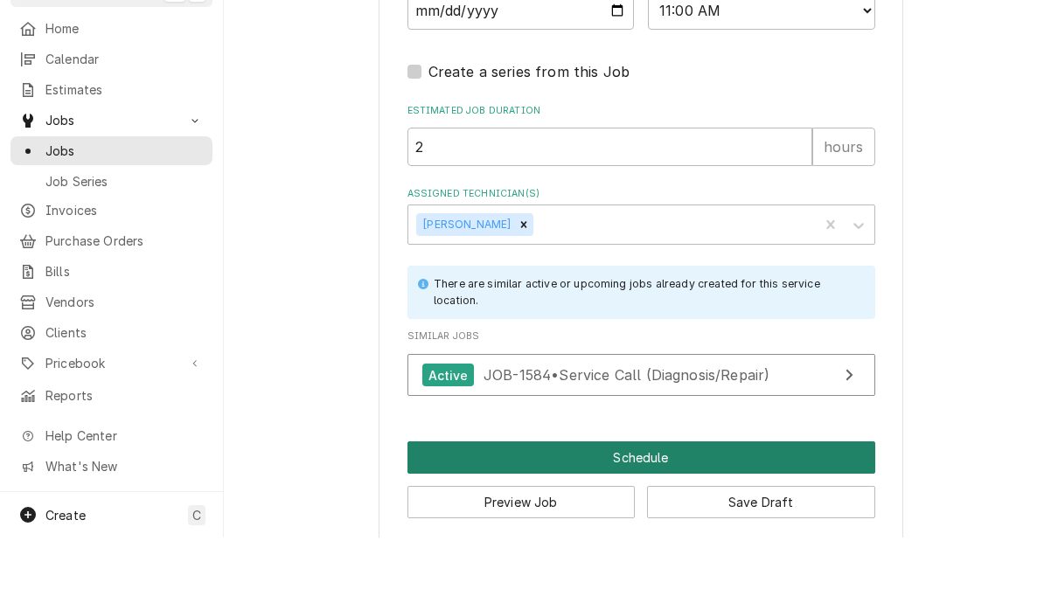
click at [718, 514] on button "Schedule" at bounding box center [641, 530] width 468 height 32
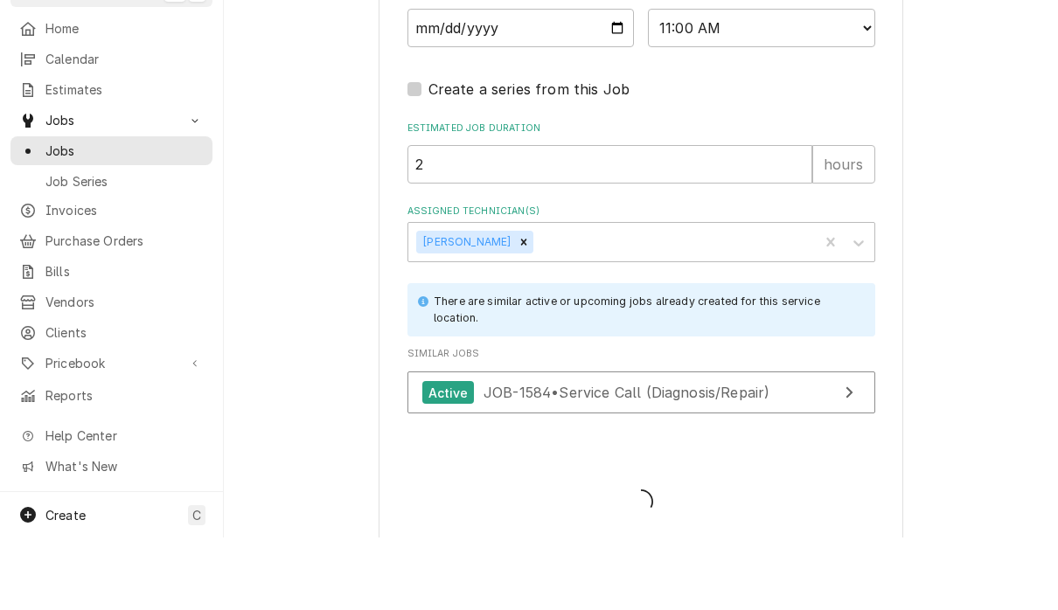
type textarea "x"
